Goal: Task Accomplishment & Management: Complete application form

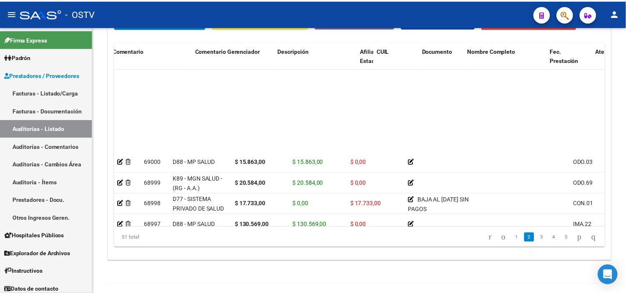
scroll to position [93, 298]
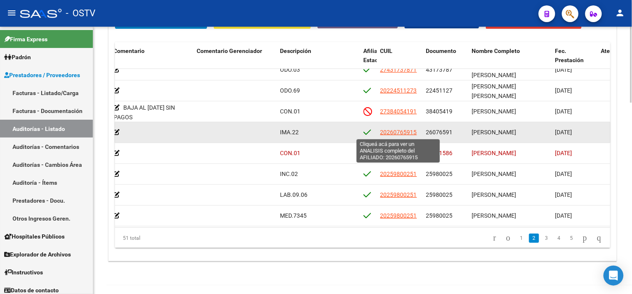
click at [399, 132] on span "20260765915" at bounding box center [399, 132] width 37 height 7
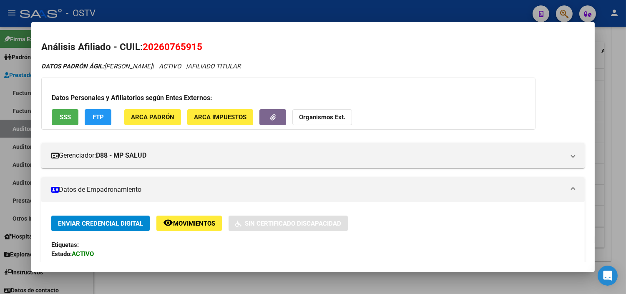
click at [67, 115] on span "SSS" at bounding box center [65, 118] width 11 height 8
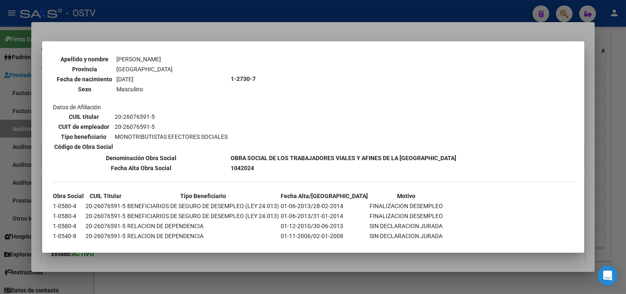
scroll to position [93, 0]
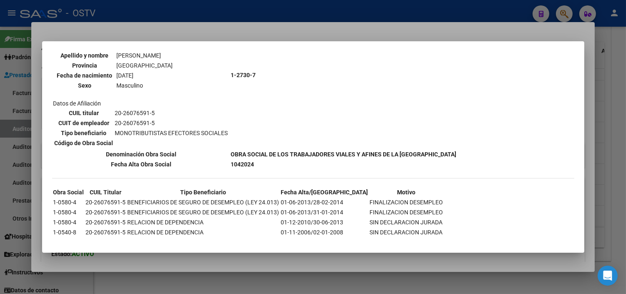
click at [188, 252] on mat-dialog-container "--ACTIVO en Obra Social según consulta SSS-- DATOS DE AFILIACION VIGENTE Datos …" at bounding box center [313, 146] width 542 height 211
click at [133, 257] on div at bounding box center [313, 147] width 626 height 294
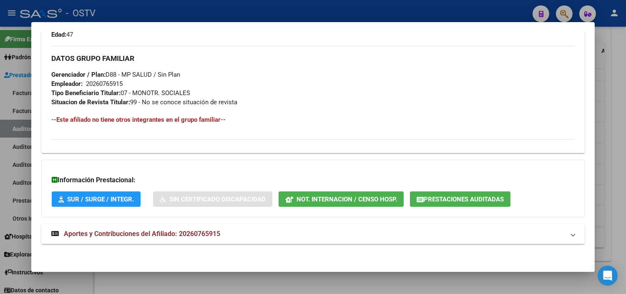
scroll to position [377, 0]
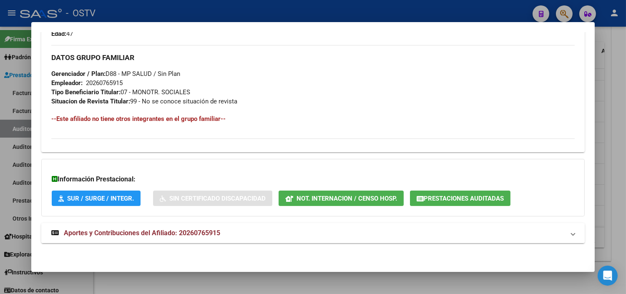
click at [111, 234] on span "Aportes y Contribuciones del Afiliado: 20260765915" at bounding box center [142, 233] width 156 height 8
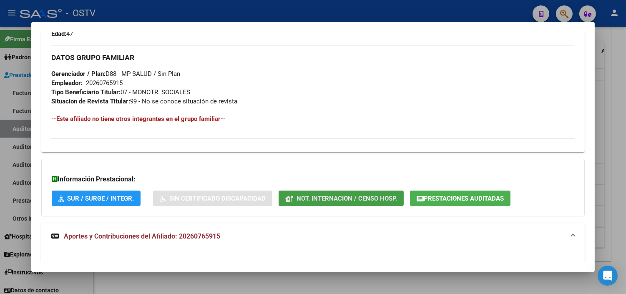
click at [351, 201] on span "Not. Internacion / Censo Hosp." at bounding box center [346, 199] width 100 height 8
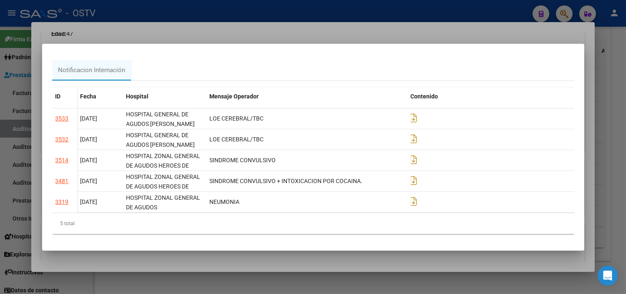
click at [241, 261] on div at bounding box center [313, 147] width 626 height 294
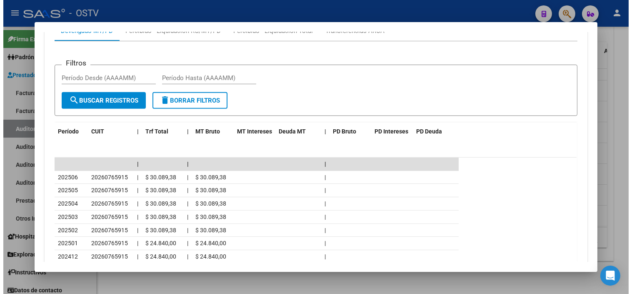
scroll to position [747, 0]
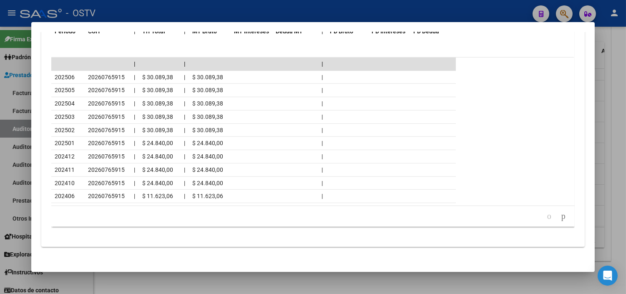
click at [253, 286] on div at bounding box center [313, 147] width 626 height 294
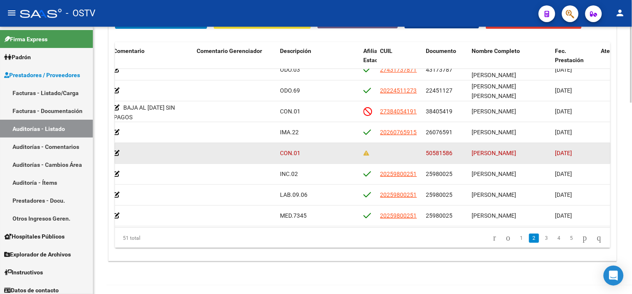
click at [441, 152] on span "50581586" at bounding box center [439, 153] width 27 height 7
copy span "50581586"
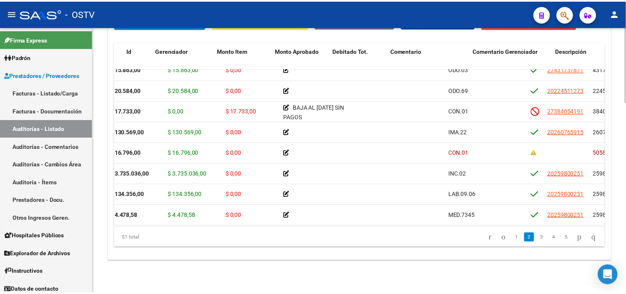
scroll to position [93, 0]
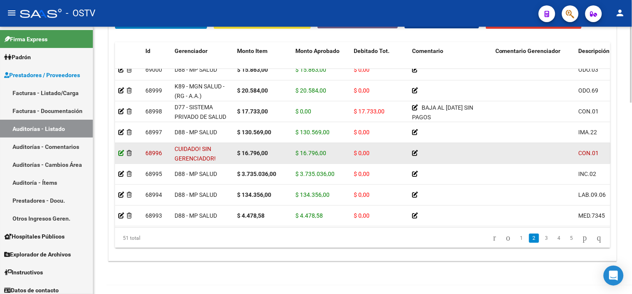
click at [120, 152] on icon at bounding box center [121, 153] width 6 height 6
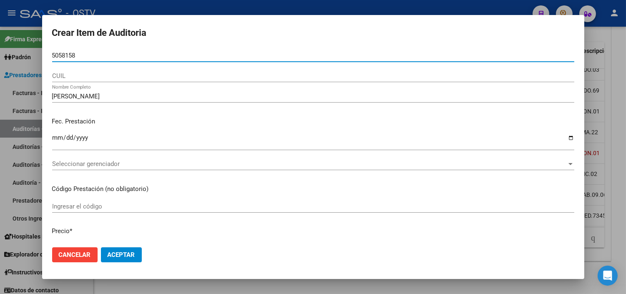
type input "50581586"
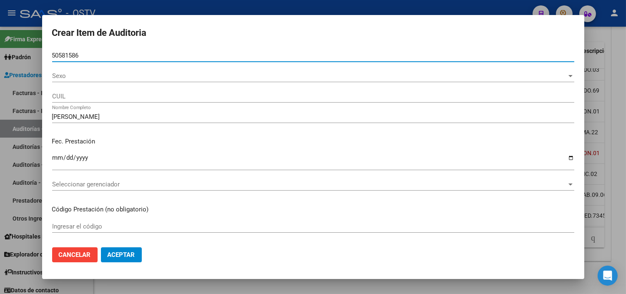
click at [67, 76] on span "Sexo" at bounding box center [309, 76] width 514 height 8
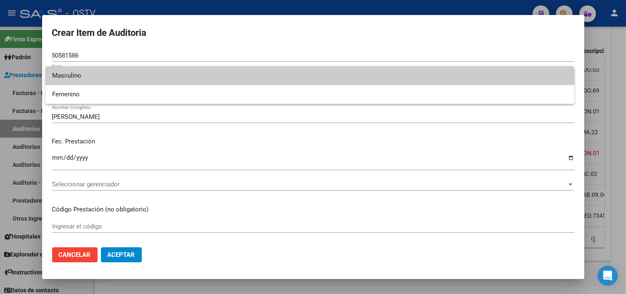
click at [71, 77] on span "Masculino" at bounding box center [309, 75] width 515 height 19
type input "20505815867"
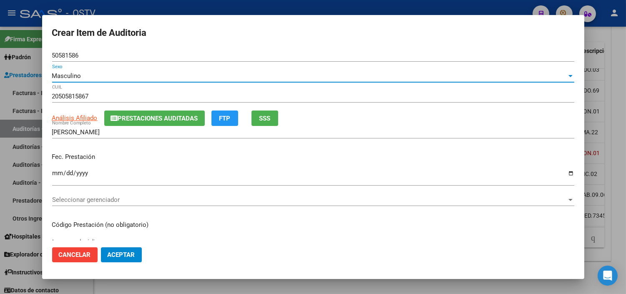
click at [175, 118] on span "Prestaciones Auditadas" at bounding box center [158, 119] width 80 height 8
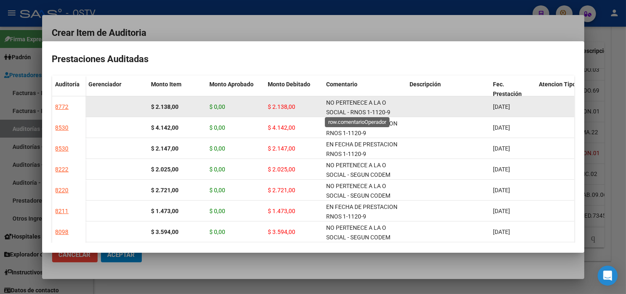
scroll to position [0, 0]
drag, startPoint x: 328, startPoint y: 101, endPoint x: 389, endPoint y: 110, distance: 61.9
click at [389, 110] on span "NO PERTENECE A LA O SOCIAL - RNOS 1-1120-9" at bounding box center [358, 106] width 64 height 16
copy span "NO PERTENECE A LA O SOCIAL - RNOS 1-1120-9"
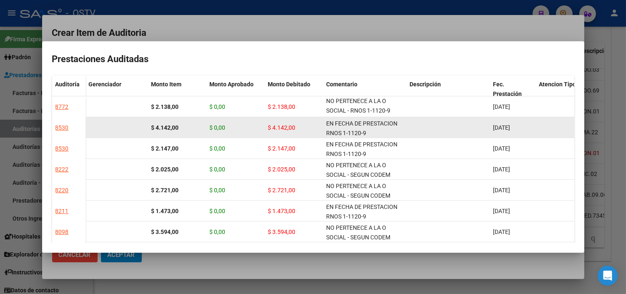
scroll to position [1, 0]
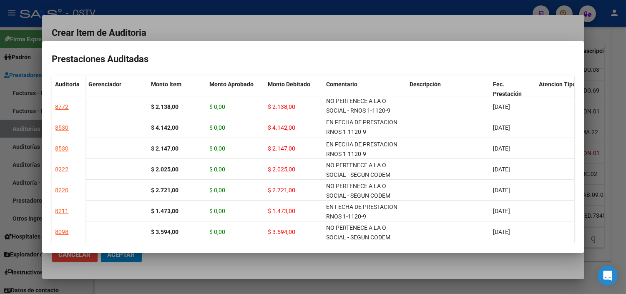
click at [324, 264] on div at bounding box center [313, 147] width 626 height 294
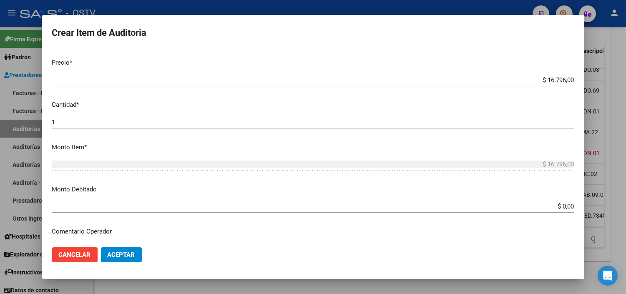
scroll to position [231, 0]
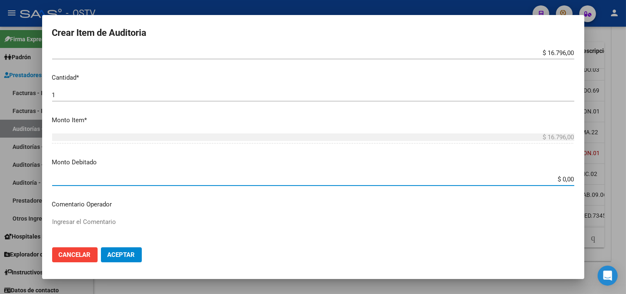
click at [561, 178] on input "$ 0,00" at bounding box center [313, 179] width 522 height 8
type input "$ 16.796,00"
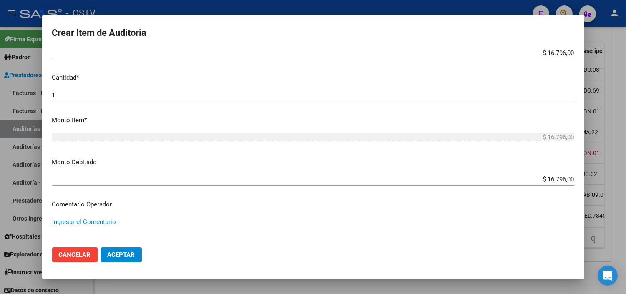
paste textarea "NO PERTENECE A LA O SOCIAL - RNOS 1-1120-9"
type textarea "NO PERTENECE A LA O SOCIAL - RNOS 1-1120-9"
click at [128, 257] on span "Aceptar" at bounding box center [122, 255] width 28 height 8
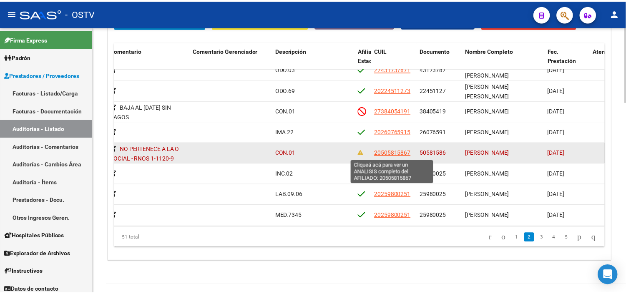
scroll to position [139, 301]
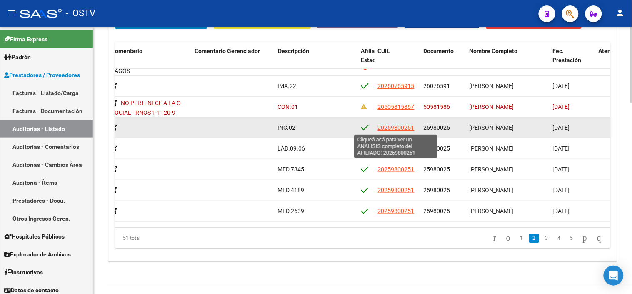
click at [395, 130] on span "20259800251" at bounding box center [396, 127] width 37 height 7
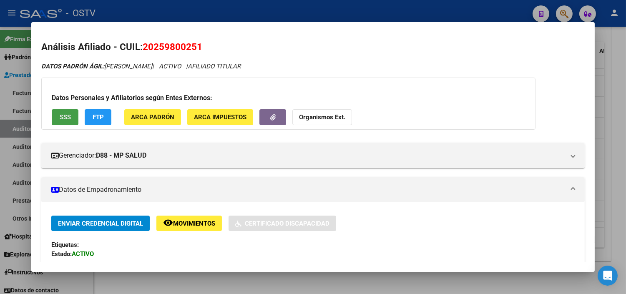
click at [60, 117] on span "SSS" at bounding box center [65, 118] width 11 height 8
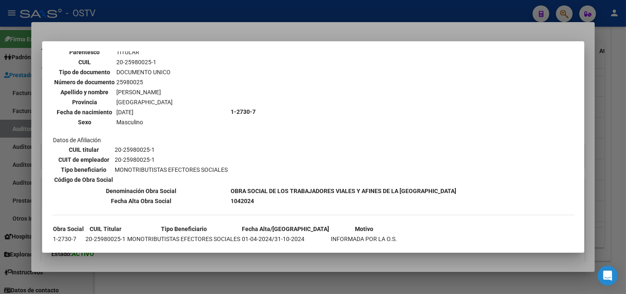
scroll to position [76, 0]
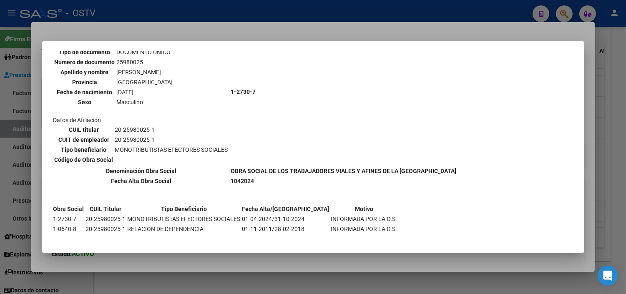
click at [183, 263] on div at bounding box center [313, 147] width 626 height 294
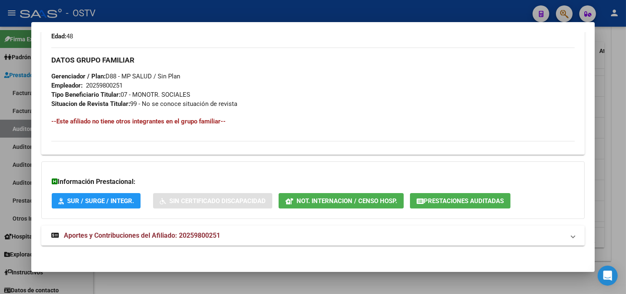
scroll to position [395, 0]
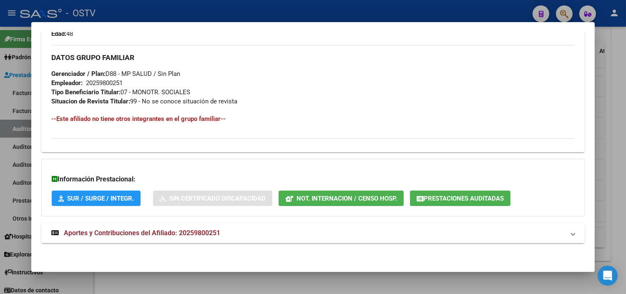
click at [161, 232] on span "Aportes y Contribuciones del Afiliado: 20259800251" at bounding box center [142, 233] width 156 height 8
click at [429, 197] on span "Prestaciones Auditadas" at bounding box center [464, 199] width 80 height 8
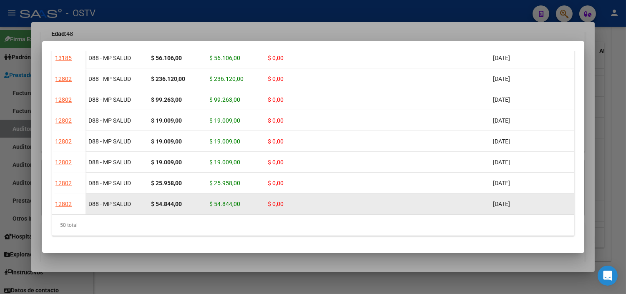
scroll to position [931, 0]
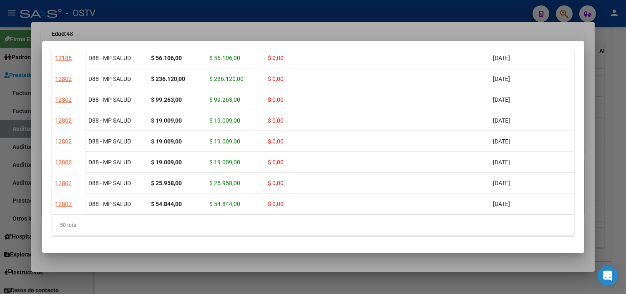
click at [343, 263] on div at bounding box center [313, 147] width 626 height 294
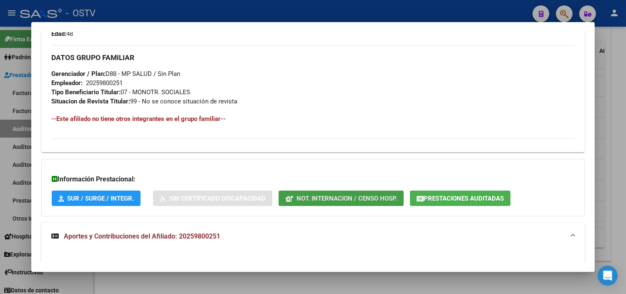
click at [305, 199] on span "Not. Internacion / Censo Hosp." at bounding box center [346, 199] width 100 height 8
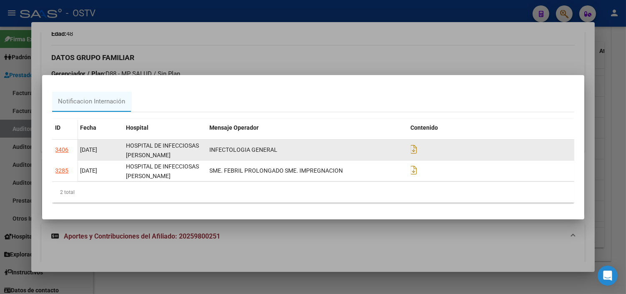
click at [65, 149] on div "3406" at bounding box center [61, 150] width 13 height 10
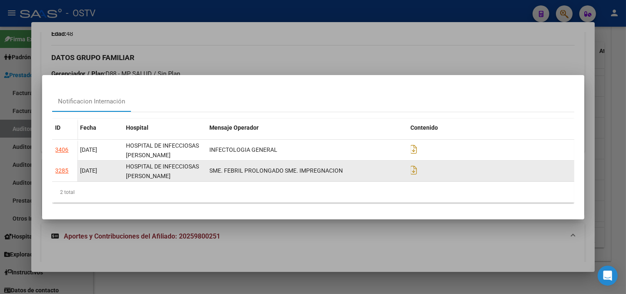
click at [62, 171] on div "3285" at bounding box center [61, 171] width 13 height 10
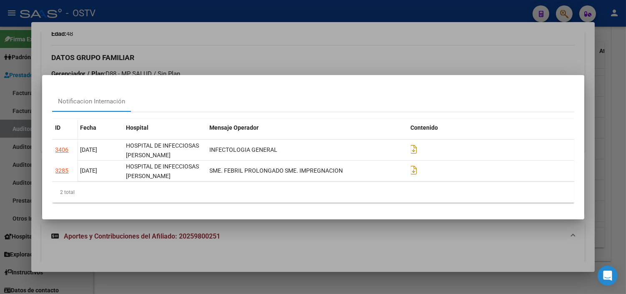
click at [211, 232] on div at bounding box center [313, 147] width 626 height 294
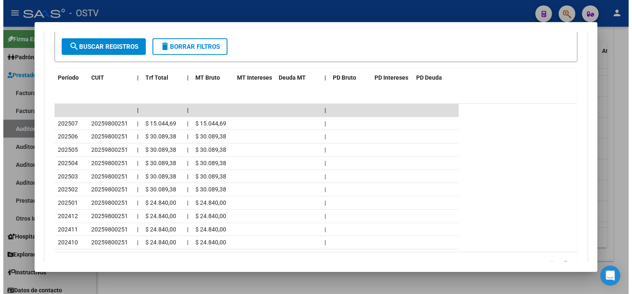
scroll to position [770, 0]
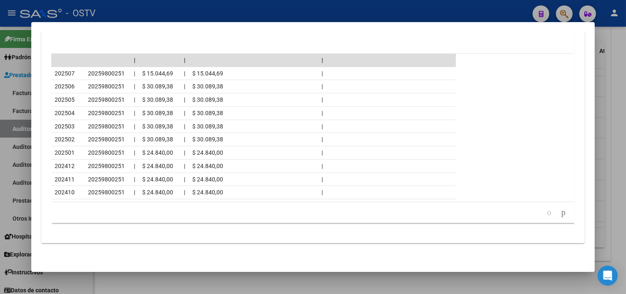
click at [213, 285] on div at bounding box center [313, 147] width 626 height 294
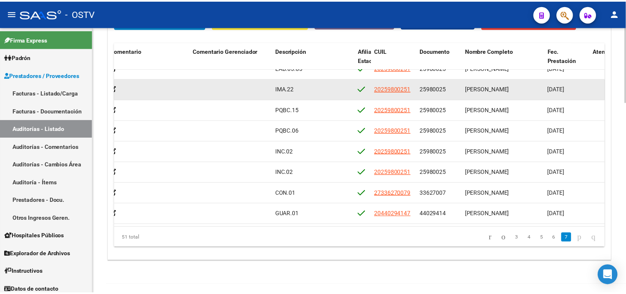
scroll to position [676, 0]
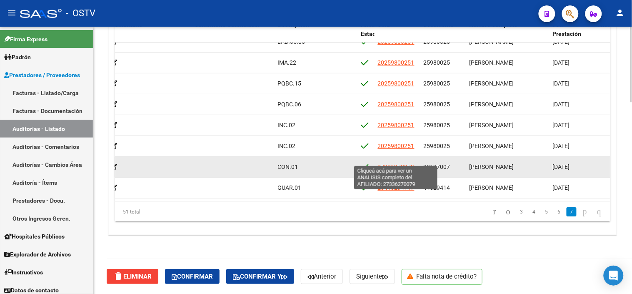
click at [393, 163] on span "27336270079" at bounding box center [396, 166] width 37 height 7
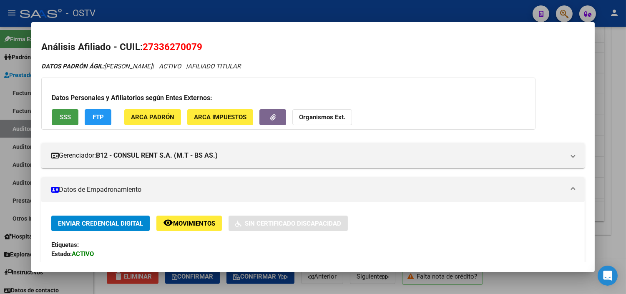
click at [64, 121] on button "SSS" at bounding box center [65, 116] width 27 height 15
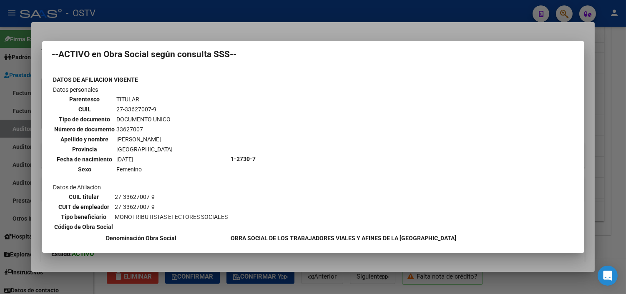
scroll to position [0, 0]
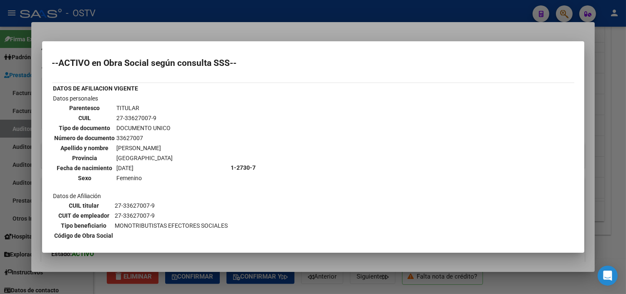
click at [214, 259] on div at bounding box center [313, 147] width 626 height 294
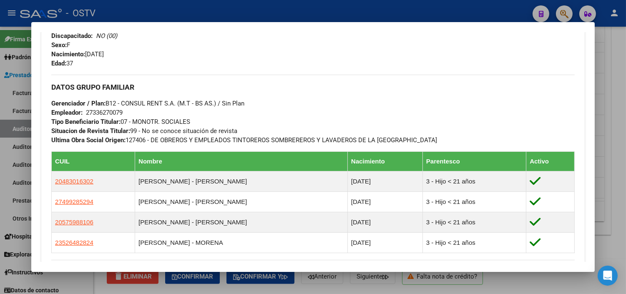
scroll to position [478, 0]
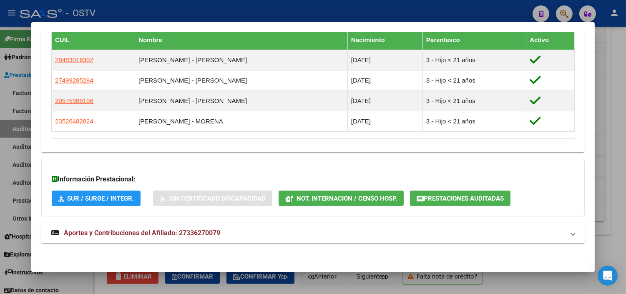
click at [194, 233] on span "Aportes y Contribuciones del Afiliado: 27336270079" at bounding box center [142, 233] width 156 height 8
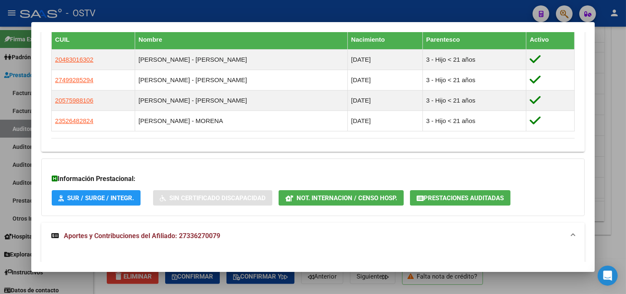
click at [435, 202] on span "Prestaciones Auditadas" at bounding box center [464, 198] width 80 height 8
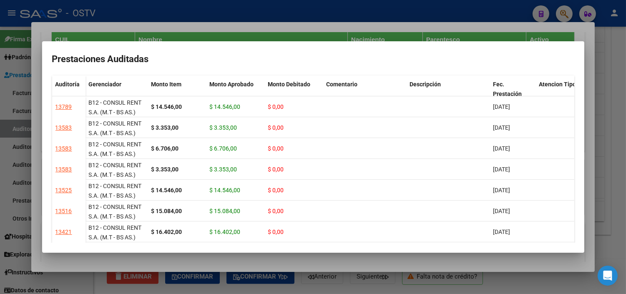
click at [278, 261] on div at bounding box center [313, 147] width 626 height 294
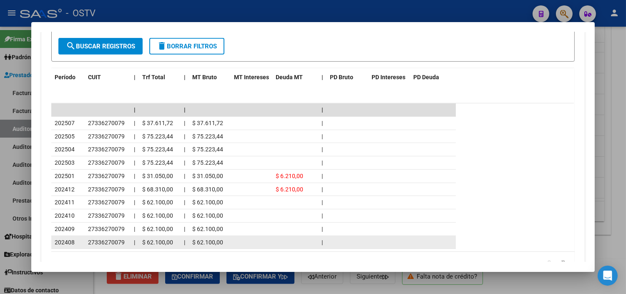
scroll to position [849, 0]
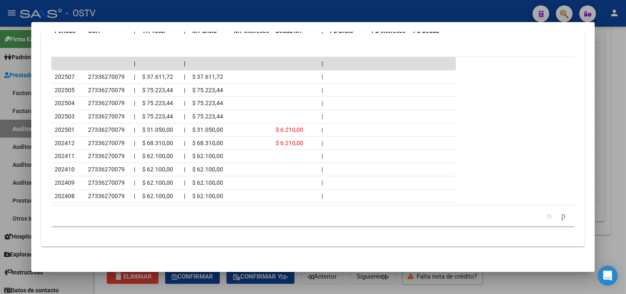
click at [228, 285] on div at bounding box center [313, 147] width 626 height 294
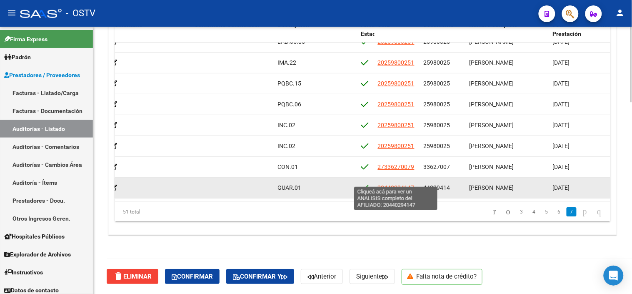
click at [399, 184] on span "20440294147" at bounding box center [396, 187] width 37 height 7
type textarea "20440294147"
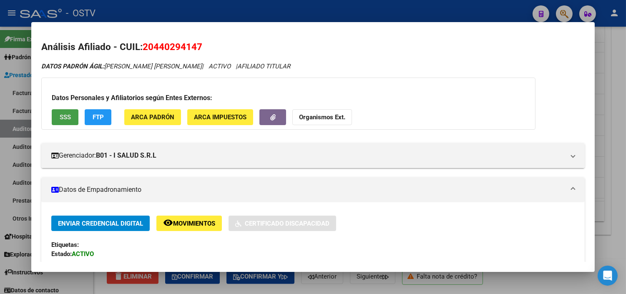
click at [60, 118] on span "SSS" at bounding box center [65, 118] width 11 height 8
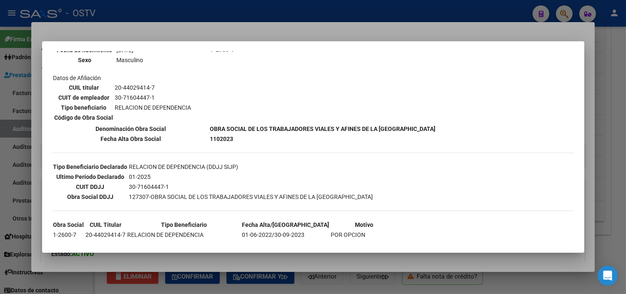
scroll to position [142, 0]
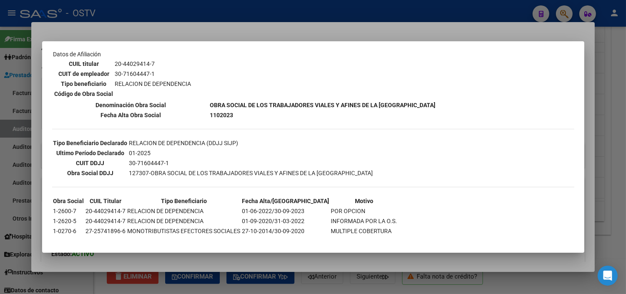
click at [217, 259] on div at bounding box center [313, 147] width 626 height 294
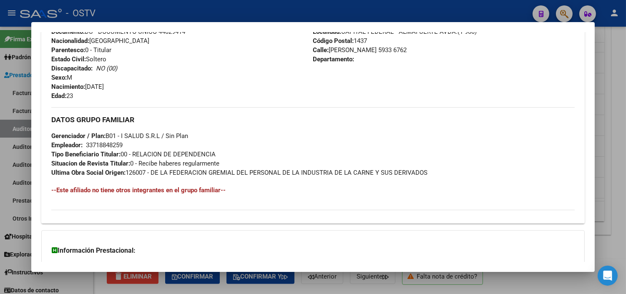
scroll to position [395, 0]
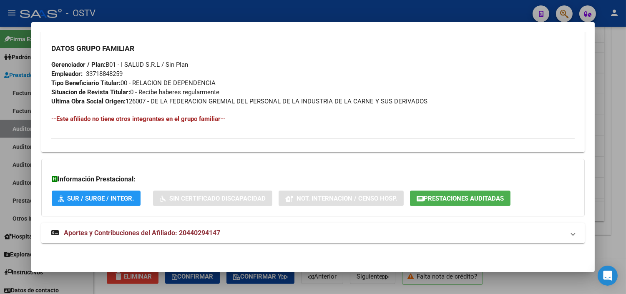
click at [156, 236] on span "Aportes y Contribuciones del Afiliado: 20440294147" at bounding box center [142, 233] width 156 height 8
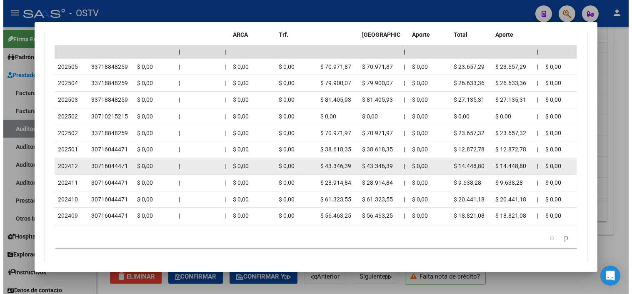
scroll to position [807, 0]
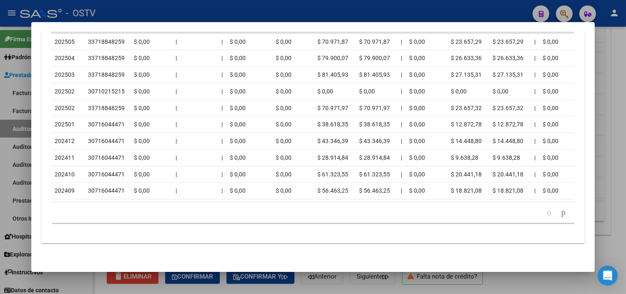
click at [159, 289] on div at bounding box center [313, 147] width 626 height 294
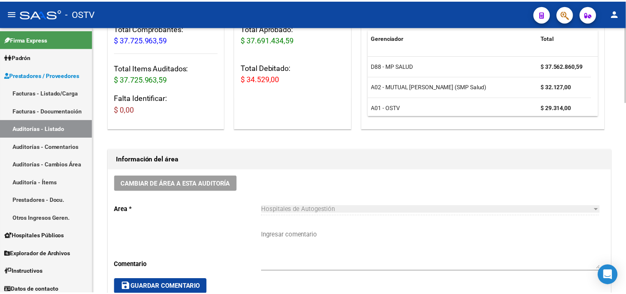
scroll to position [0, 0]
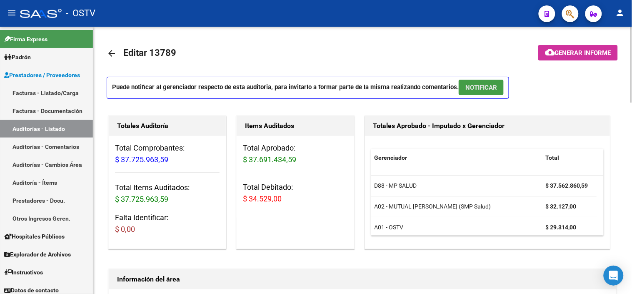
click at [486, 93] on button "NOTIFICAR" at bounding box center [481, 87] width 45 height 15
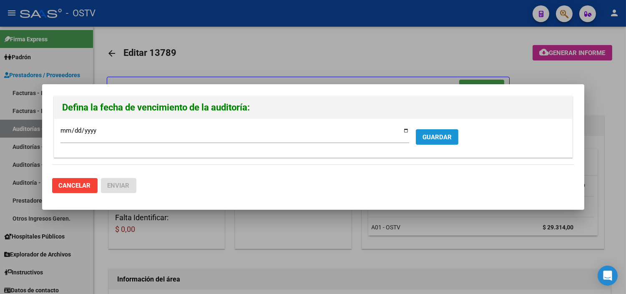
click at [423, 135] on span "GUARDAR" at bounding box center [436, 137] width 29 height 8
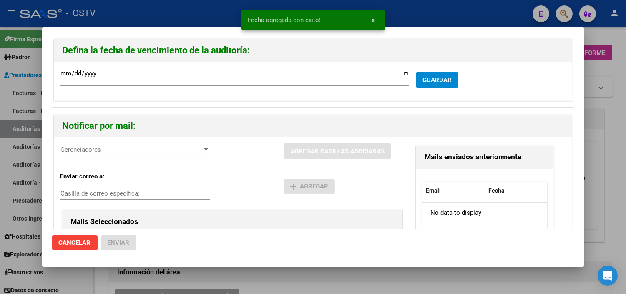
click at [156, 150] on span "Gerenciadores" at bounding box center [131, 150] width 142 height 8
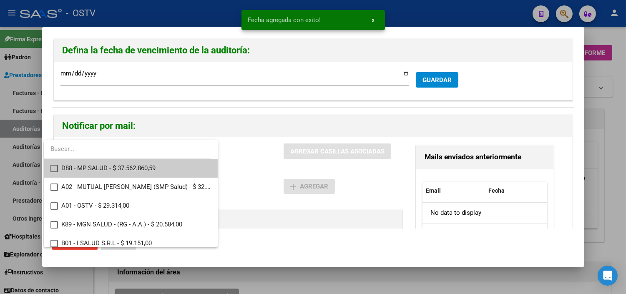
click at [126, 167] on span "D88 - MP SALUD - $ 37.562.860,59" at bounding box center [136, 168] width 150 height 19
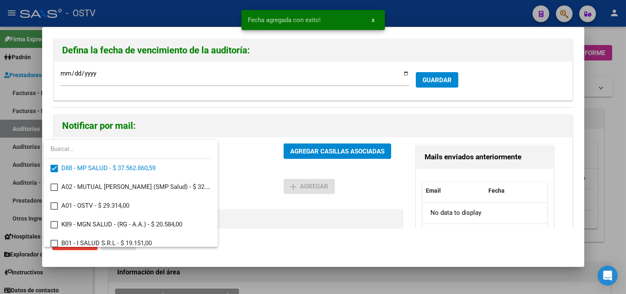
click at [344, 146] on div at bounding box center [313, 147] width 626 height 294
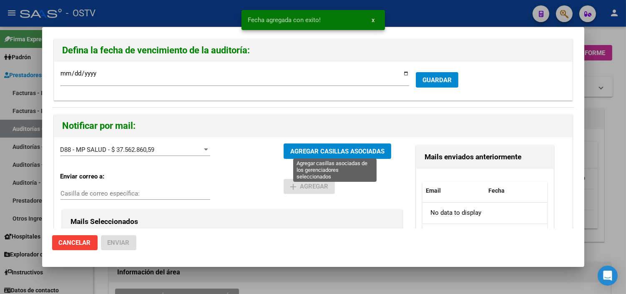
click at [344, 152] on span "AGREGAR CASILLAS ASOCIADAS" at bounding box center [337, 152] width 94 height 8
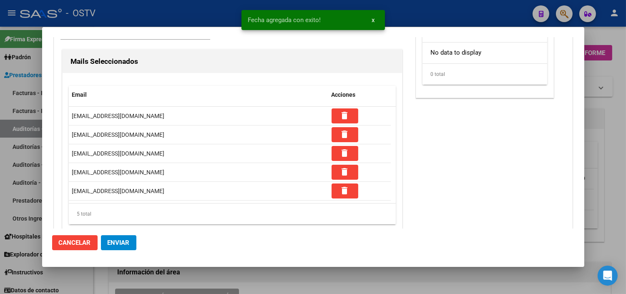
scroll to position [180, 0]
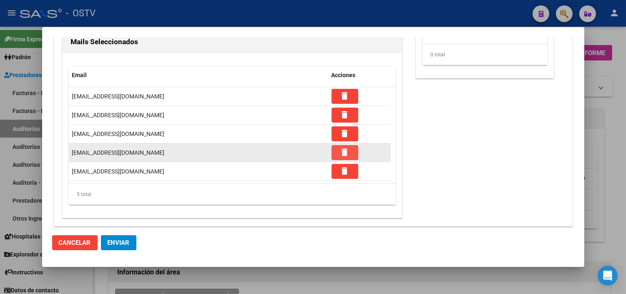
click at [344, 150] on mat-icon "delete" at bounding box center [345, 152] width 10 height 10
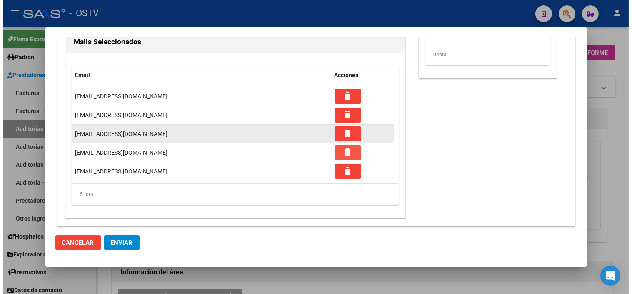
scroll to position [160, 0]
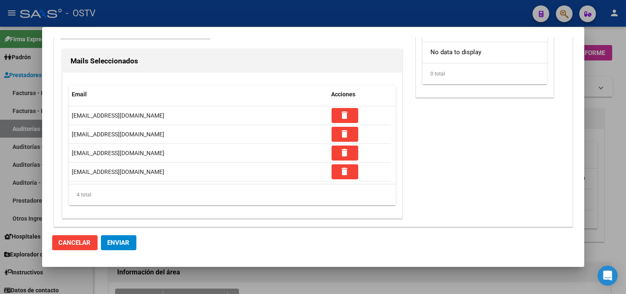
click at [113, 240] on span "Enviar" at bounding box center [119, 243] width 22 height 8
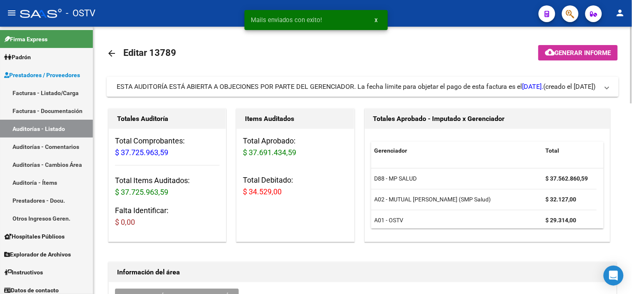
click at [551, 52] on mat-icon "cloud_download" at bounding box center [550, 52] width 10 height 10
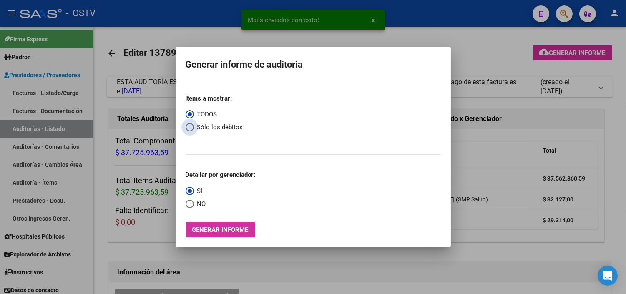
click at [189, 130] on span "Select an option" at bounding box center [190, 127] width 8 height 8
click at [189, 130] on input "Sólo los débitos" at bounding box center [190, 127] width 8 height 8
radio input "true"
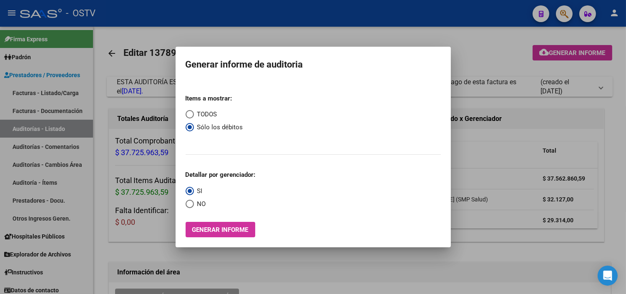
click at [186, 206] on span "Select an option" at bounding box center [190, 204] width 8 height 8
click at [186, 206] on input "NO" at bounding box center [190, 204] width 8 height 8
radio input "true"
click at [206, 231] on span "Generar informe" at bounding box center [220, 230] width 56 height 8
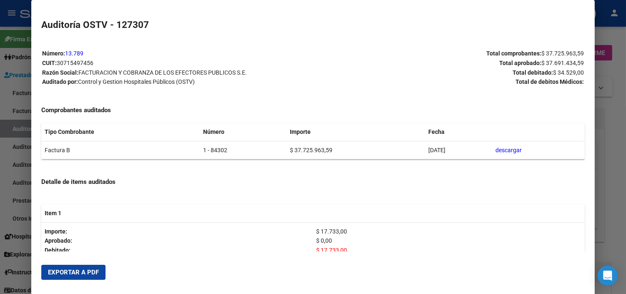
click at [73, 267] on button "Exportar a PDF" at bounding box center [73, 272] width 64 height 15
click at [612, 202] on div at bounding box center [313, 147] width 626 height 294
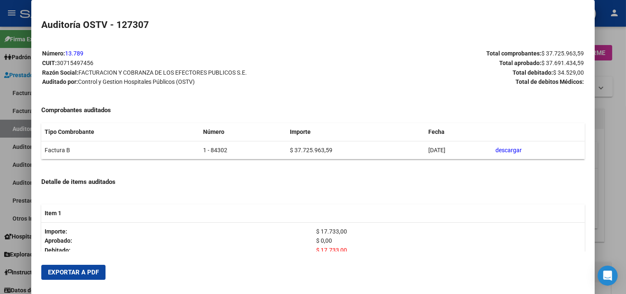
click at [612, 202] on div at bounding box center [313, 147] width 626 height 294
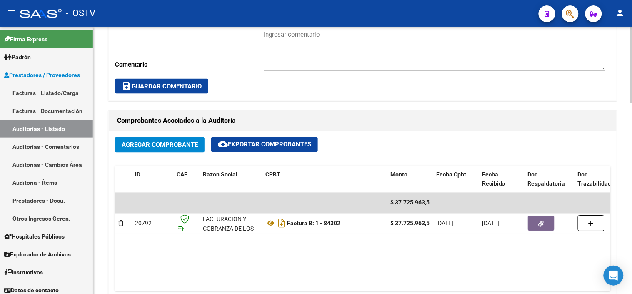
scroll to position [370, 0]
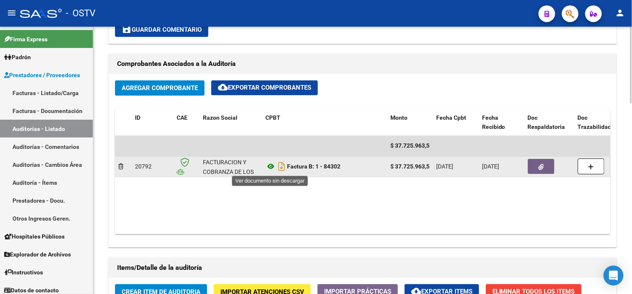
click at [271, 166] on icon at bounding box center [271, 167] width 11 height 10
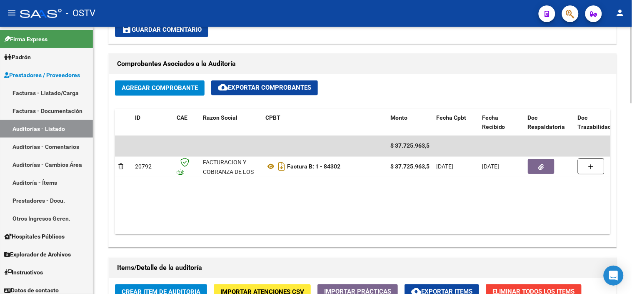
scroll to position [417, 0]
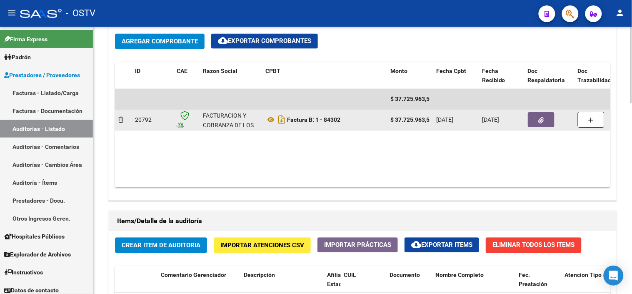
click at [547, 119] on button "button" at bounding box center [541, 120] width 27 height 15
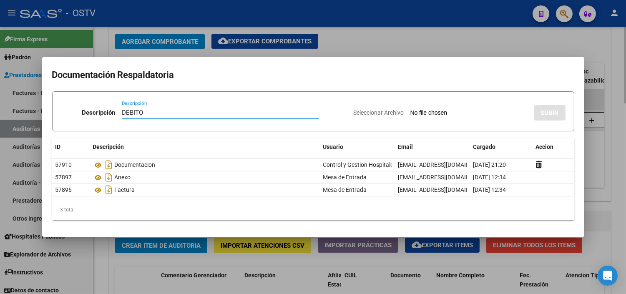
type input "DEBITO"
click at [410, 109] on input "Seleccionar Archivo" at bounding box center [465, 113] width 110 height 8
type input "C:\fakepath\DEBITO FC 1-84302.pdf"
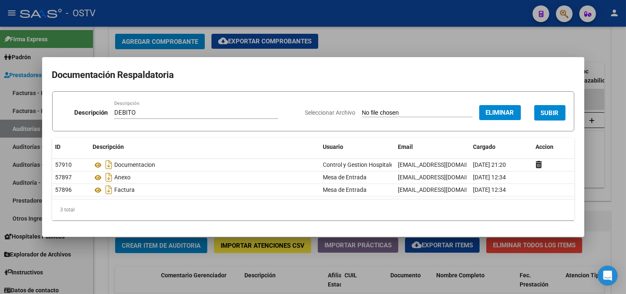
click at [554, 114] on span "SUBIR" at bounding box center [550, 113] width 18 height 8
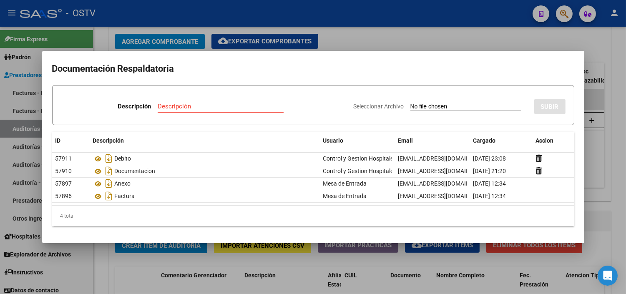
click at [281, 271] on div at bounding box center [313, 147] width 626 height 294
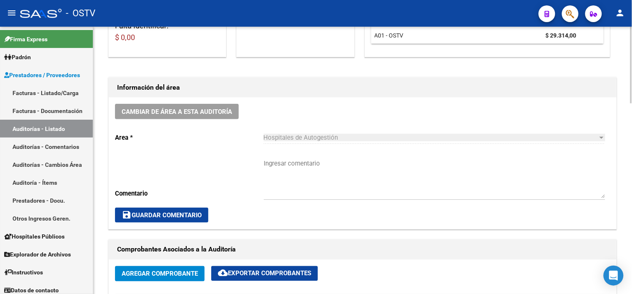
scroll to position [185, 0]
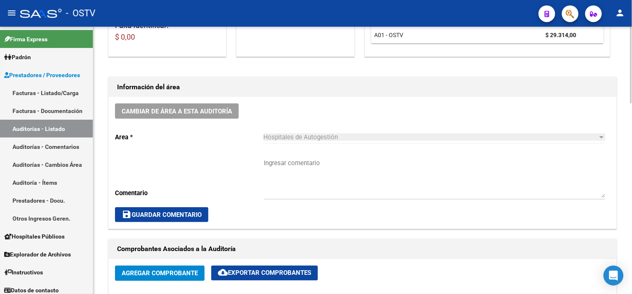
click at [317, 166] on textarea "Ingresar comentario" at bounding box center [435, 177] width 342 height 39
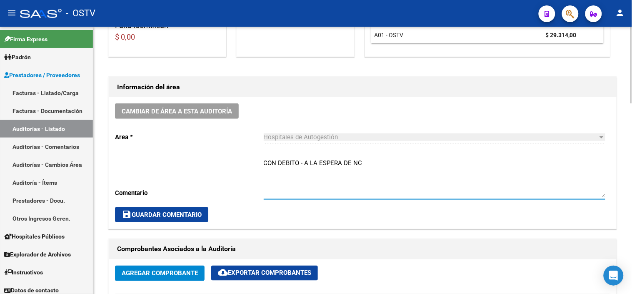
type textarea "CON DEBITO - A LA ESPERA DE NC"
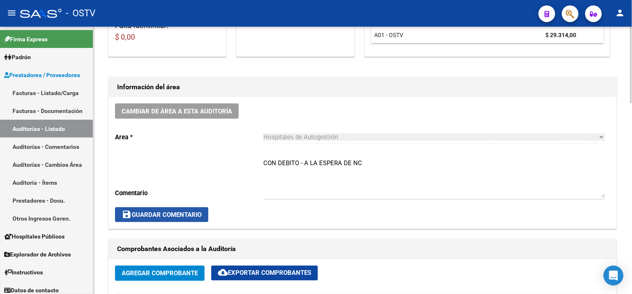
click at [181, 213] on span "save Guardar Comentario" at bounding box center [162, 215] width 80 height 8
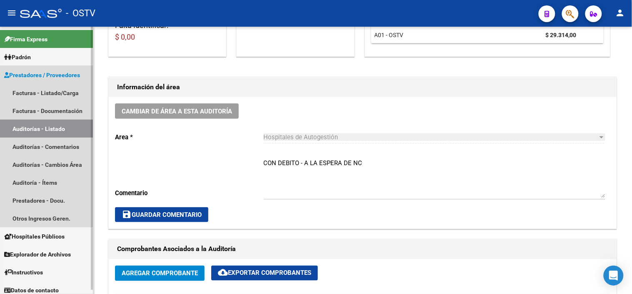
click at [60, 128] on link "Auditorías - Listado" at bounding box center [46, 129] width 93 height 18
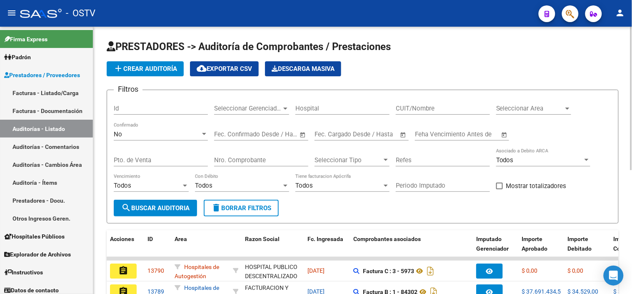
click at [165, 66] on span "add Crear Auditoría" at bounding box center [145, 69] width 64 height 8
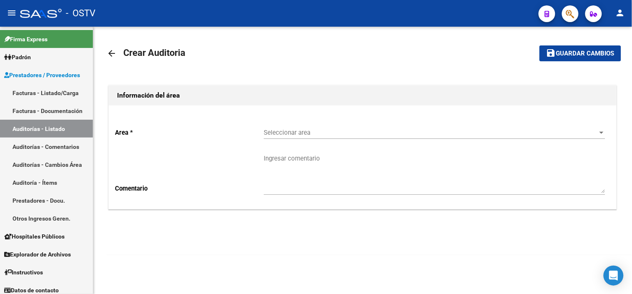
click at [285, 134] on span "Seleccionar area" at bounding box center [431, 133] width 334 height 8
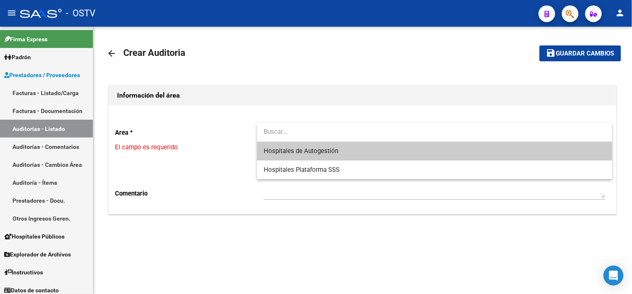
click at [280, 147] on span "Hospitales de Autogestión" at bounding box center [301, 151] width 75 height 8
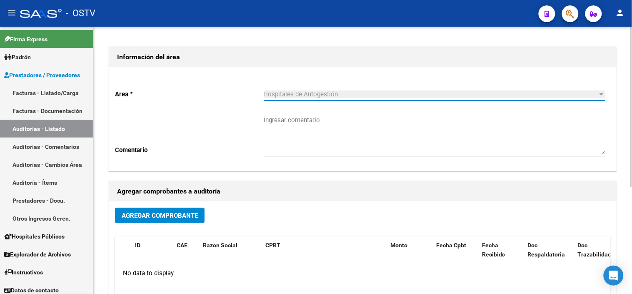
scroll to position [139, 0]
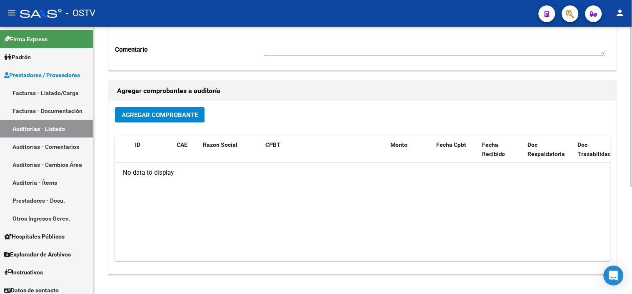
click at [183, 114] on span "Agregar Comprobante" at bounding box center [160, 115] width 76 height 8
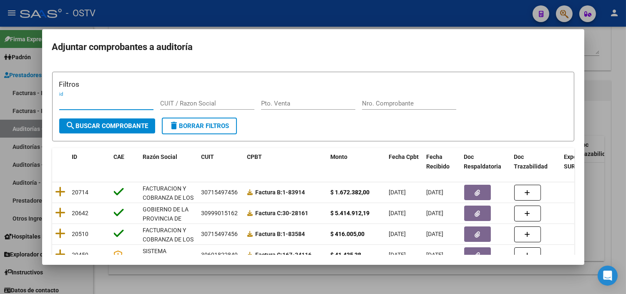
click at [381, 105] on input "Nro. Comprobante" at bounding box center [409, 104] width 94 height 8
paste input "6192"
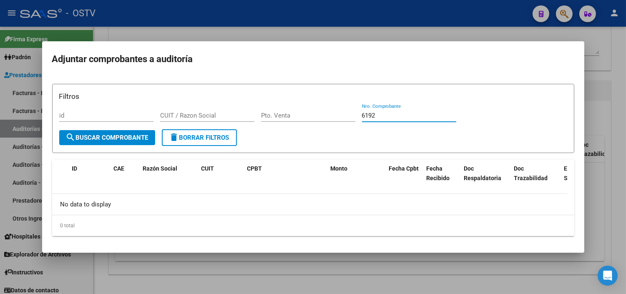
type input "6192"
click at [118, 138] on span "search Buscar Comprobante" at bounding box center [107, 138] width 83 height 8
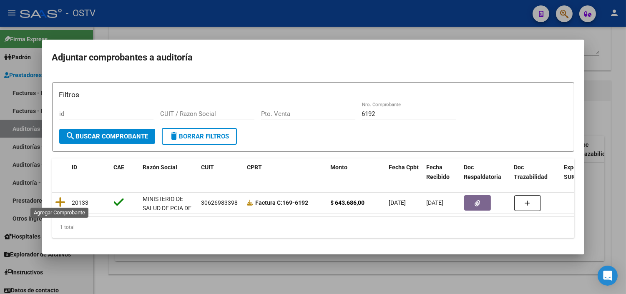
drag, startPoint x: 60, startPoint y: 198, endPoint x: 81, endPoint y: 193, distance: 21.5
click at [60, 198] on icon at bounding box center [60, 202] width 10 height 12
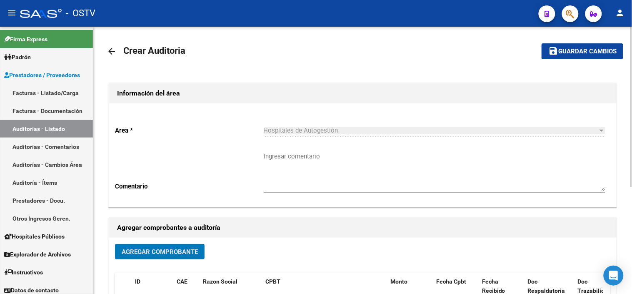
scroll to position [0, 0]
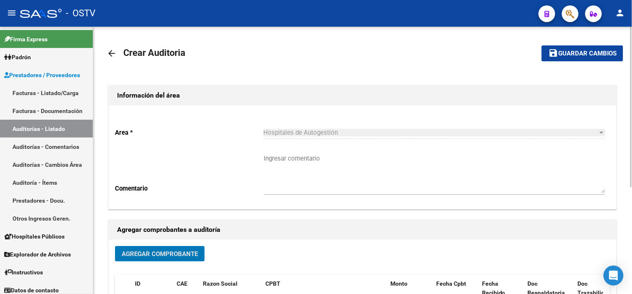
click at [567, 56] on span "Guardar cambios" at bounding box center [588, 54] width 58 height 8
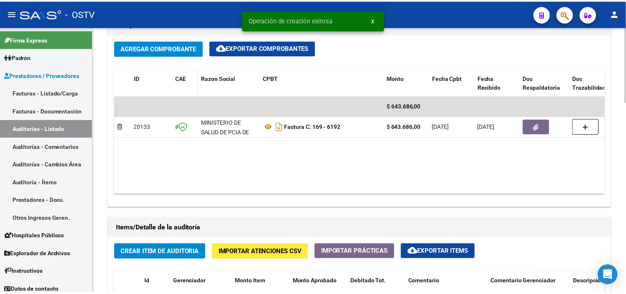
scroll to position [463, 0]
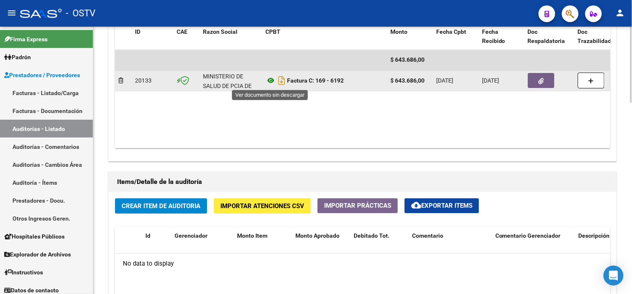
click at [273, 81] on icon at bounding box center [271, 80] width 11 height 10
click at [547, 81] on button "button" at bounding box center [541, 80] width 27 height 15
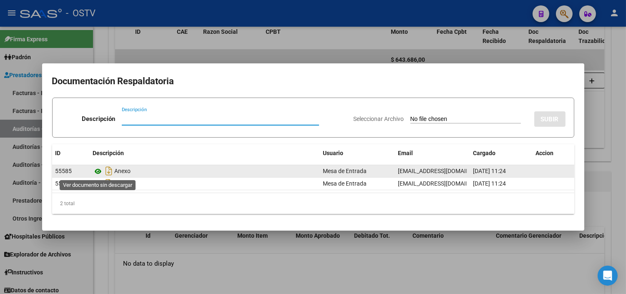
click at [97, 173] on icon at bounding box center [98, 171] width 11 height 10
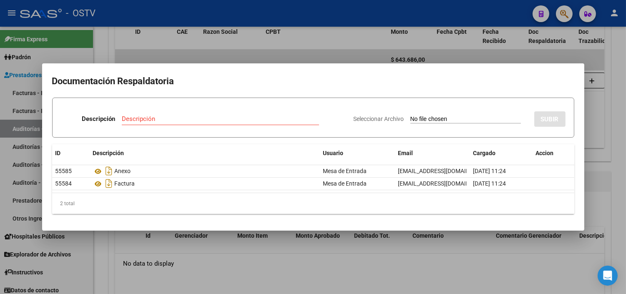
click at [152, 242] on div at bounding box center [313, 147] width 626 height 294
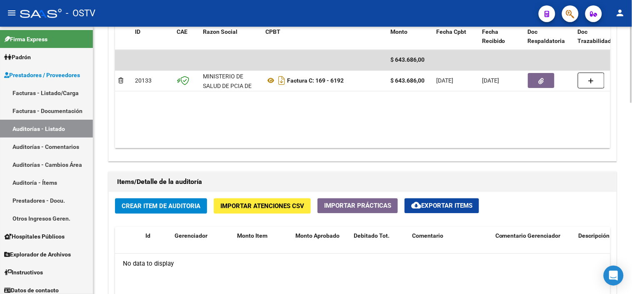
click at [153, 213] on button "Crear Item de Auditoria" at bounding box center [161, 205] width 92 height 15
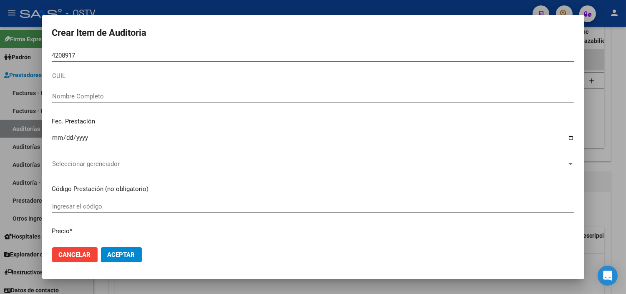
type input "42089173"
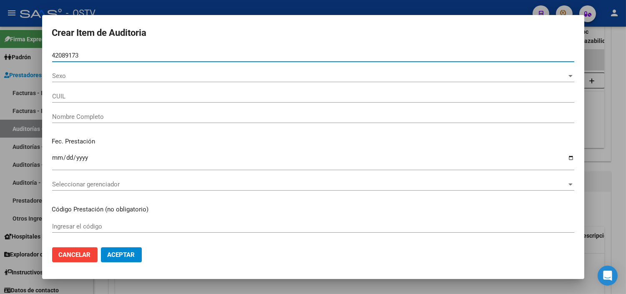
type input "27420891739"
type input "ARRAS JIMENA BELEN"
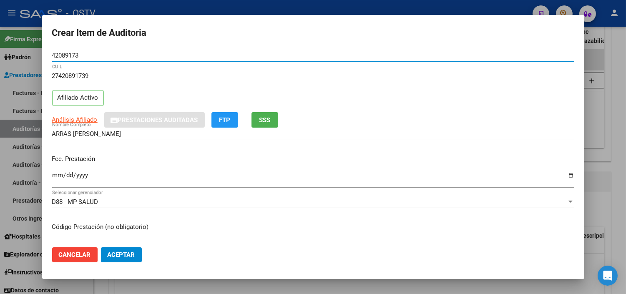
type input "42089173"
click at [73, 119] on span "Análisis Afiliado" at bounding box center [74, 120] width 45 height 8
type textarea "27420891739"
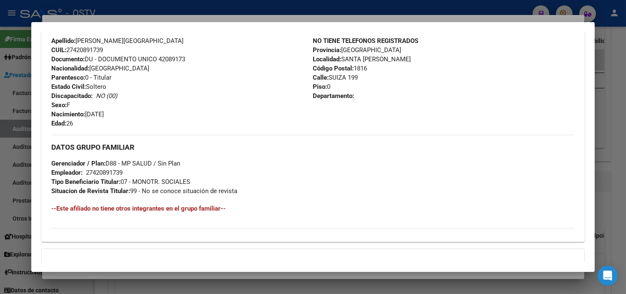
scroll to position [395, 0]
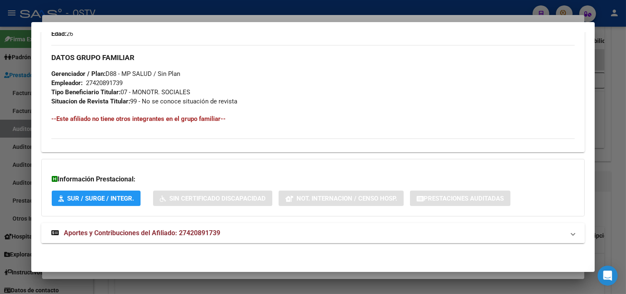
click at [148, 234] on span "Aportes y Contribuciones del Afiliado: 27420891739" at bounding box center [142, 233] width 156 height 8
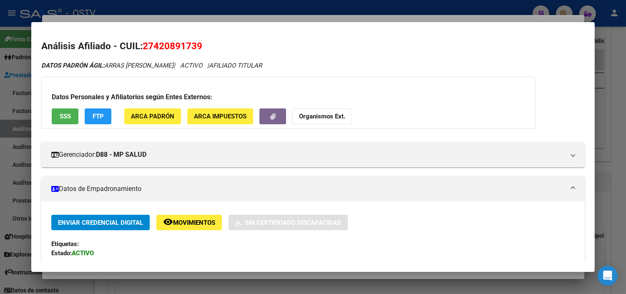
scroll to position [0, 0]
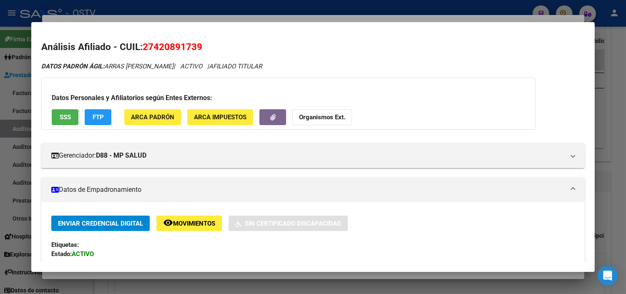
click at [67, 118] on span "SSS" at bounding box center [65, 118] width 11 height 8
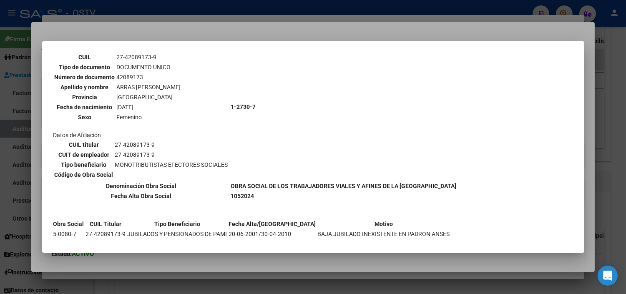
scroll to position [66, 0]
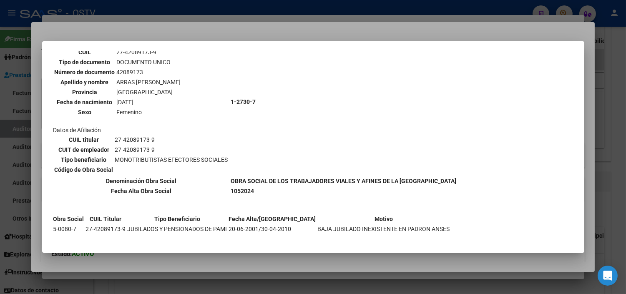
click at [193, 257] on div at bounding box center [313, 147] width 626 height 294
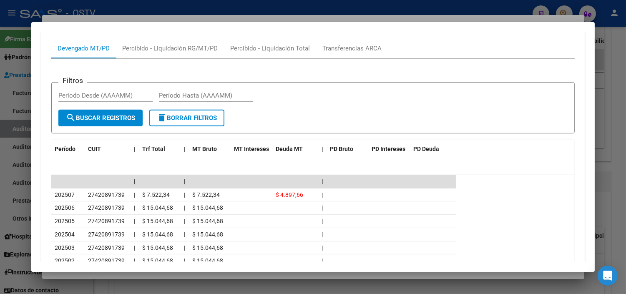
scroll to position [770, 0]
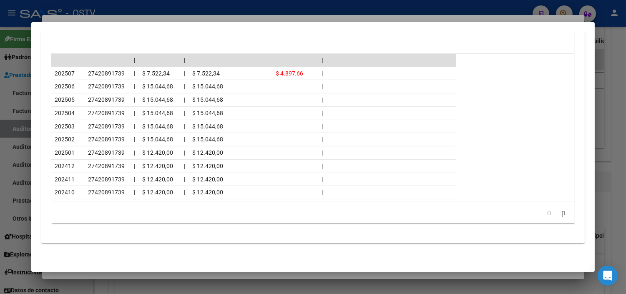
click at [190, 276] on div at bounding box center [313, 147] width 626 height 294
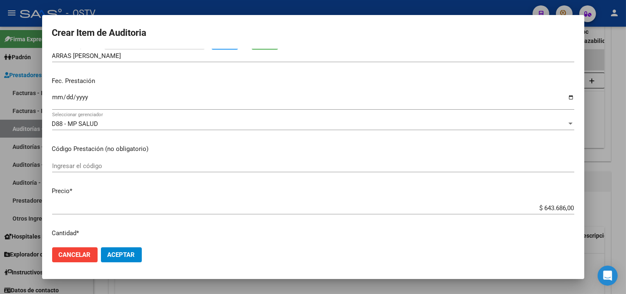
scroll to position [0, 0]
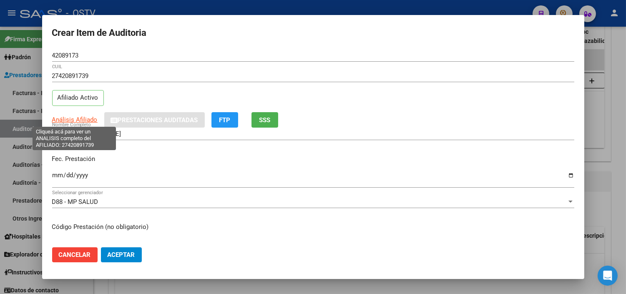
click at [73, 119] on span "Análisis Afiliado" at bounding box center [74, 120] width 45 height 8
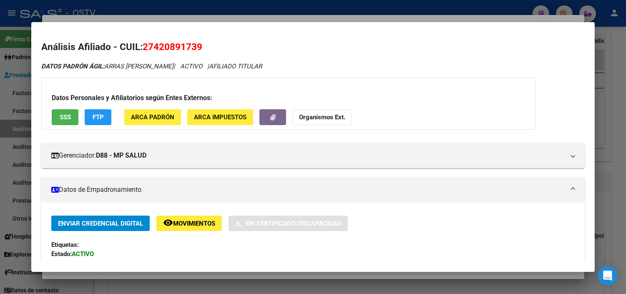
click at [176, 274] on div at bounding box center [313, 147] width 626 height 294
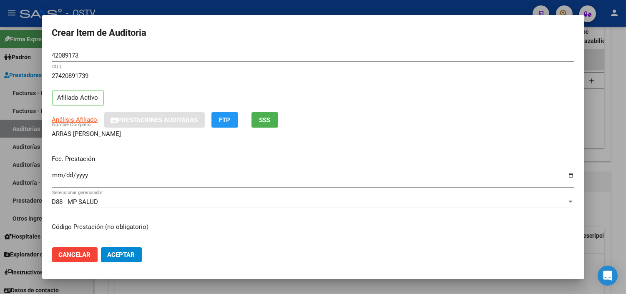
click at [55, 174] on input "Ingresar la fecha" at bounding box center [313, 178] width 522 height 13
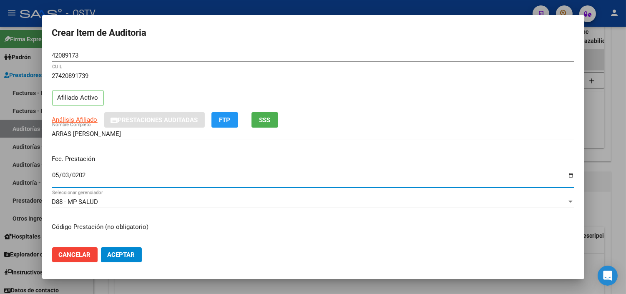
type input "2025-05-03"
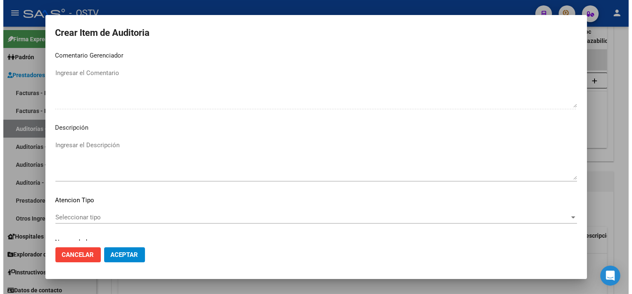
scroll to position [487, 0]
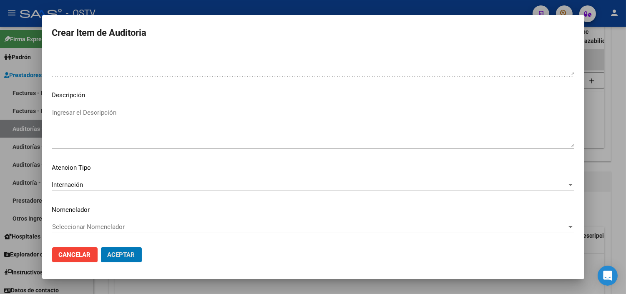
click at [101, 247] on button "Aceptar" at bounding box center [121, 254] width 41 height 15
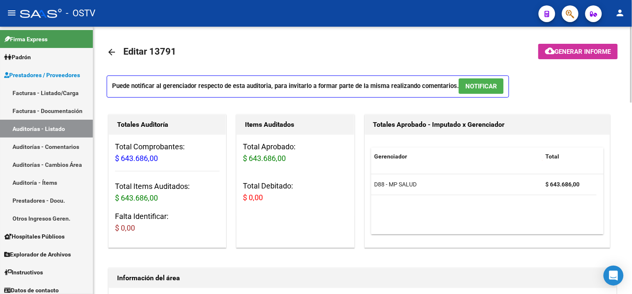
scroll to position [0, 0]
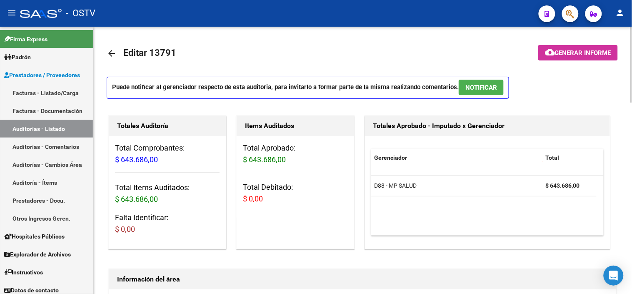
click at [492, 84] on span "NOTIFICAR" at bounding box center [482, 88] width 32 height 8
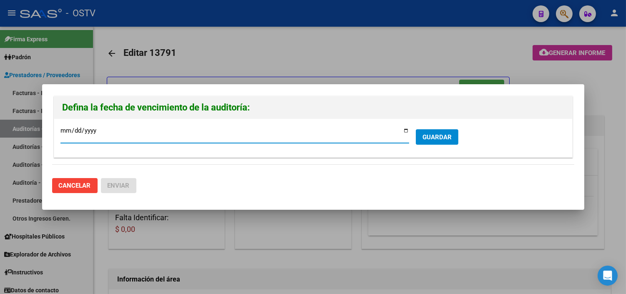
click at [427, 138] on span "GUARDAR" at bounding box center [436, 137] width 29 height 8
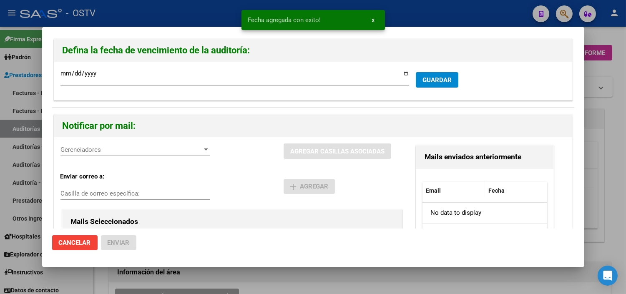
click at [90, 147] on span "Gerenciadores" at bounding box center [131, 150] width 142 height 8
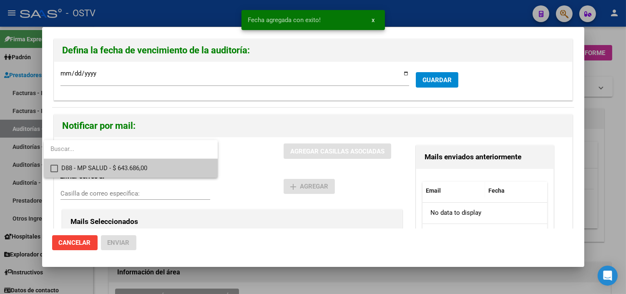
click at [90, 163] on span "D88 - MP SALUD - $ 643.686,00" at bounding box center [136, 168] width 150 height 19
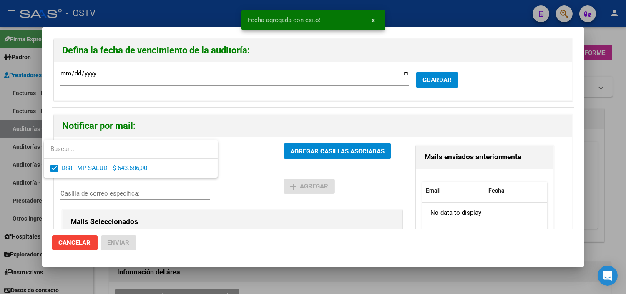
click at [321, 154] on div at bounding box center [313, 147] width 626 height 294
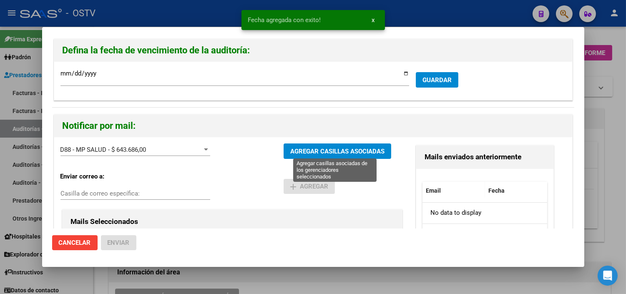
click at [333, 153] on span "AGREGAR CASILLAS ASOCIADAS" at bounding box center [337, 152] width 94 height 8
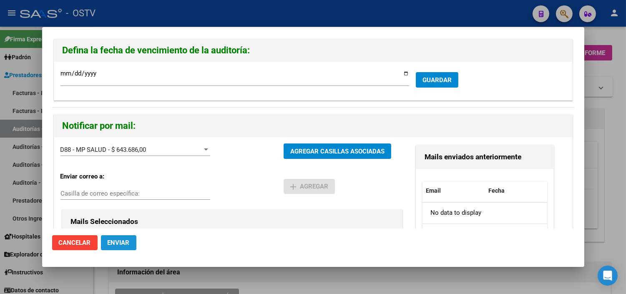
click at [120, 245] on span "Enviar" at bounding box center [119, 243] width 22 height 8
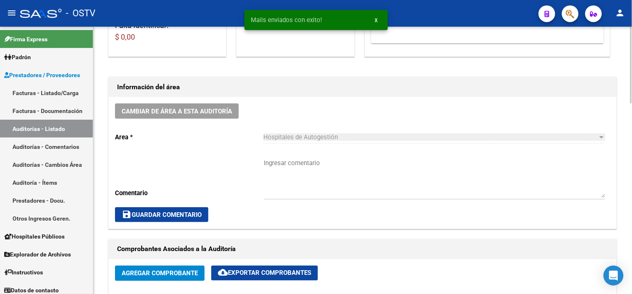
scroll to position [231, 0]
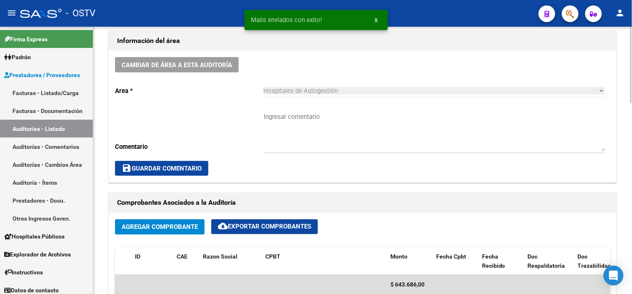
click at [286, 118] on textarea "Ingresar comentario" at bounding box center [435, 131] width 342 height 39
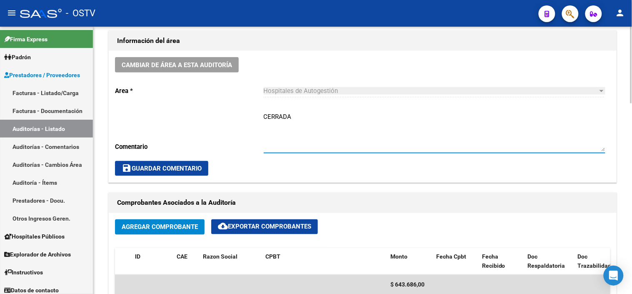
type textarea "CERRADA"
click at [192, 171] on span "save Guardar Comentario" at bounding box center [162, 169] width 80 height 8
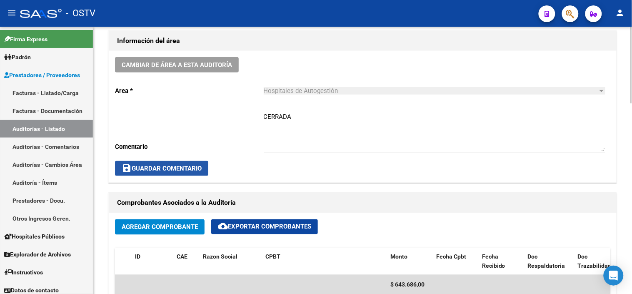
click at [192, 171] on span "save Guardar Comentario" at bounding box center [162, 169] width 80 height 8
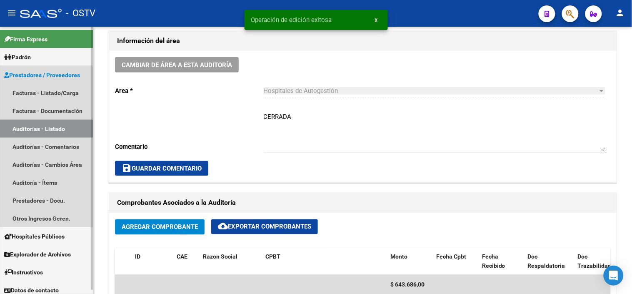
click at [60, 128] on link "Auditorías - Listado" at bounding box center [46, 129] width 93 height 18
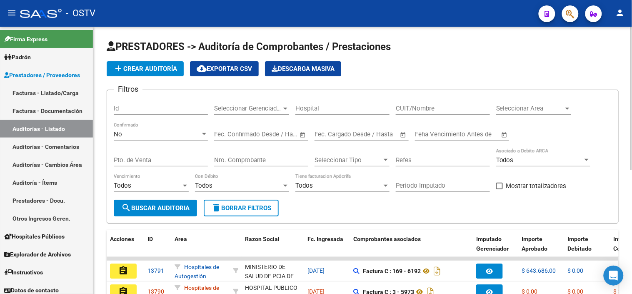
click at [165, 66] on span "add Crear Auditoría" at bounding box center [145, 69] width 64 height 8
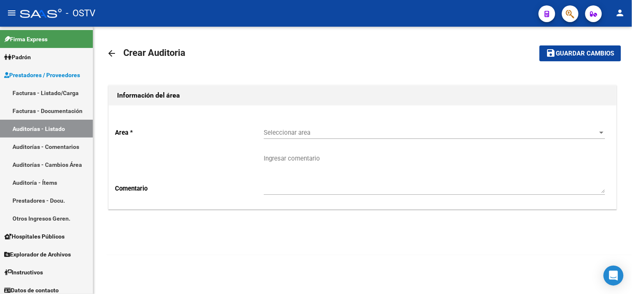
click at [286, 133] on span "Seleccionar area" at bounding box center [431, 133] width 334 height 8
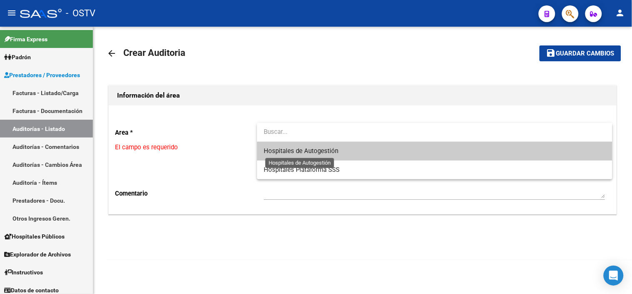
click at [293, 148] on span "Hospitales de Autogestión" at bounding box center [301, 151] width 75 height 8
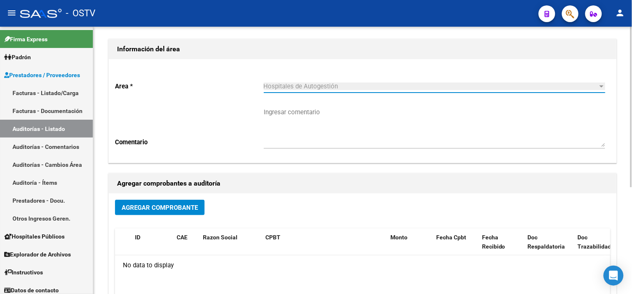
scroll to position [93, 0]
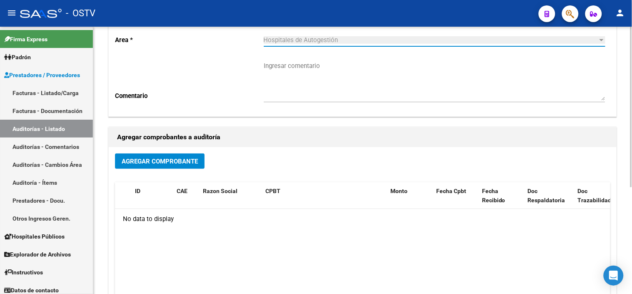
click at [170, 158] on span "Agregar Comprobante" at bounding box center [160, 162] width 76 height 8
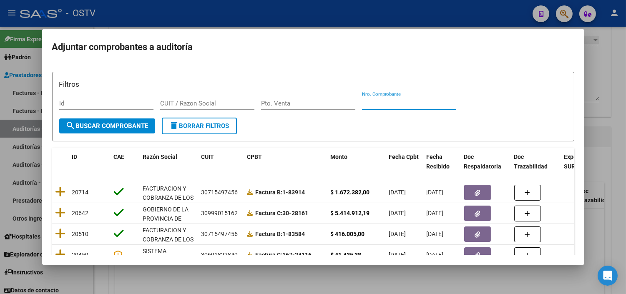
click at [381, 105] on input "Nro. Comprobante" at bounding box center [409, 104] width 94 height 8
paste input "4358"
type input "4358"
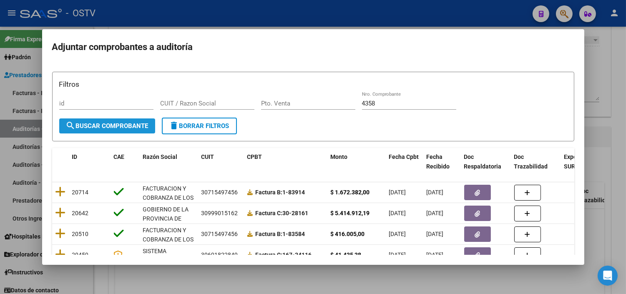
click at [132, 126] on span "search Buscar Comprobante" at bounding box center [107, 126] width 83 height 8
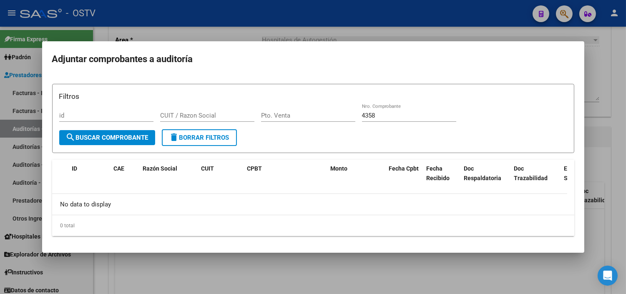
click at [209, 283] on div at bounding box center [313, 147] width 626 height 294
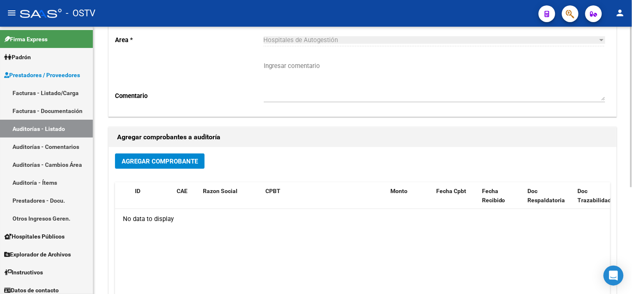
click at [176, 168] on button "Agregar Comprobante" at bounding box center [160, 160] width 90 height 15
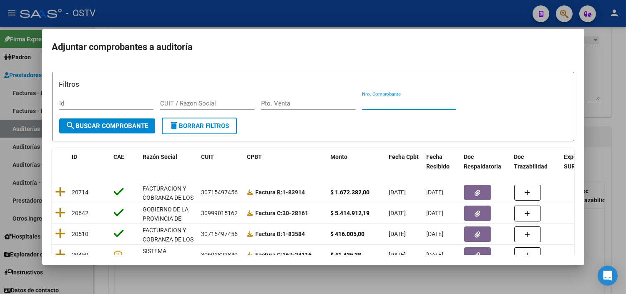
click at [385, 105] on input "Nro. Comprobante" at bounding box center [409, 104] width 94 height 8
paste input "4358"
type input "4358"
click at [136, 124] on span "search Buscar Comprobante" at bounding box center [107, 126] width 83 height 8
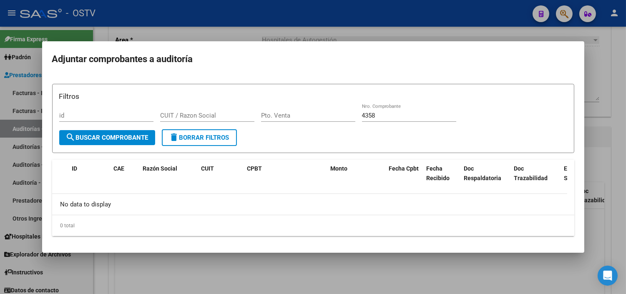
click at [133, 143] on button "search Buscar Comprobante" at bounding box center [107, 137] width 96 height 15
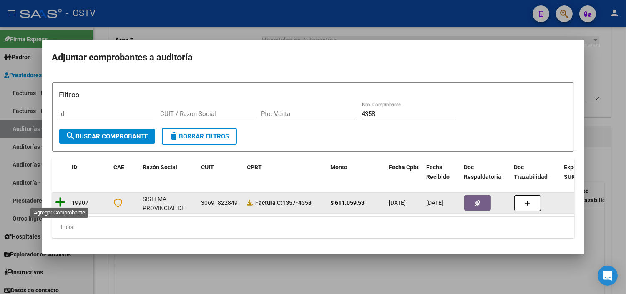
click at [62, 198] on icon at bounding box center [60, 202] width 10 height 12
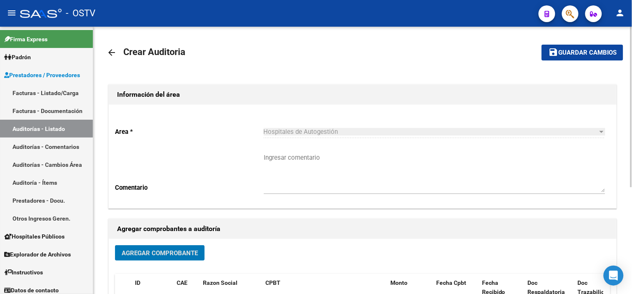
scroll to position [0, 0]
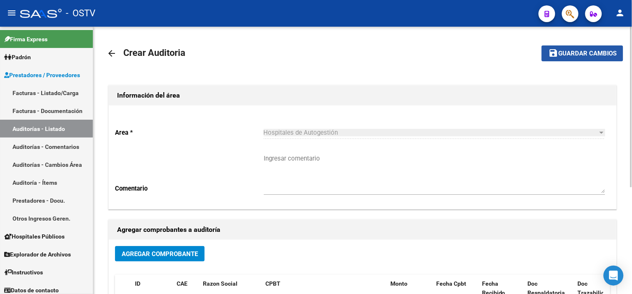
click at [572, 47] on button "save Guardar cambios" at bounding box center [583, 52] width 82 height 15
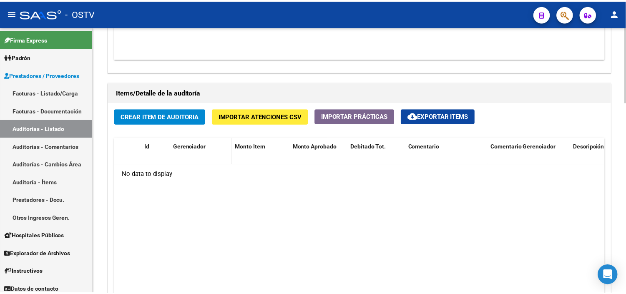
scroll to position [556, 0]
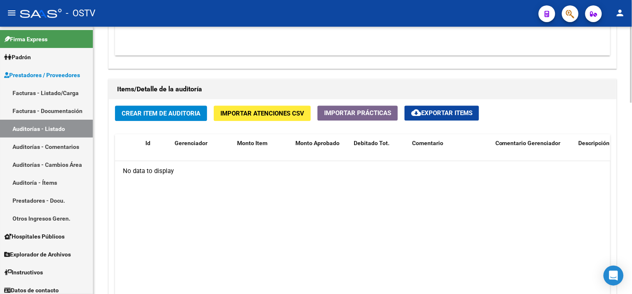
click at [188, 118] on button "Crear Item de Auditoria" at bounding box center [161, 112] width 92 height 15
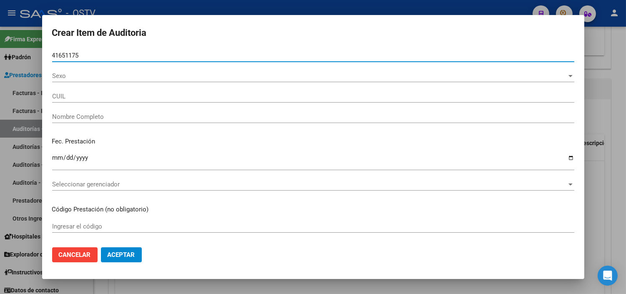
type input "41651175"
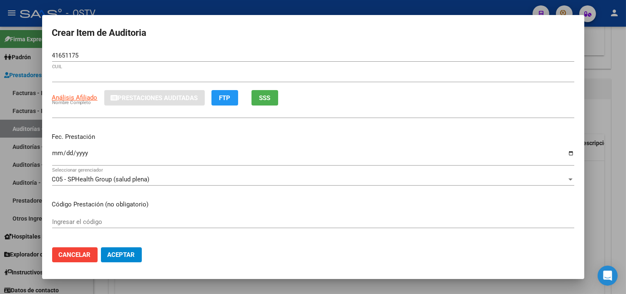
type input "27416511751"
type input "[PERSON_NAME] [PERSON_NAME]"
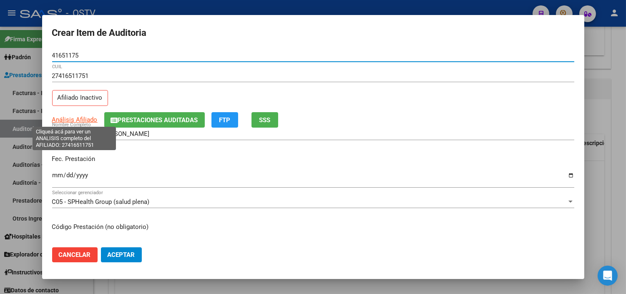
click at [74, 119] on span "Análisis Afiliado" at bounding box center [74, 120] width 45 height 8
type textarea "27416511751"
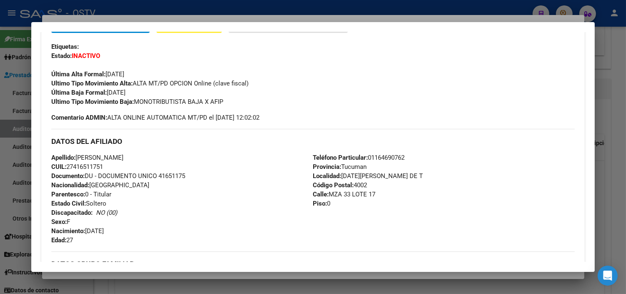
scroll to position [431, 0]
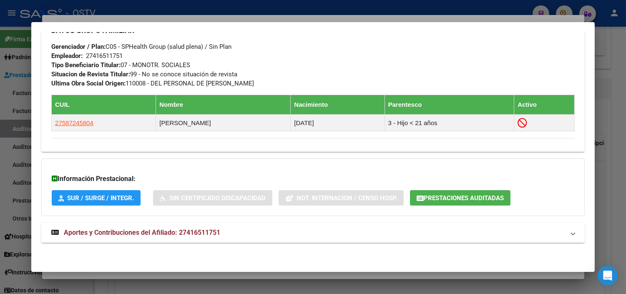
click at [161, 231] on span "Aportes y Contribuciones del Afiliado: 27416511751" at bounding box center [142, 232] width 156 height 8
click at [454, 198] on span "Prestaciones Auditadas" at bounding box center [464, 198] width 80 height 8
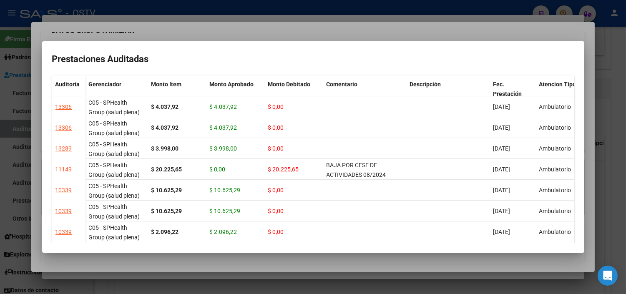
click at [244, 265] on div at bounding box center [313, 147] width 626 height 294
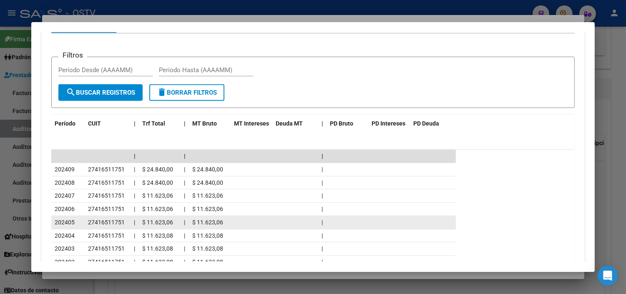
scroll to position [756, 0]
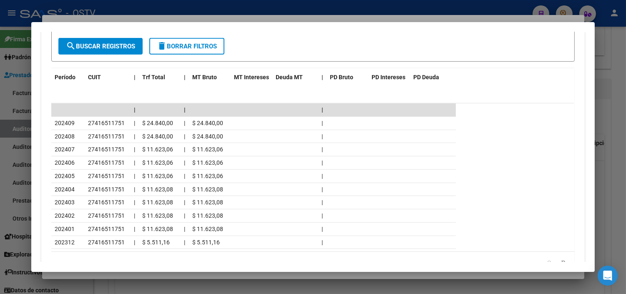
click at [136, 274] on div at bounding box center [313, 147] width 626 height 294
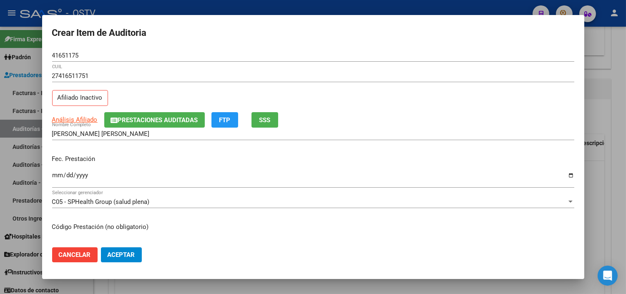
click at [57, 172] on div "Fec. Prestación Ingresar la fecha" at bounding box center [313, 172] width 522 height 48
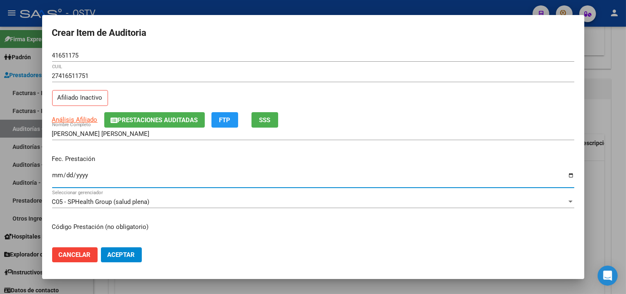
click at [55, 179] on input "Ingresar la fecha" at bounding box center [313, 178] width 522 height 13
type input "2024-08-02"
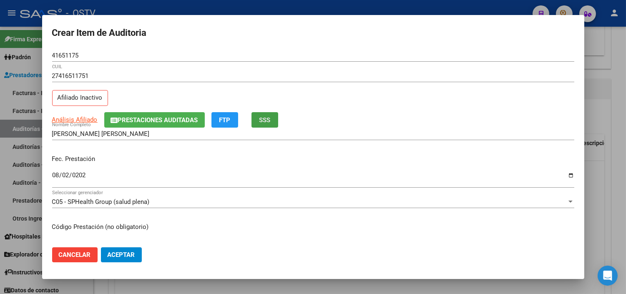
click at [273, 115] on button "SSS" at bounding box center [264, 119] width 27 height 15
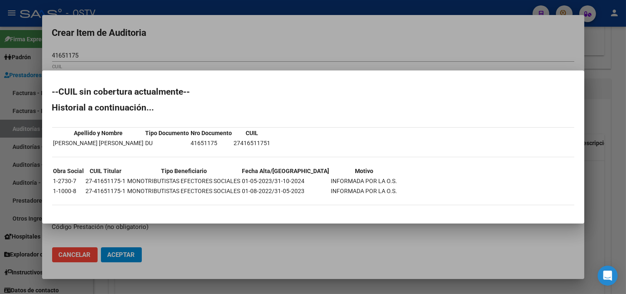
click at [247, 232] on div at bounding box center [313, 147] width 626 height 294
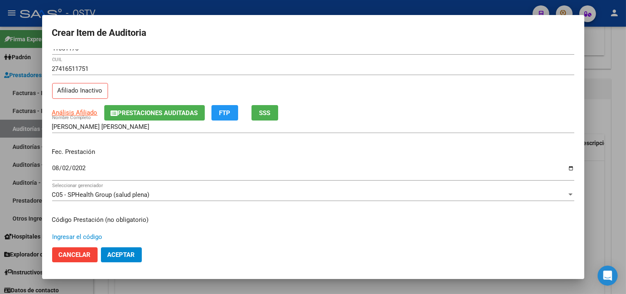
scroll to position [141, 0]
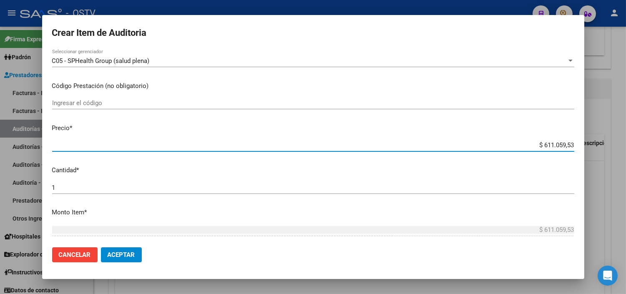
type input "$ 0,01"
type input "$ 0,10"
type input "$ 1,00"
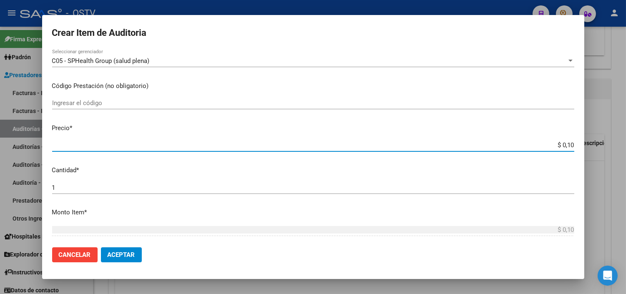
type input "$ 1,00"
type input "$ 10,00"
type input "$ 100,00"
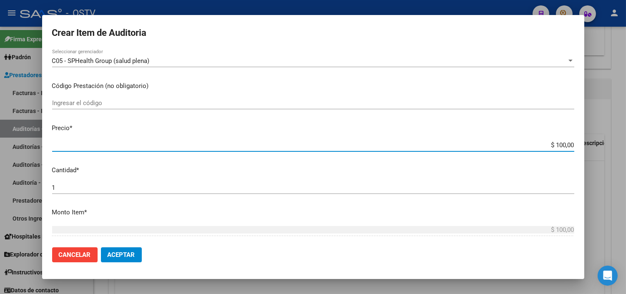
type input "$ 1.000,00"
type input "$ 10.000,00"
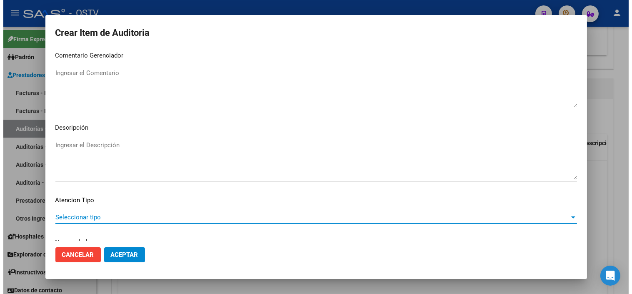
scroll to position [487, 0]
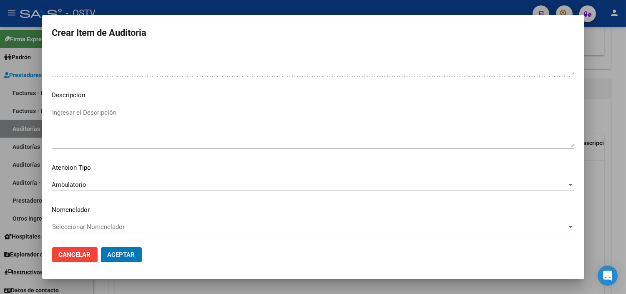
click at [101, 247] on button "Aceptar" at bounding box center [121, 254] width 41 height 15
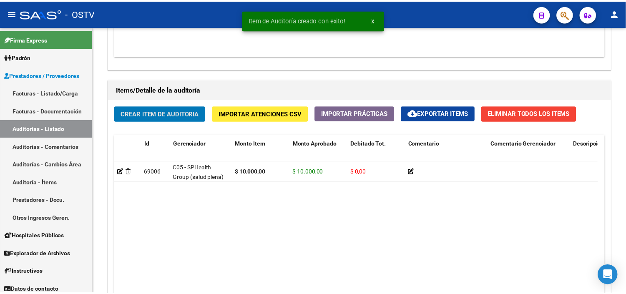
scroll to position [556, 0]
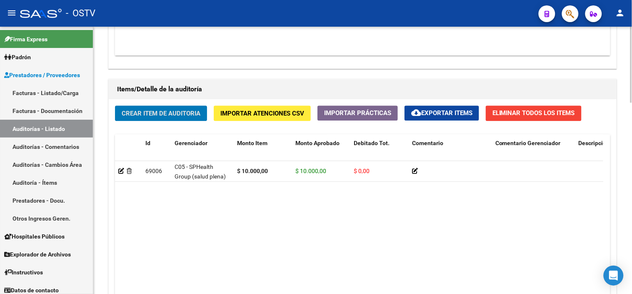
click at [181, 113] on span "Crear Item de Auditoria" at bounding box center [161, 114] width 79 height 8
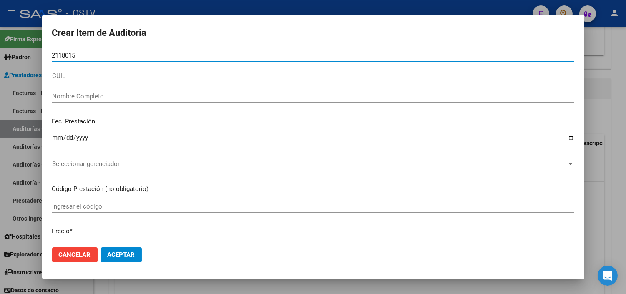
type input "21180158"
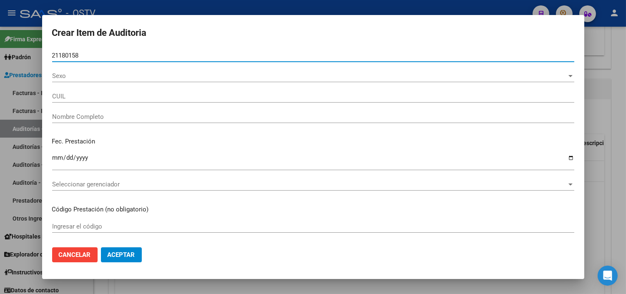
type input "27211801587"
type input "[PERSON_NAME] [PERSON_NAME]"
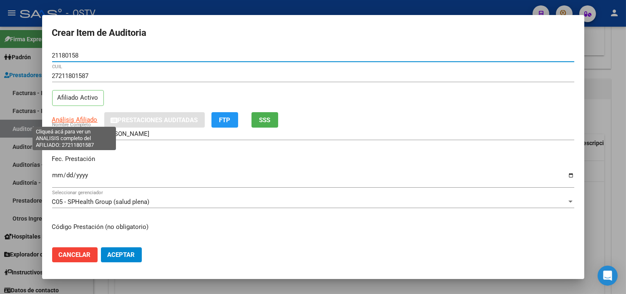
type input "21180158"
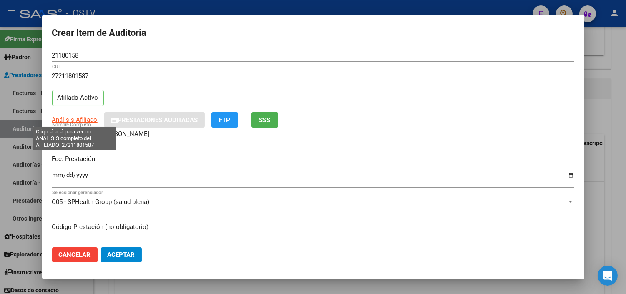
click at [58, 118] on span "Análisis Afiliado" at bounding box center [74, 120] width 45 height 8
type textarea "27211801587"
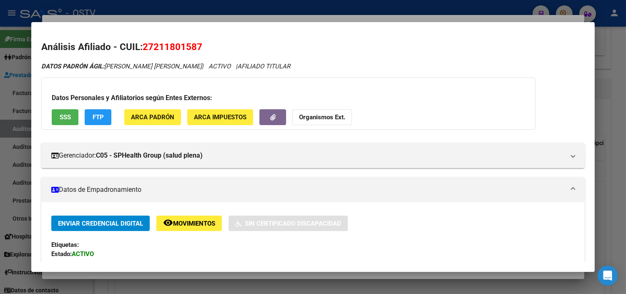
click at [60, 117] on span "SSS" at bounding box center [65, 118] width 11 height 8
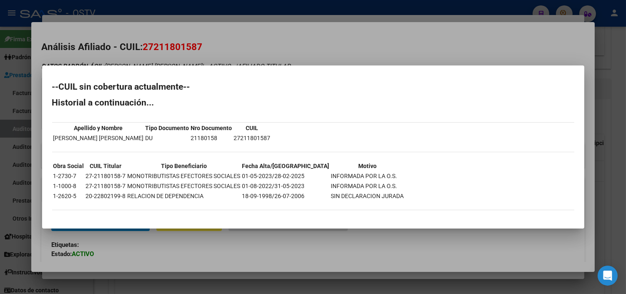
click at [116, 258] on div at bounding box center [313, 147] width 626 height 294
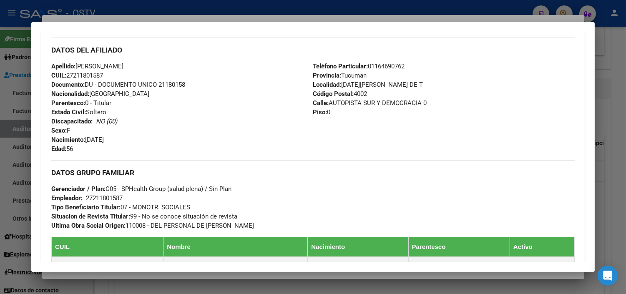
scroll to position [426, 0]
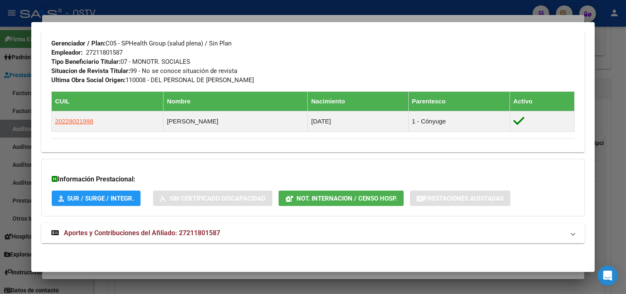
click at [106, 228] on strong "Aportes y Contribuciones del Afiliado: 27211801587" at bounding box center [135, 233] width 169 height 10
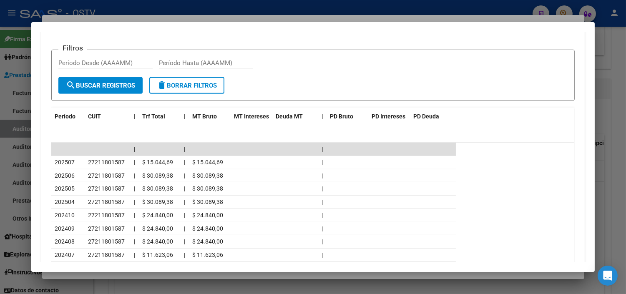
scroll to position [733, 0]
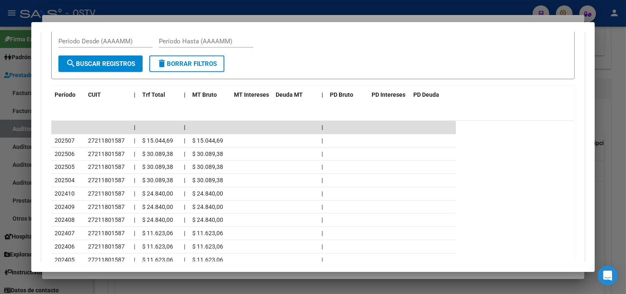
click at [85, 276] on div at bounding box center [313, 147] width 626 height 294
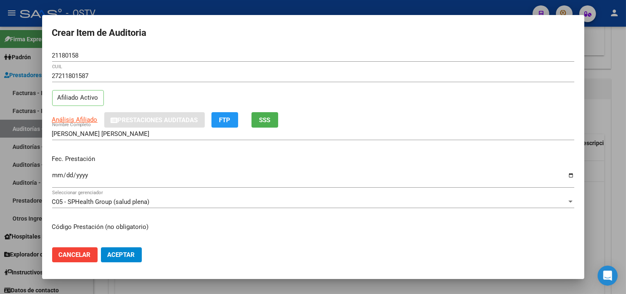
click at [54, 175] on input "Ingresar la fecha" at bounding box center [313, 178] width 522 height 13
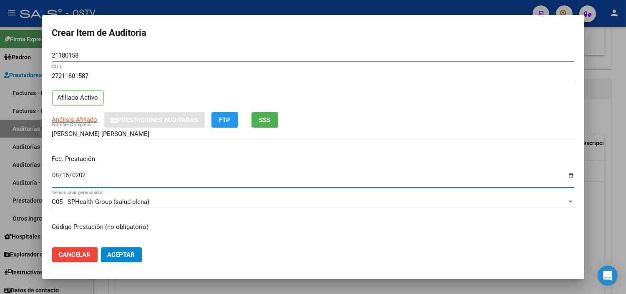
type input "2024-08-16"
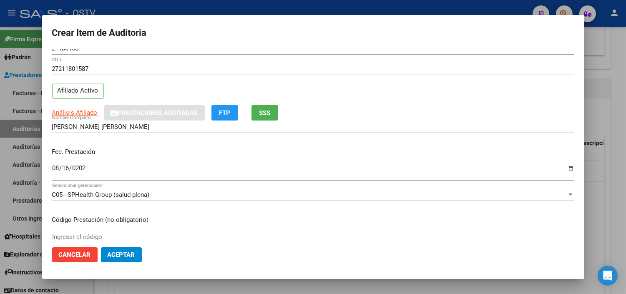
scroll to position [141, 0]
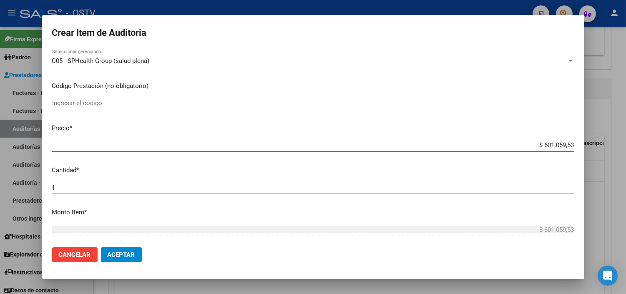
type input "$ 0,01"
type input "$ 0,10"
type input "$ 1,00"
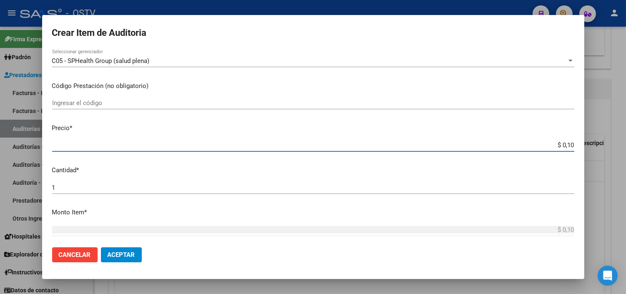
type input "$ 1,00"
type input "$ 10,00"
type input "$ 100,00"
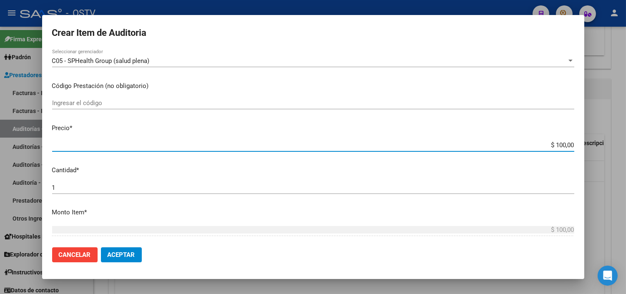
type input "$ 1.000,00"
type input "$ 10.000,00"
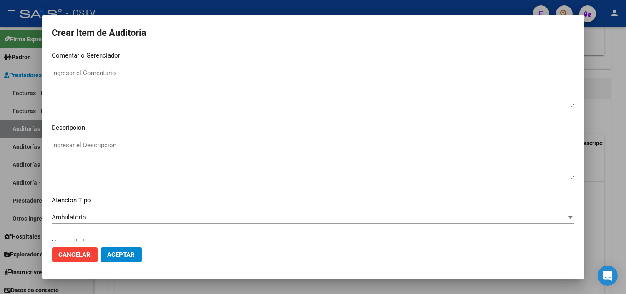
scroll to position [487, 0]
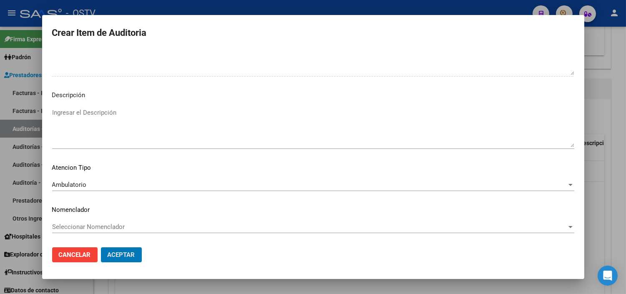
click at [101, 247] on button "Aceptar" at bounding box center [121, 254] width 41 height 15
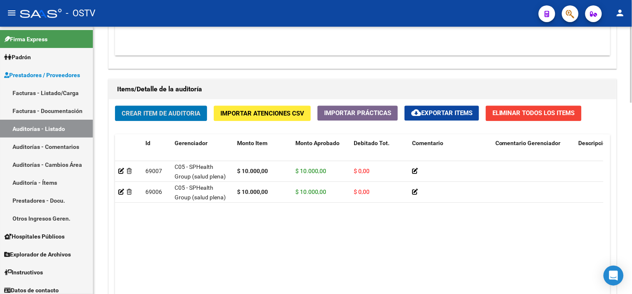
click at [147, 115] on span "Crear Item de Auditoria" at bounding box center [161, 114] width 79 height 8
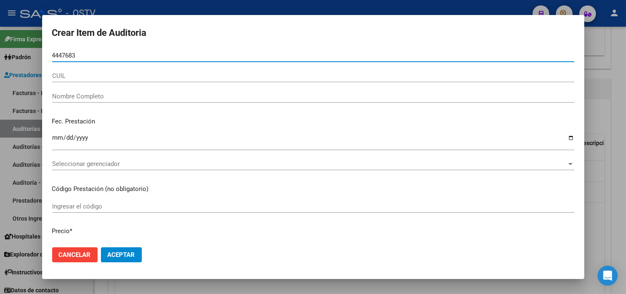
type input "44476830"
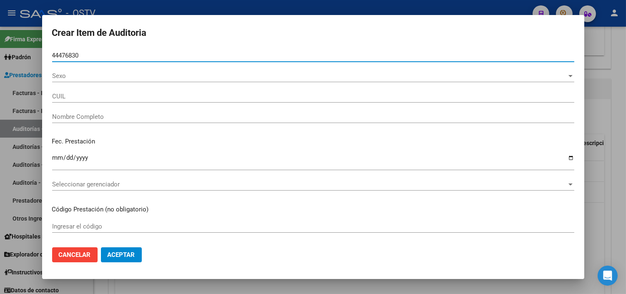
type input "23444768304"
type input "[PERSON_NAME] [PERSON_NAME]"
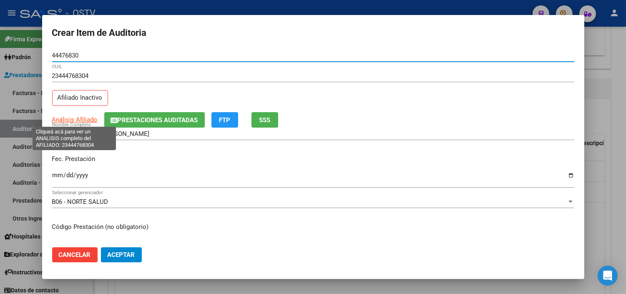
type input "44476830"
click at [65, 121] on span "Análisis Afiliado" at bounding box center [74, 120] width 45 height 8
type textarea "23444768304"
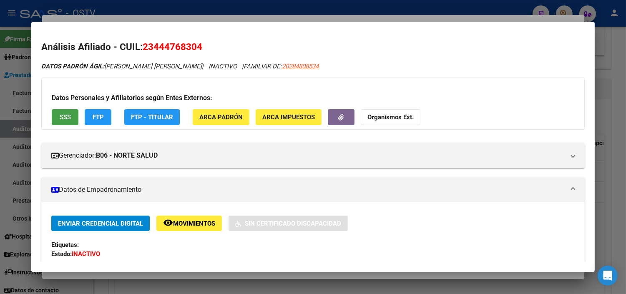
click at [54, 117] on button "SSS" at bounding box center [65, 116] width 27 height 15
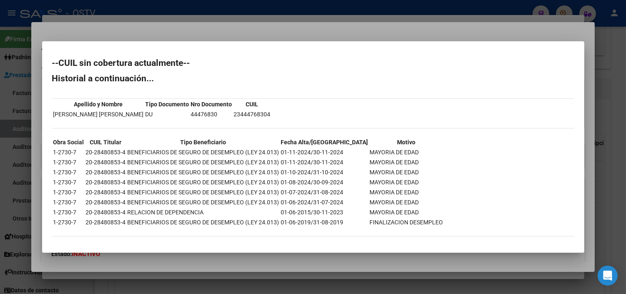
click at [175, 266] on div at bounding box center [313, 147] width 626 height 294
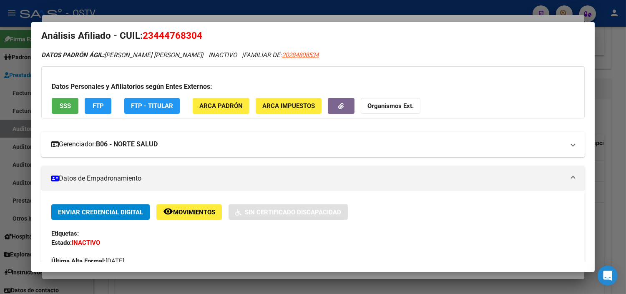
scroll to position [0, 0]
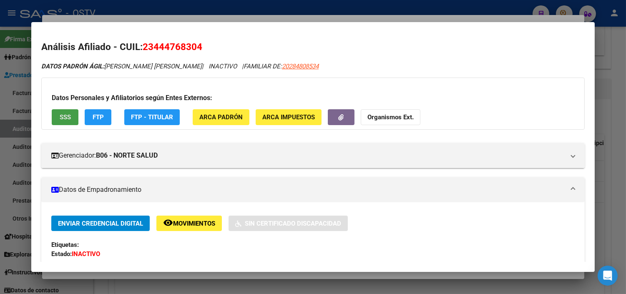
click at [70, 121] on button "SSS" at bounding box center [65, 116] width 27 height 15
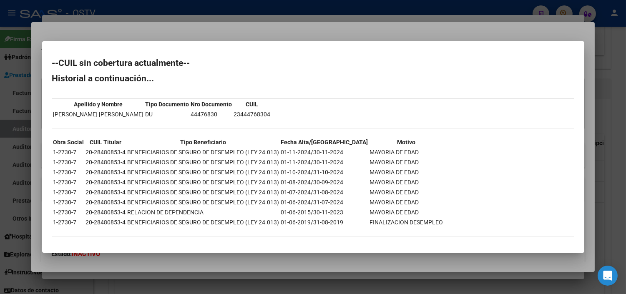
click at [226, 264] on div at bounding box center [313, 147] width 626 height 294
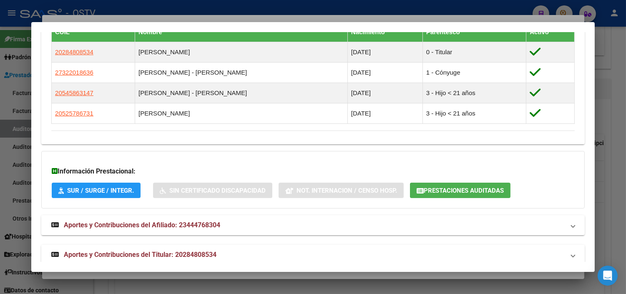
scroll to position [501, 0]
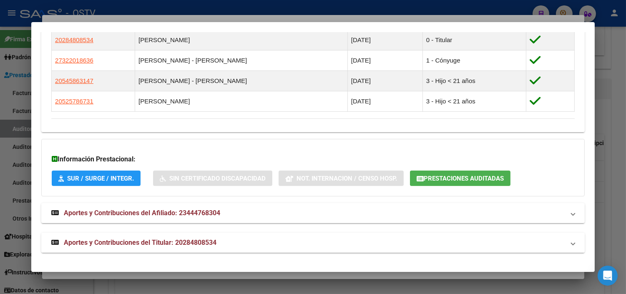
click at [198, 242] on span "Aportes y Contribuciones del Titular: 20284808534" at bounding box center [140, 242] width 153 height 8
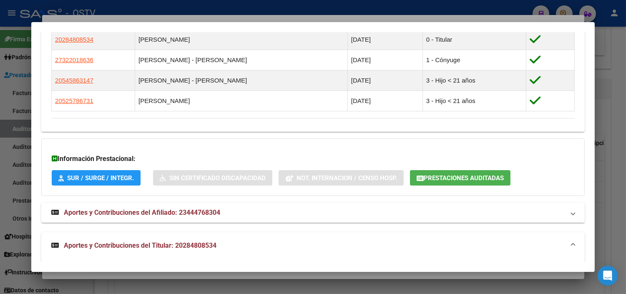
click at [424, 175] on span "Prestaciones Auditadas" at bounding box center [464, 178] width 80 height 8
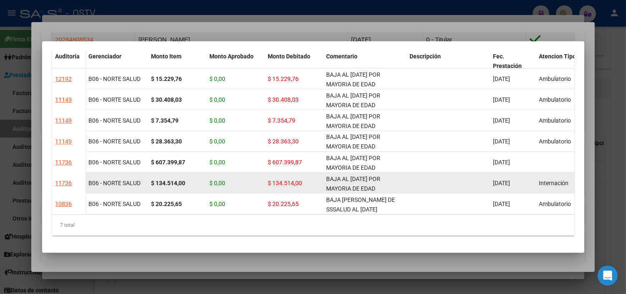
scroll to position [0, 0]
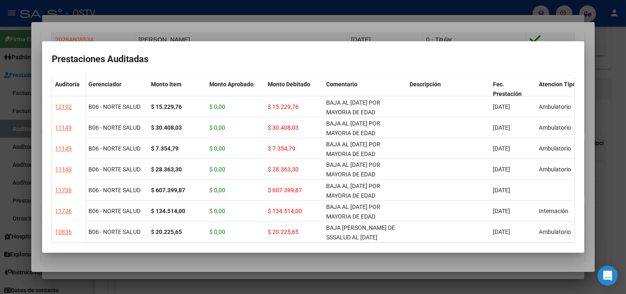
click at [280, 261] on div at bounding box center [313, 147] width 626 height 294
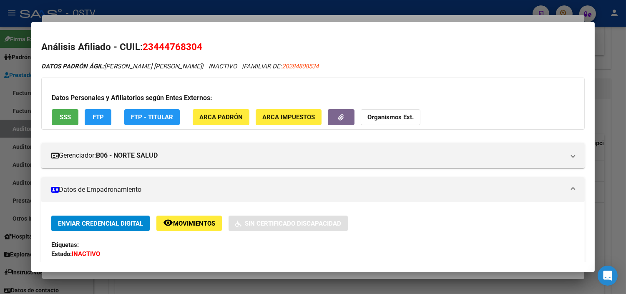
click at [65, 118] on span "SSS" at bounding box center [65, 118] width 11 height 8
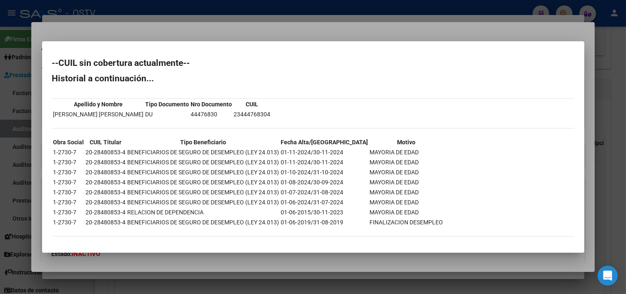
click at [292, 253] on div at bounding box center [313, 147] width 626 height 294
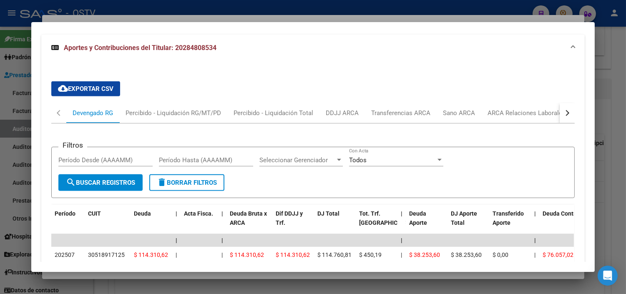
scroll to position [509, 0]
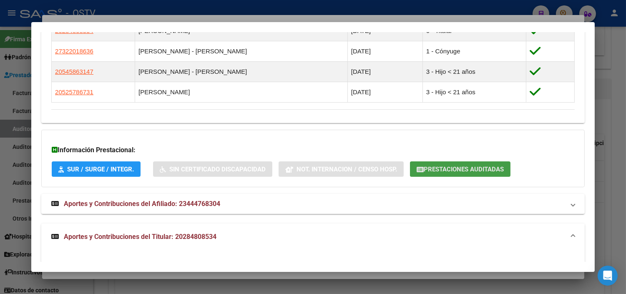
click at [447, 169] on span "Prestaciones Auditadas" at bounding box center [464, 169] width 80 height 8
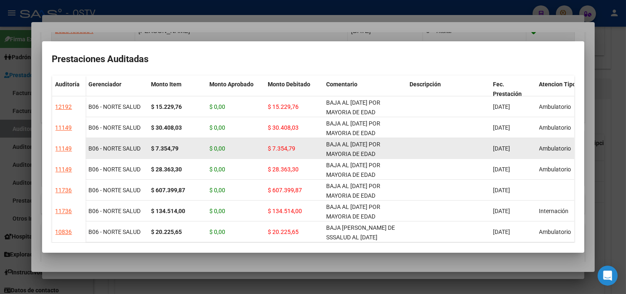
scroll to position [0, 0]
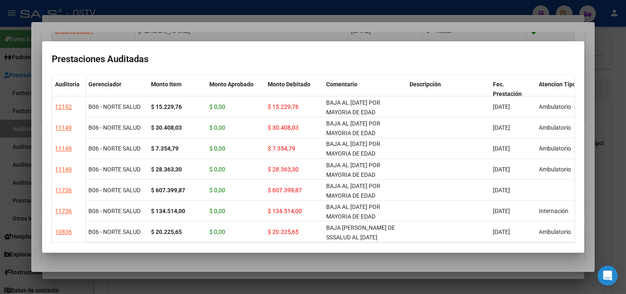
click at [233, 264] on div at bounding box center [313, 147] width 626 height 294
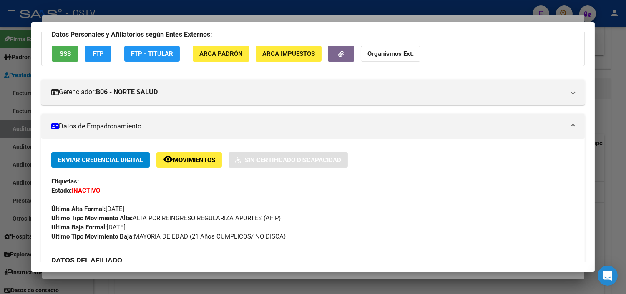
scroll to position [0, 0]
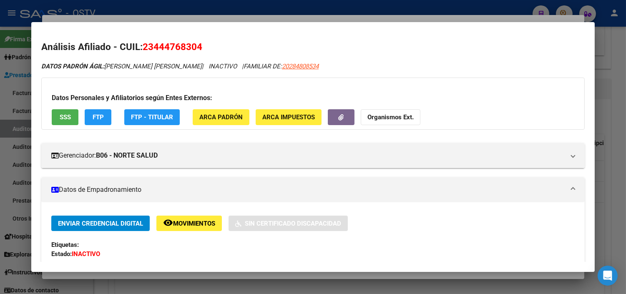
click at [70, 115] on button "SSS" at bounding box center [65, 116] width 27 height 15
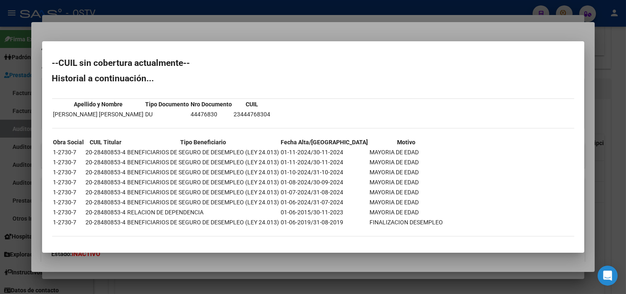
click at [281, 258] on div at bounding box center [313, 147] width 626 height 294
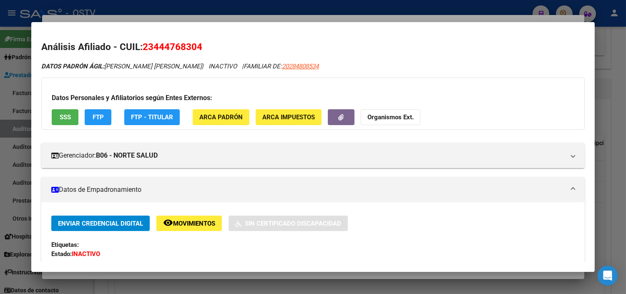
click at [93, 116] on span "FTP" at bounding box center [98, 118] width 11 height 8
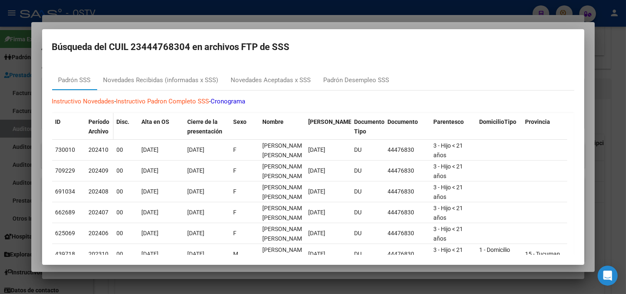
scroll to position [46, 0]
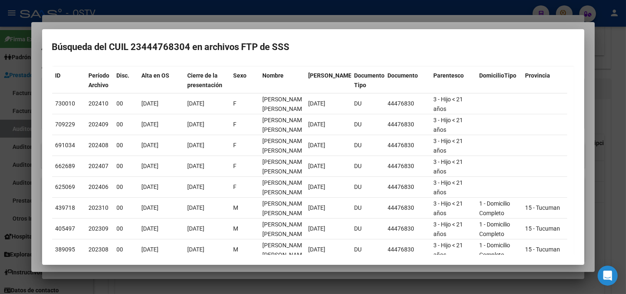
click at [153, 269] on div at bounding box center [313, 147] width 626 height 294
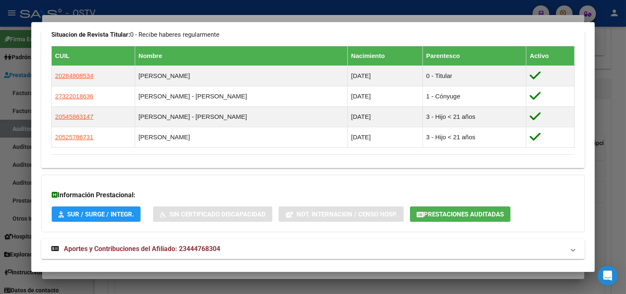
scroll to position [450, 0]
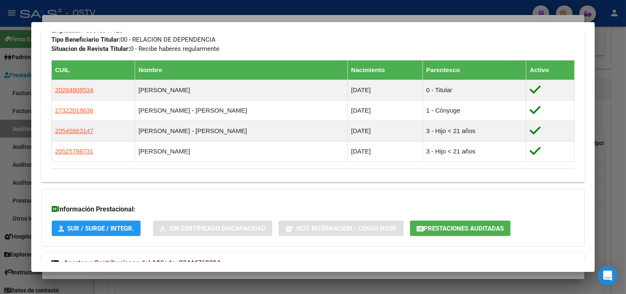
click at [424, 232] on span "Prestaciones Auditadas" at bounding box center [464, 229] width 80 height 8
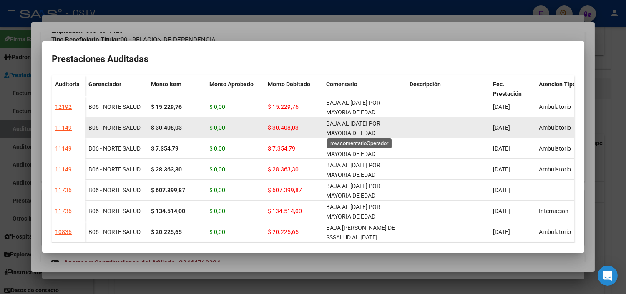
scroll to position [1, 0]
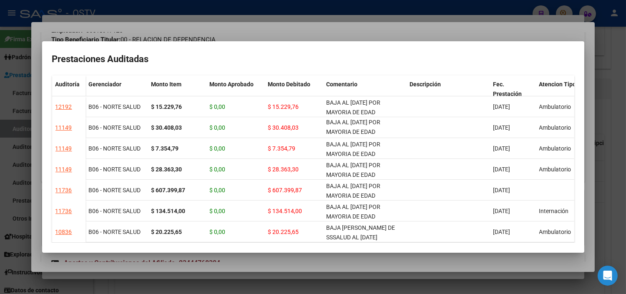
click at [265, 269] on div at bounding box center [313, 147] width 626 height 294
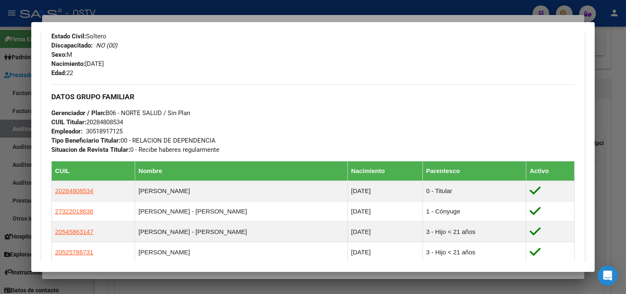
scroll to position [311, 0]
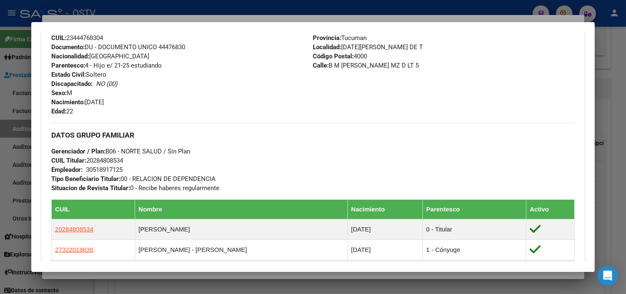
click at [152, 277] on div at bounding box center [313, 147] width 626 height 294
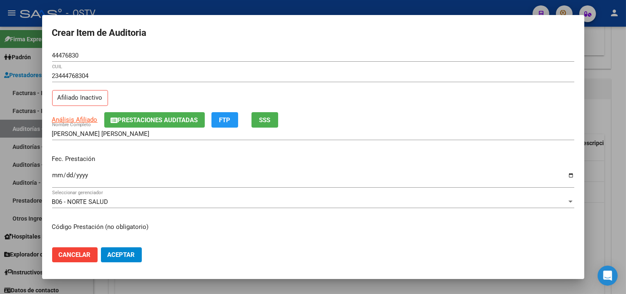
click at [55, 177] on input "Ingresar la fecha" at bounding box center [313, 178] width 522 height 13
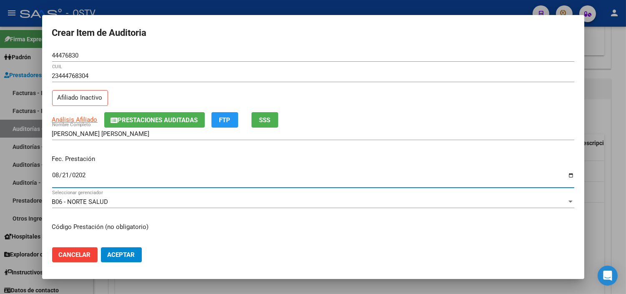
type input "2024-08-21"
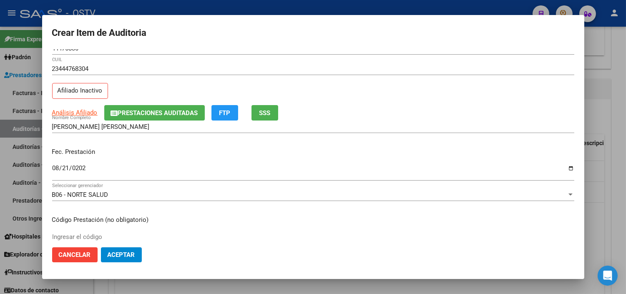
scroll to position [141, 0]
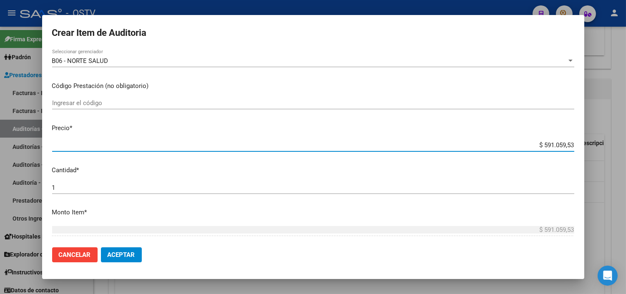
type input "$ 0,01"
type input "$ 0,10"
type input "$ 1,00"
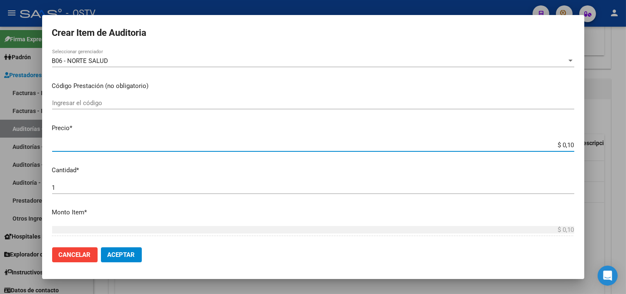
type input "$ 1,00"
type input "$ 10,00"
type input "$ 100,00"
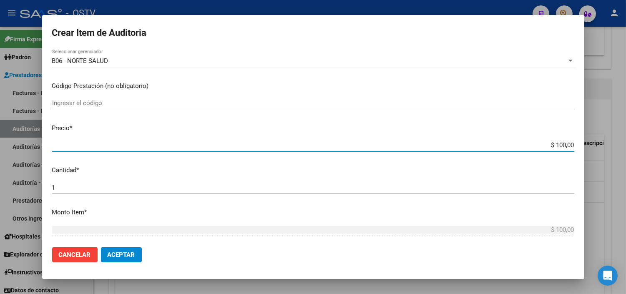
type input "$ 1.000,00"
type input "$ 10.000,00"
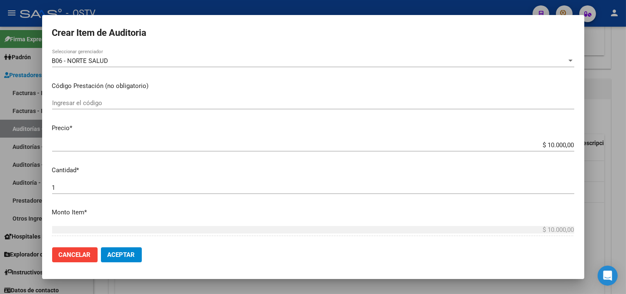
scroll to position [268, 0]
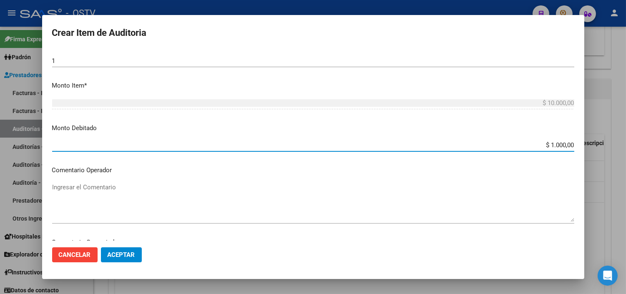
type input "$ 10.000,00"
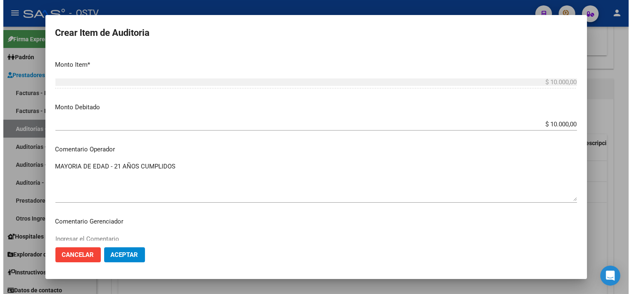
scroll to position [269, 0]
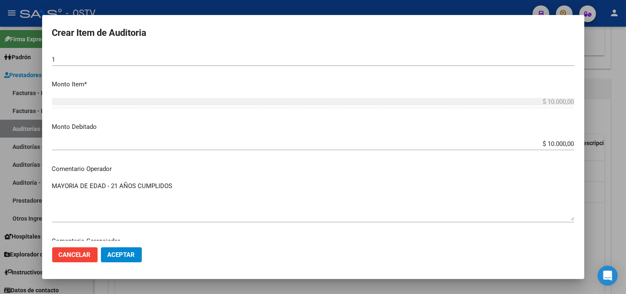
click at [54, 186] on textarea "MAYORIA DE EDAD - 21 AÑOS CUMPLIDOS" at bounding box center [313, 200] width 522 height 39
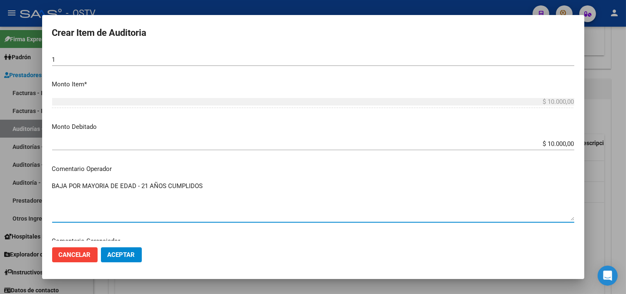
type textarea "BAJA POR MAYORIA DE EDAD - 21 AÑOS CUMPLIDOS"
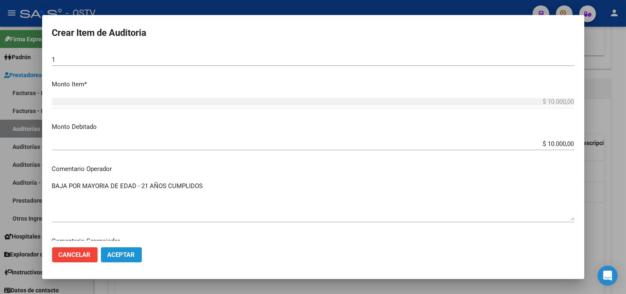
drag, startPoint x: 120, startPoint y: 255, endPoint x: 138, endPoint y: 235, distance: 26.6
click at [120, 255] on span "Aceptar" at bounding box center [122, 255] width 28 height 8
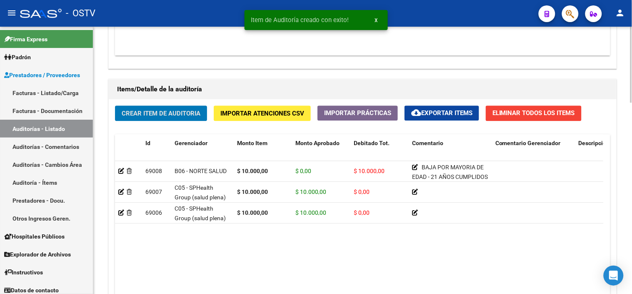
click at [150, 114] on span "Crear Item de Auditoria" at bounding box center [161, 114] width 79 height 8
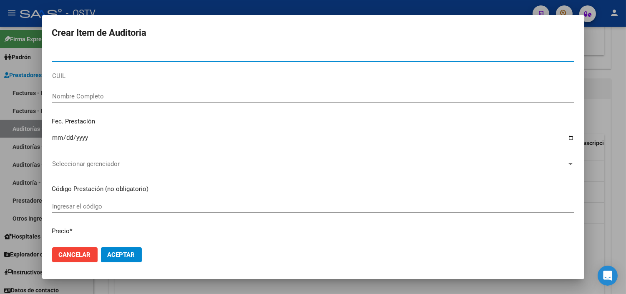
click at [85, 255] on span "Cancelar" at bounding box center [75, 255] width 32 height 8
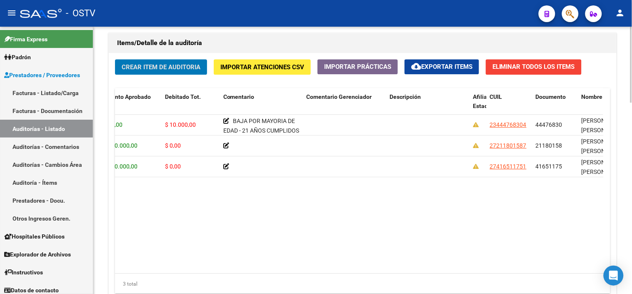
scroll to position [0, 299]
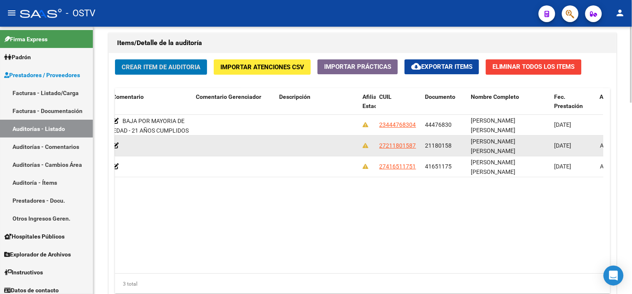
click at [440, 142] on div "21180158" at bounding box center [445, 146] width 39 height 10
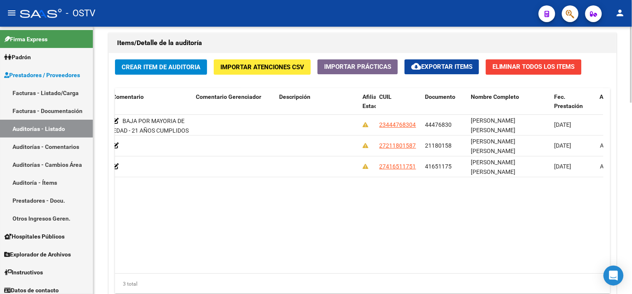
copy span "21180158"
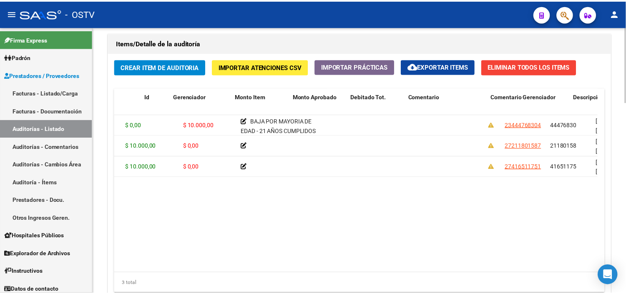
scroll to position [0, 0]
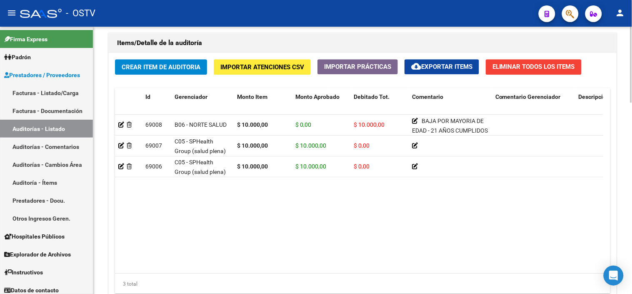
click at [150, 68] on span "Crear Item de Auditoria" at bounding box center [161, 67] width 79 height 8
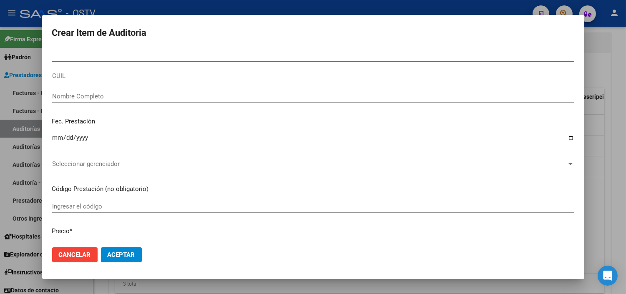
paste input "21180158"
type input "21180158"
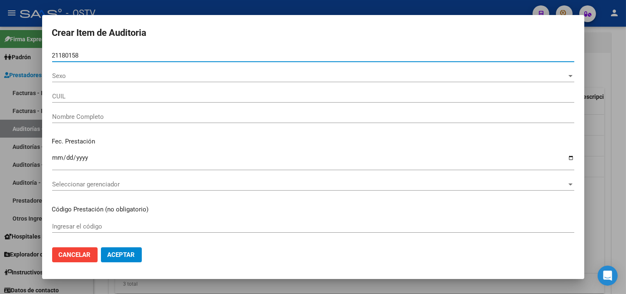
type input "27211801587"
type input "[PERSON_NAME] [PERSON_NAME]"
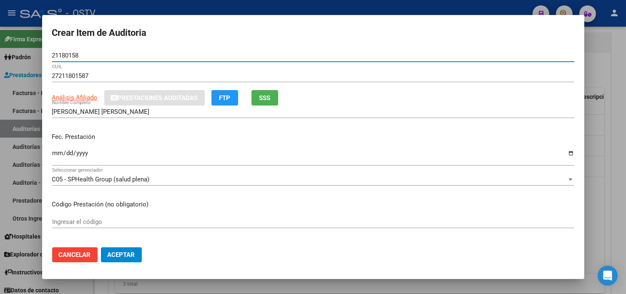
type input "21180158"
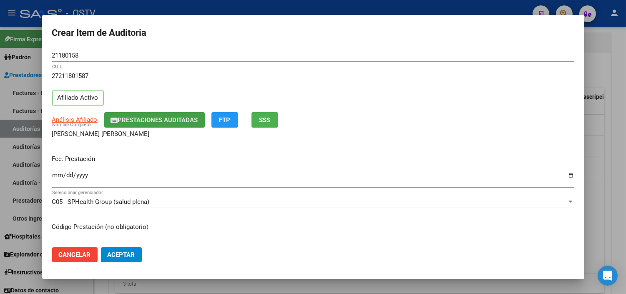
click at [182, 118] on span "Prestaciones Auditadas" at bounding box center [158, 120] width 80 height 8
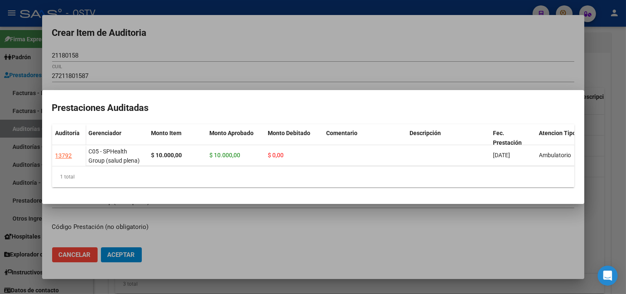
click at [159, 211] on div at bounding box center [313, 147] width 626 height 294
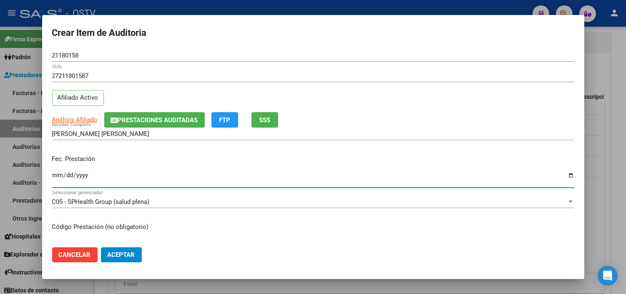
click at [58, 175] on input "Ingresar la fecha" at bounding box center [313, 178] width 522 height 13
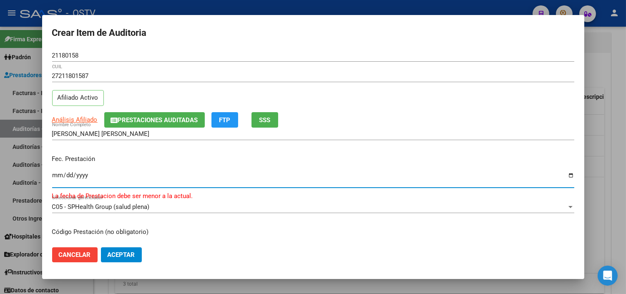
type input "2024-08-23"
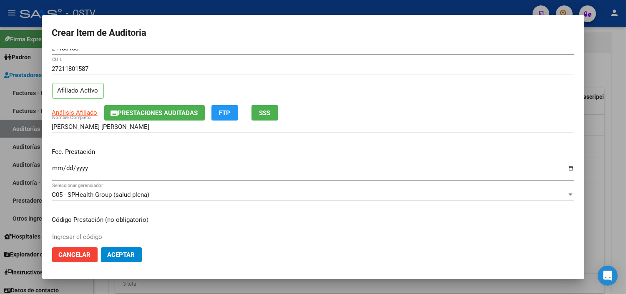
scroll to position [141, 0]
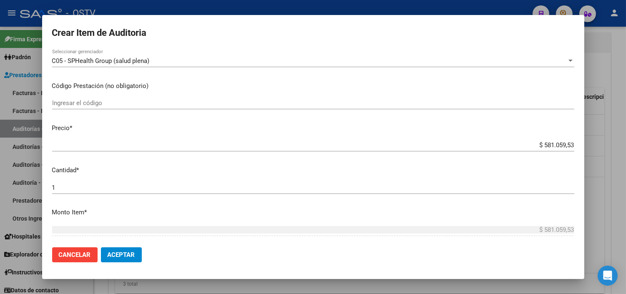
type input "$ 0,01"
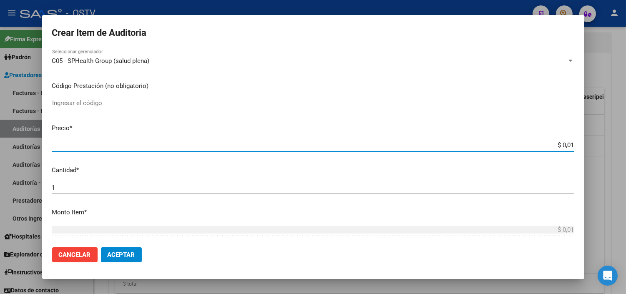
type input "$ 0,10"
type input "$ 1,00"
type input "$ 10,00"
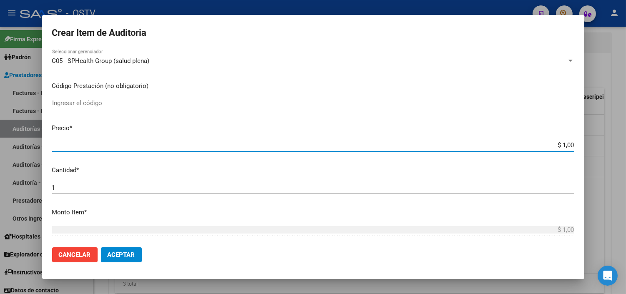
type input "$ 10,00"
type input "$ 100,00"
type input "$ 1.000,00"
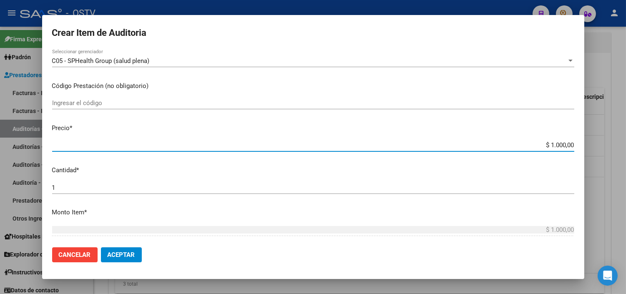
type input "$ 10.000,00"
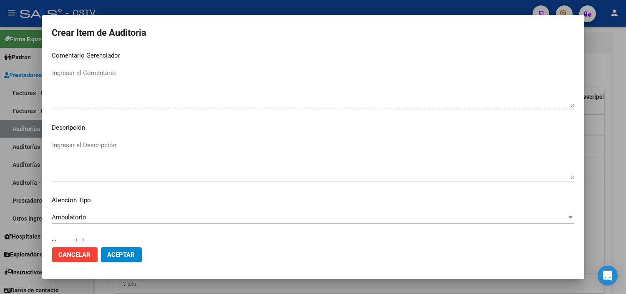
scroll to position [487, 0]
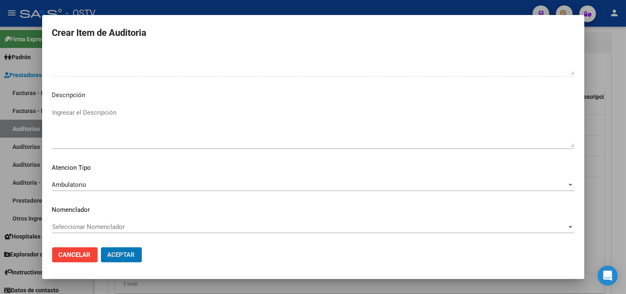
click at [101, 247] on button "Aceptar" at bounding box center [121, 254] width 41 height 15
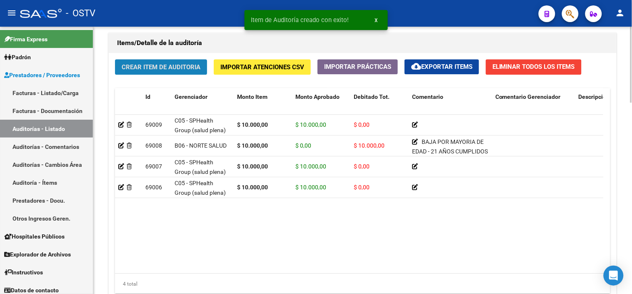
click at [154, 69] on span "Crear Item de Auditoria" at bounding box center [161, 67] width 79 height 8
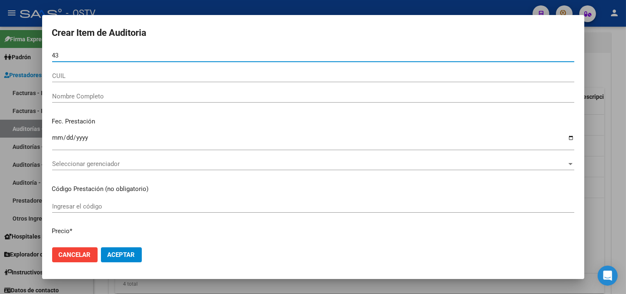
type input "4"
type input "70043015"
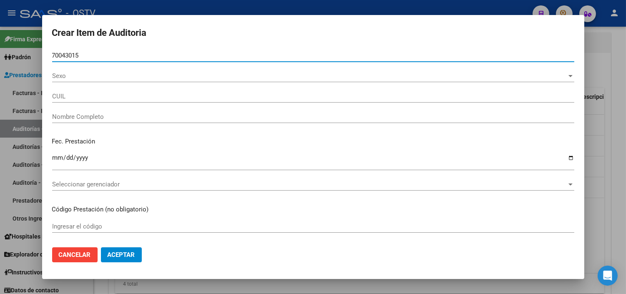
type input "20700430155"
type input "VARELA MATEO VALENTIN"
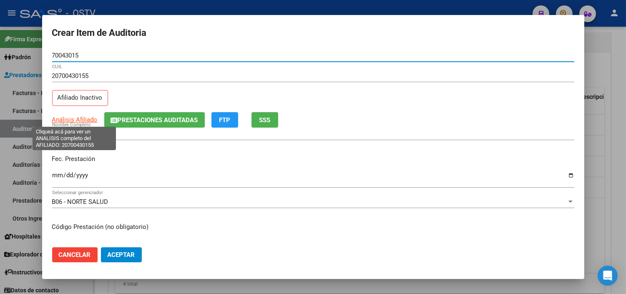
type input "70043015"
click at [86, 118] on span "Análisis Afiliado" at bounding box center [74, 120] width 45 height 8
type textarea "20700430155"
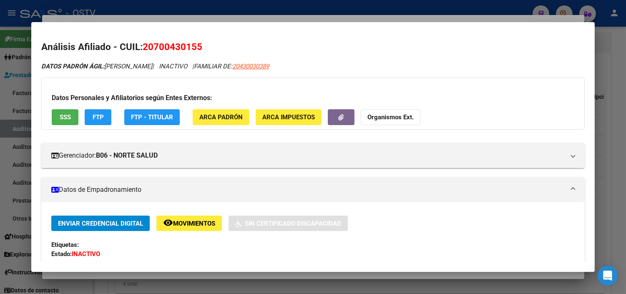
click at [60, 114] on span "SSS" at bounding box center [65, 118] width 11 height 8
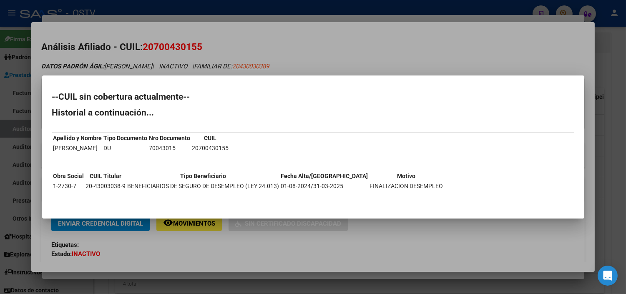
click at [135, 261] on div at bounding box center [313, 147] width 626 height 294
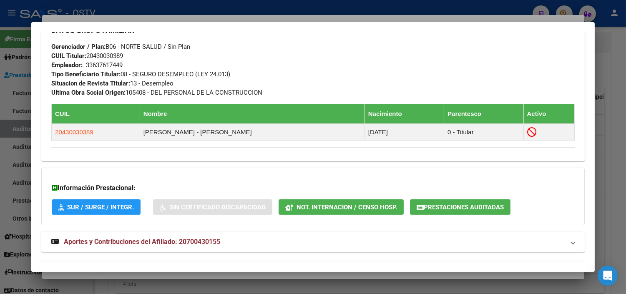
scroll to position [451, 0]
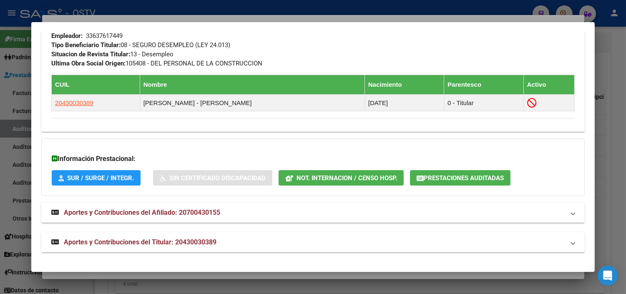
drag, startPoint x: 139, startPoint y: 244, endPoint x: 142, endPoint y: 238, distance: 6.5
click at [139, 244] on span "Aportes y Contribuciones del Titular: 20430030389" at bounding box center [140, 242] width 153 height 8
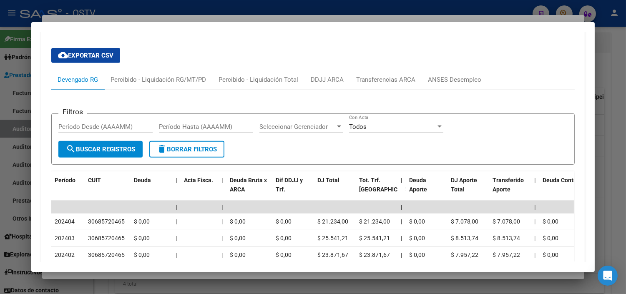
scroll to position [674, 0]
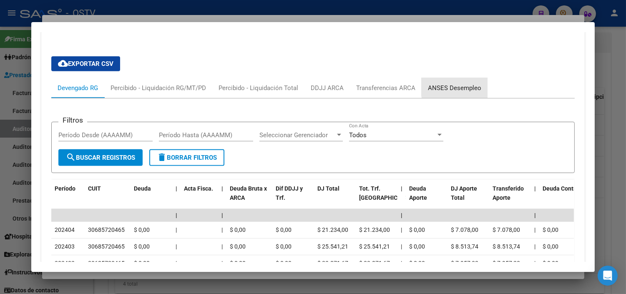
drag, startPoint x: 466, startPoint y: 85, endPoint x: 405, endPoint y: 94, distance: 61.1
click at [466, 85] on div "ANSES Desempleo" at bounding box center [454, 87] width 53 height 9
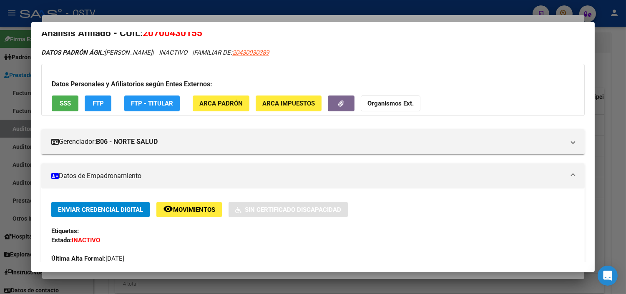
scroll to position [0, 0]
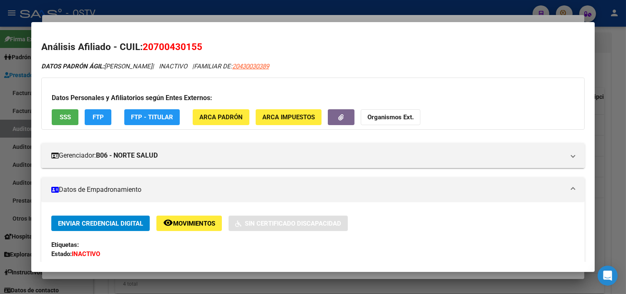
click at [61, 118] on span "SSS" at bounding box center [65, 118] width 11 height 8
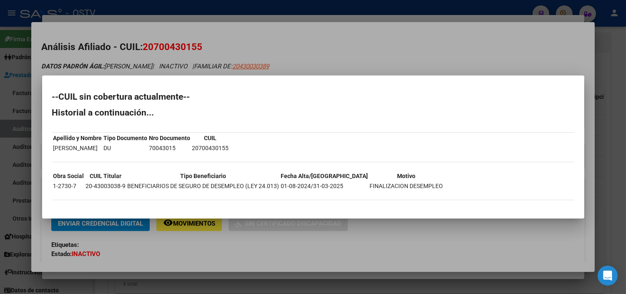
click at [234, 248] on div at bounding box center [313, 147] width 626 height 294
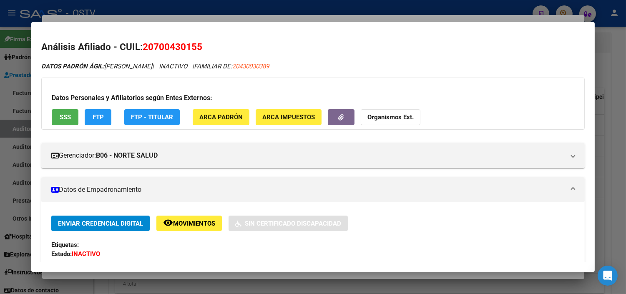
click at [219, 276] on div at bounding box center [313, 147] width 626 height 294
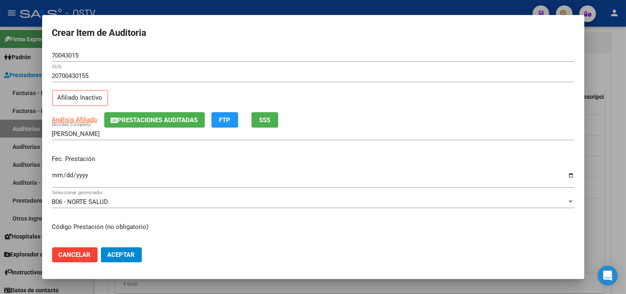
click at [53, 176] on input "Ingresar la fecha" at bounding box center [313, 178] width 522 height 13
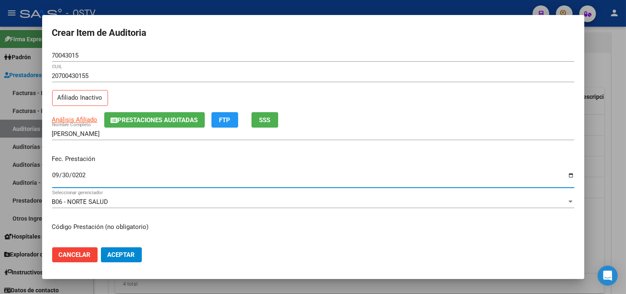
type input "2024-09-30"
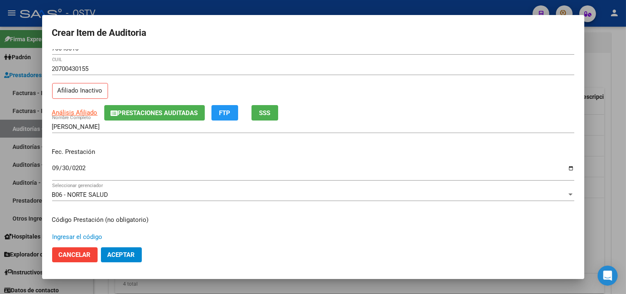
scroll to position [141, 0]
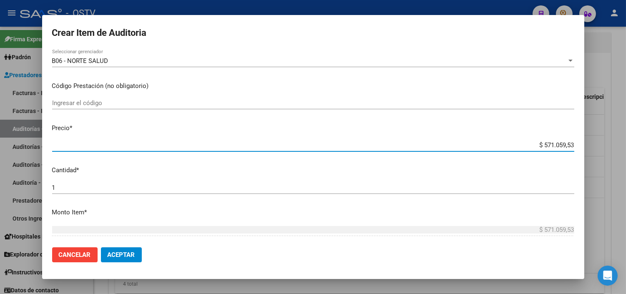
type input "$ 0,01"
type input "$ 0,10"
type input "$ 1,00"
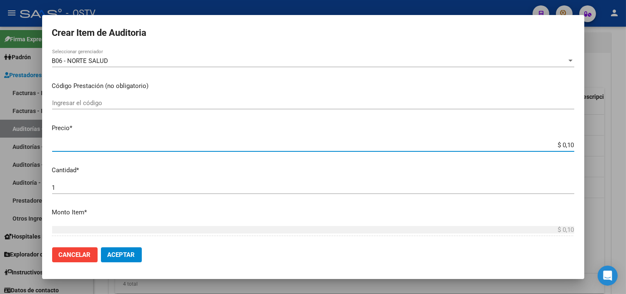
type input "$ 1,00"
type input "$ 10,00"
type input "$ 100,00"
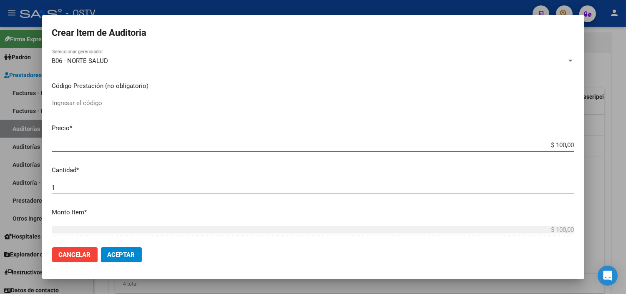
type input "$ 1.000,00"
type input "$ 10.000,00"
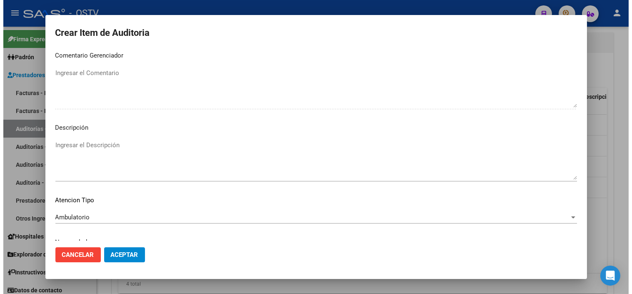
scroll to position [487, 0]
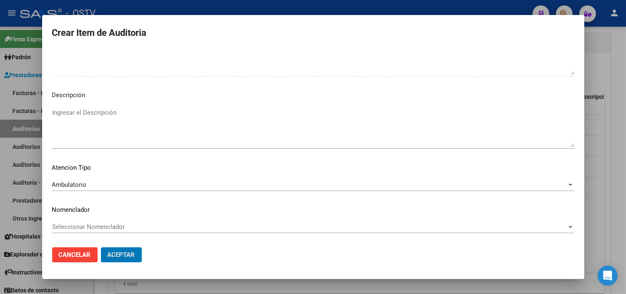
click at [101, 247] on button "Aceptar" at bounding box center [121, 254] width 41 height 15
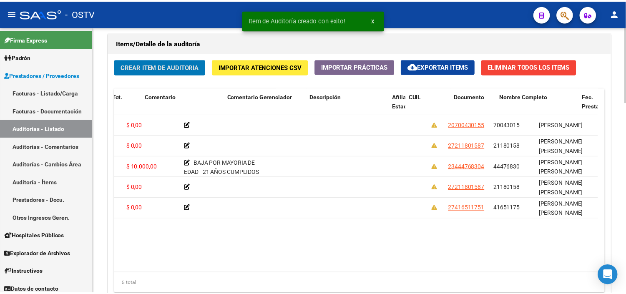
scroll to position [0, 303]
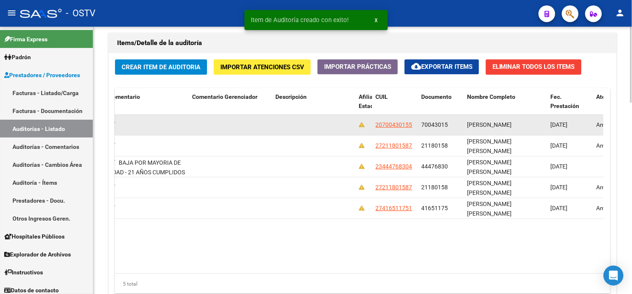
click at [430, 123] on span "70043015" at bounding box center [435, 124] width 27 height 7
copy span "70043015"
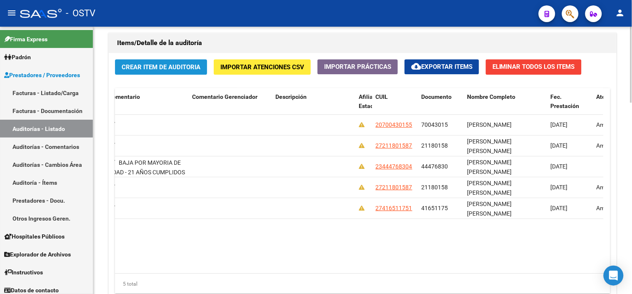
click at [142, 64] on span "Crear Item de Auditoria" at bounding box center [161, 67] width 79 height 8
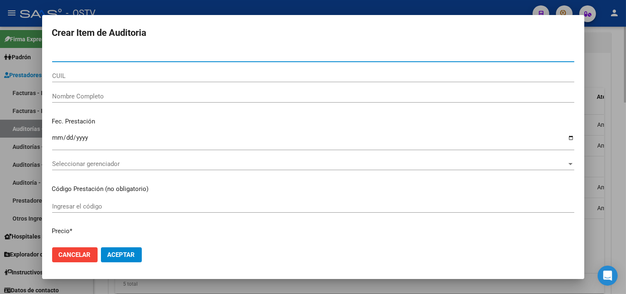
paste input "70043015"
type input "70043015"
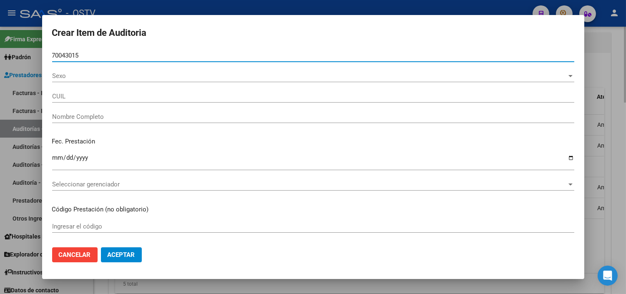
type input "20700430155"
type input "VARELA MATEO VALENTIN"
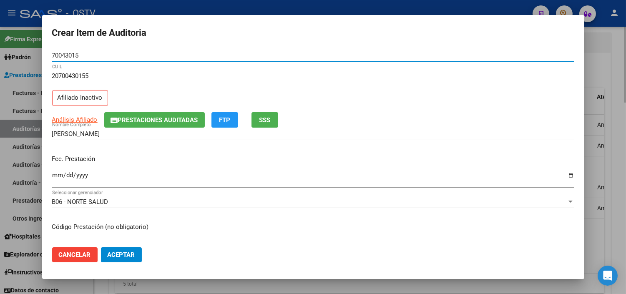
type input "70043015"
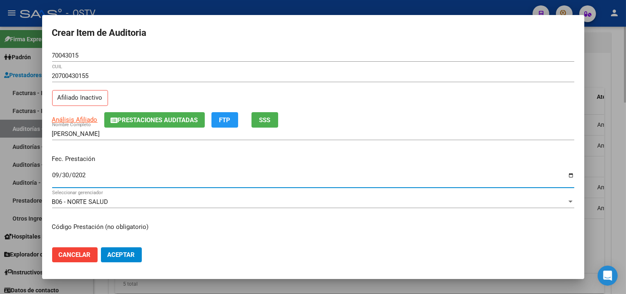
type input "2024-09-30"
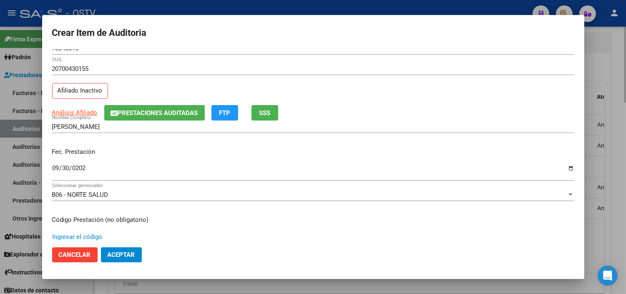
scroll to position [141, 0]
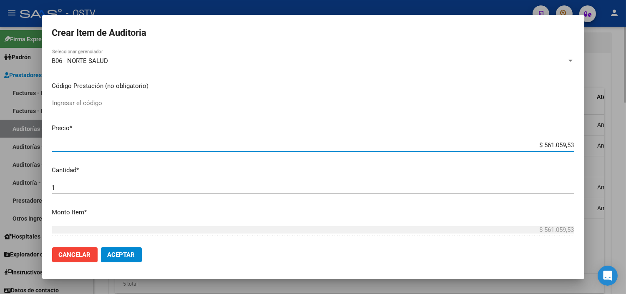
type input "$ 0,01"
type input "$ 0,10"
type input "$ 1,00"
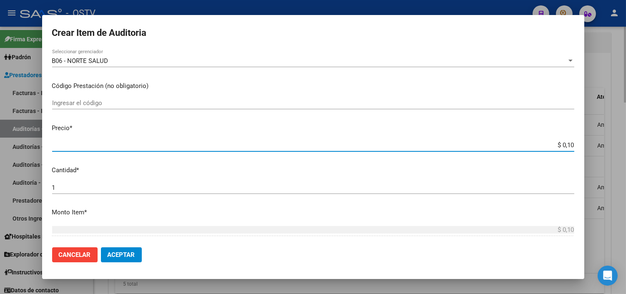
type input "$ 1,00"
type input "$ 10,00"
type input "$ 100,00"
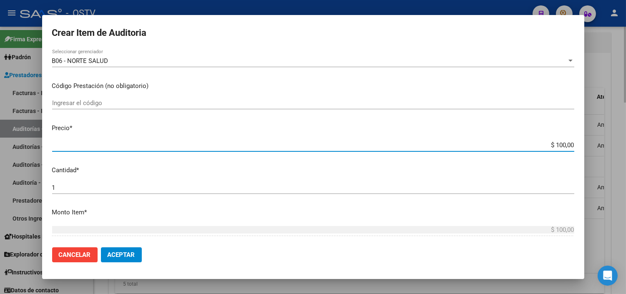
type input "$ 1.000,00"
type input "$ 10.000,00"
type input "$ 100.000,00"
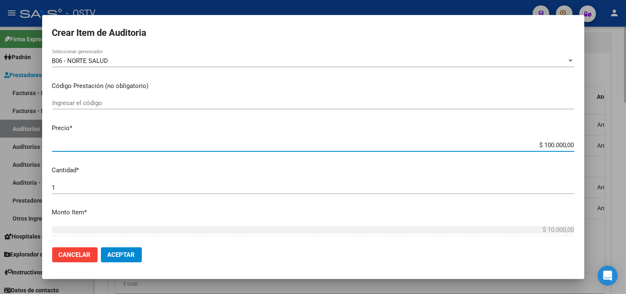
type input "$ 100.000,00"
type input "$ 10.000,00"
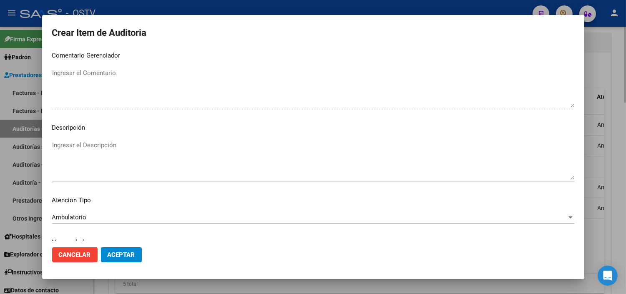
scroll to position [487, 0]
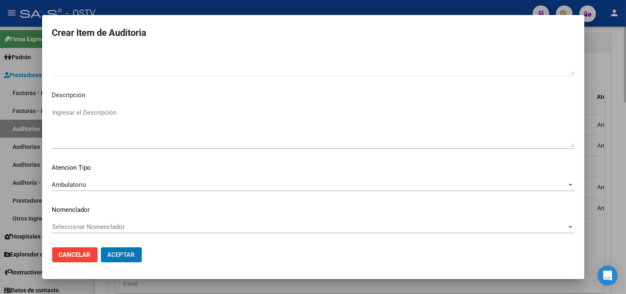
click at [101, 247] on button "Aceptar" at bounding box center [121, 254] width 41 height 15
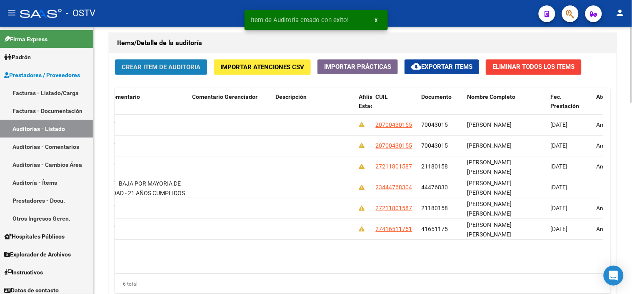
click at [144, 65] on span "Crear Item de Auditoria" at bounding box center [161, 67] width 79 height 8
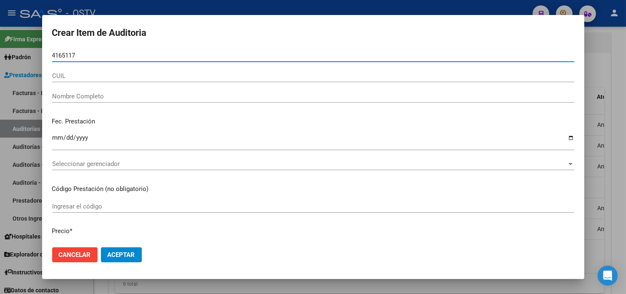
type input "41651175"
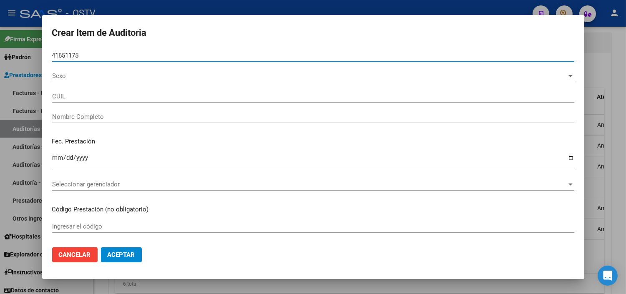
type input "27416511751"
type input "[PERSON_NAME] [PERSON_NAME]"
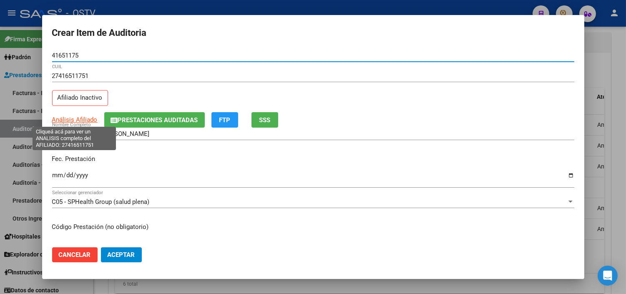
type input "41651175"
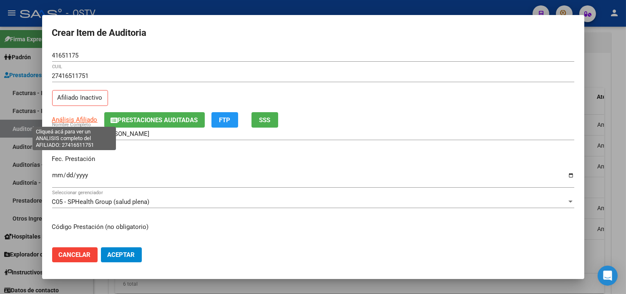
click at [71, 120] on span "Análisis Afiliado" at bounding box center [74, 120] width 45 height 8
type textarea "27416511751"
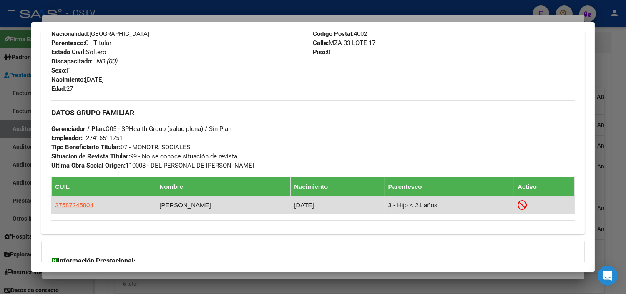
scroll to position [431, 0]
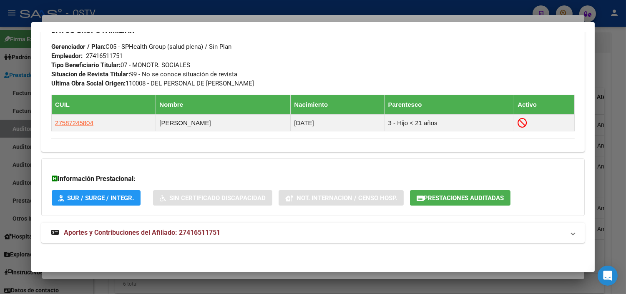
click at [97, 239] on mat-expansion-panel-header "Aportes y Contribuciones del Afiliado: 27416511751" at bounding box center [312, 233] width 543 height 20
click at [450, 198] on span "Prestaciones Auditadas" at bounding box center [464, 198] width 80 height 8
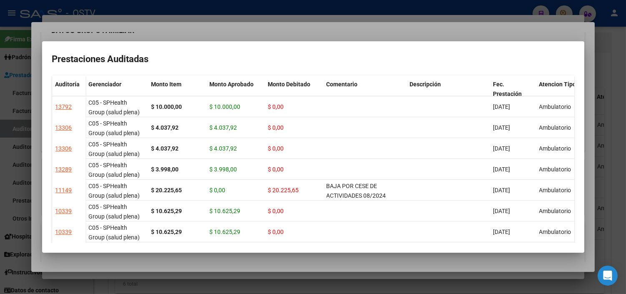
click at [206, 261] on div at bounding box center [313, 147] width 626 height 294
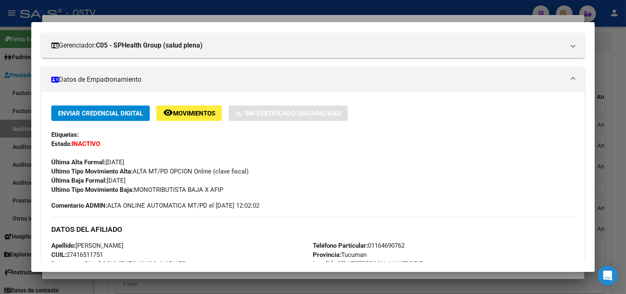
scroll to position [107, 0]
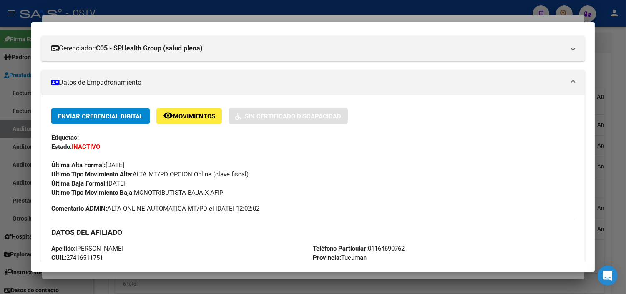
click at [144, 274] on div at bounding box center [313, 147] width 626 height 294
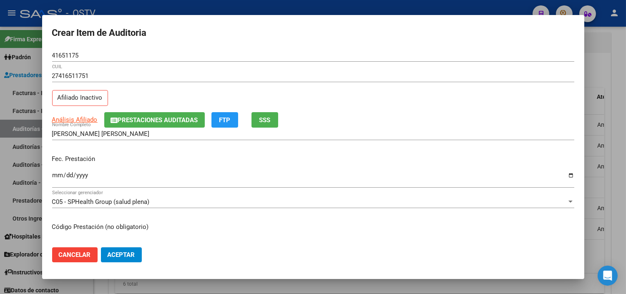
click at [56, 176] on input "Ingresar la fecha" at bounding box center [313, 178] width 522 height 13
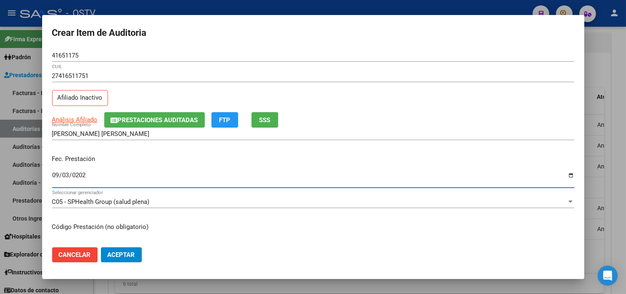
type input "2024-09-03"
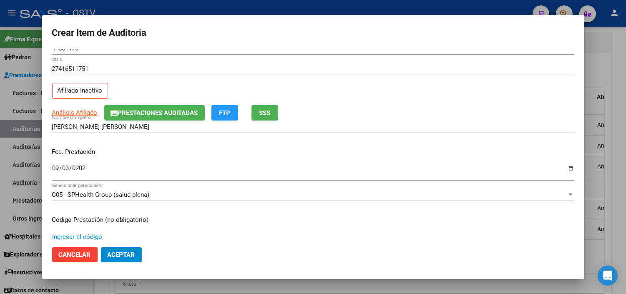
scroll to position [141, 0]
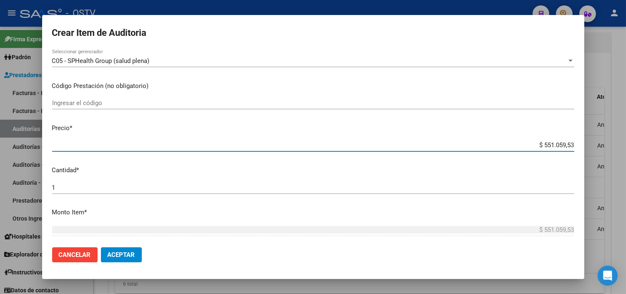
type input "$ 0,01"
type input "$ 0,10"
type input "$ 1,00"
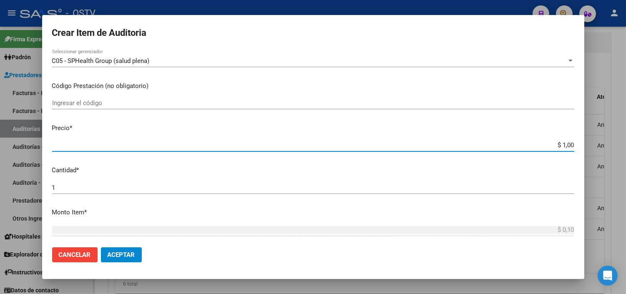
type input "$ 1,00"
type input "$ 10,00"
type input "$ 100,00"
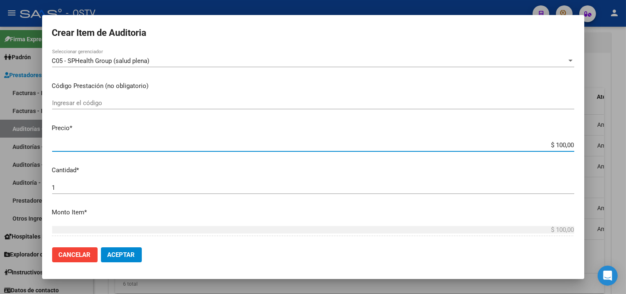
type input "$ 1.000,00"
type input "$ 10.000,00"
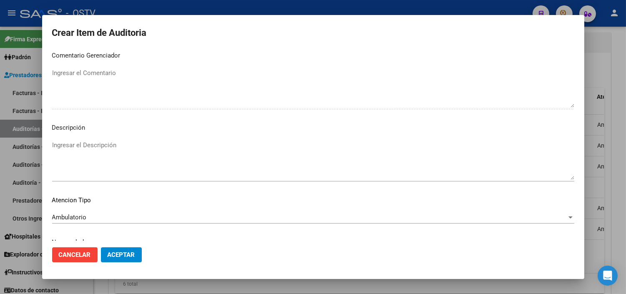
scroll to position [487, 0]
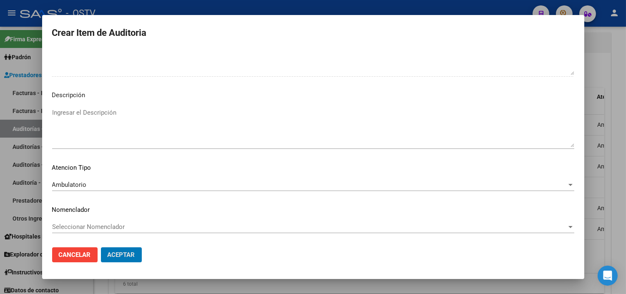
click at [101, 247] on button "Aceptar" at bounding box center [121, 254] width 41 height 15
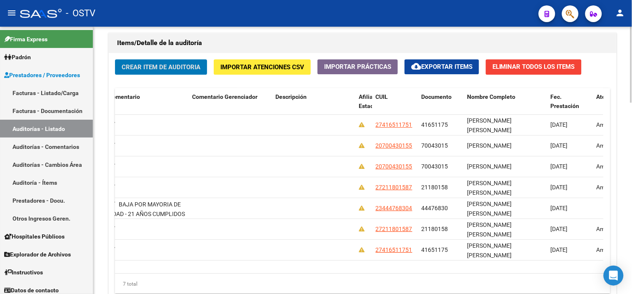
click at [156, 68] on span "Crear Item de Auditoria" at bounding box center [161, 67] width 79 height 8
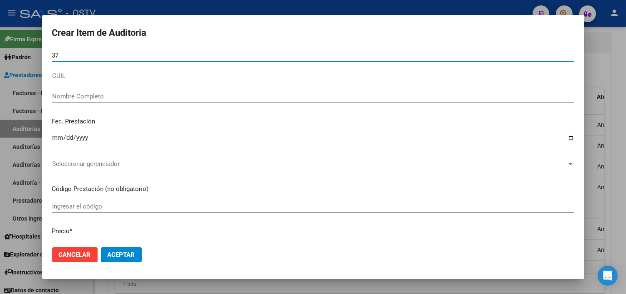
type input "3"
type input "23719694"
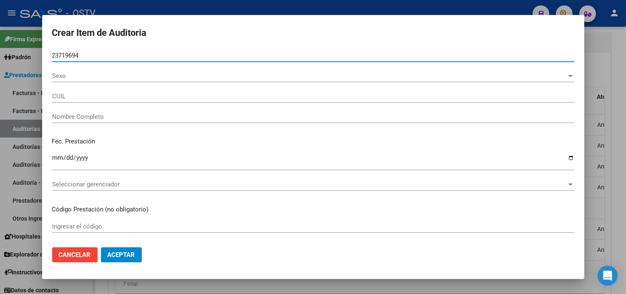
type input "20237196946"
type input "BRITO BETO ADRIAN"
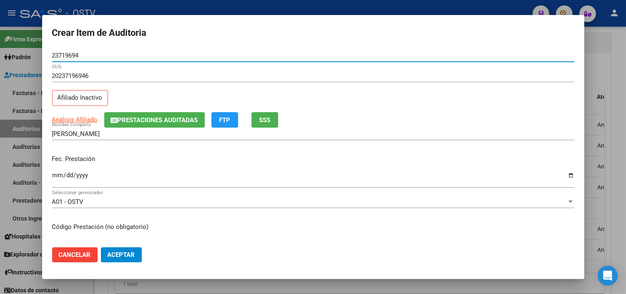
type input "23719694"
click at [79, 118] on span "Análisis Afiliado" at bounding box center [74, 120] width 45 height 8
type textarea "20237196946"
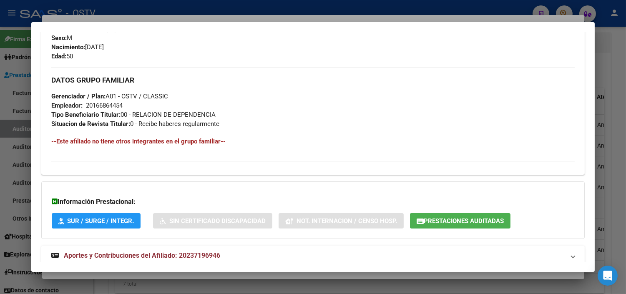
scroll to position [405, 0]
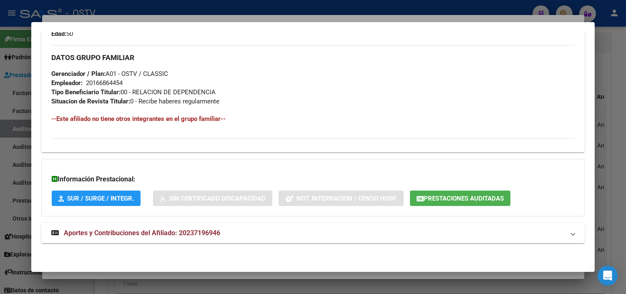
drag, startPoint x: 117, startPoint y: 235, endPoint x: 131, endPoint y: 229, distance: 14.9
click at [117, 236] on span "Aportes y Contribuciones del Afiliado: 20237196946" at bounding box center [142, 233] width 156 height 8
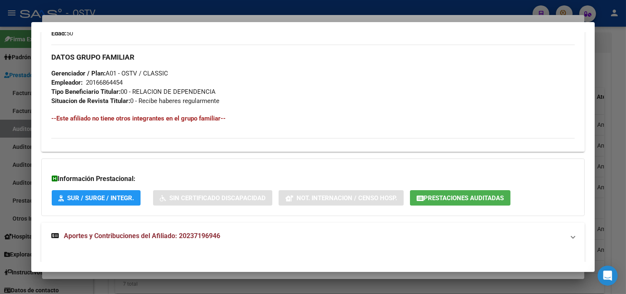
click at [439, 201] on span "Prestaciones Auditadas" at bounding box center [464, 198] width 80 height 8
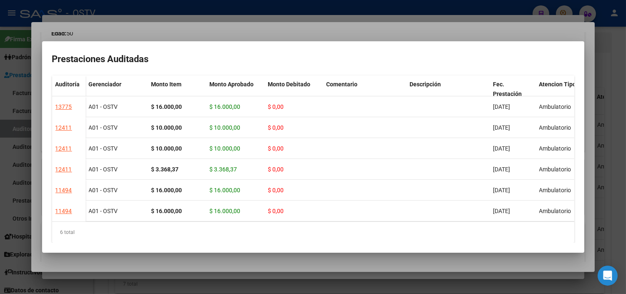
click at [234, 259] on div at bounding box center [313, 147] width 626 height 294
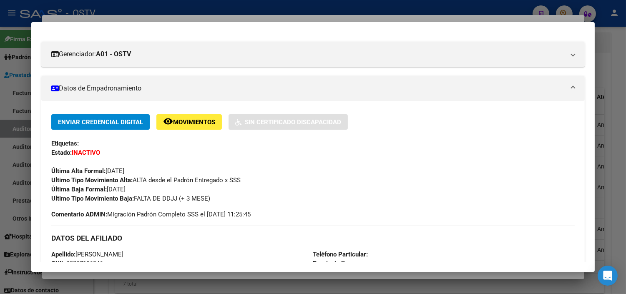
scroll to position [0, 0]
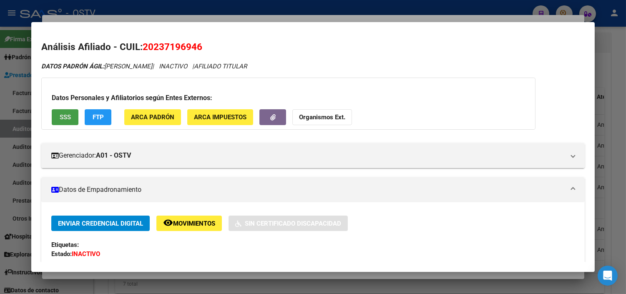
click at [75, 114] on button "SSS" at bounding box center [65, 116] width 27 height 15
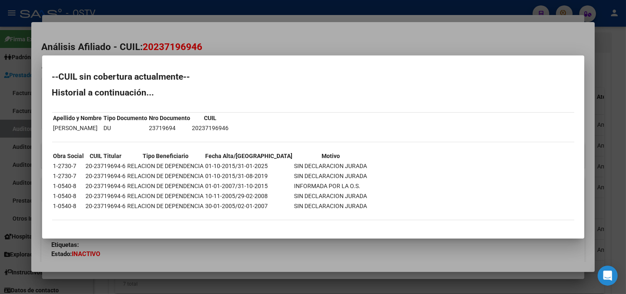
click at [188, 248] on div at bounding box center [313, 147] width 626 height 294
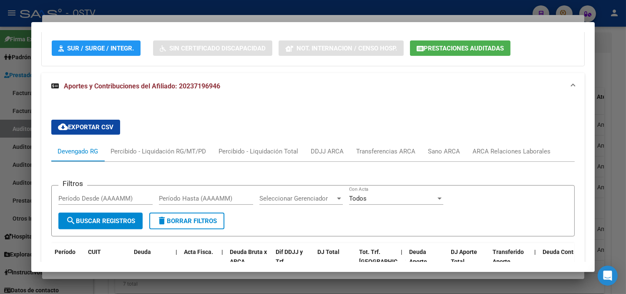
scroll to position [556, 0]
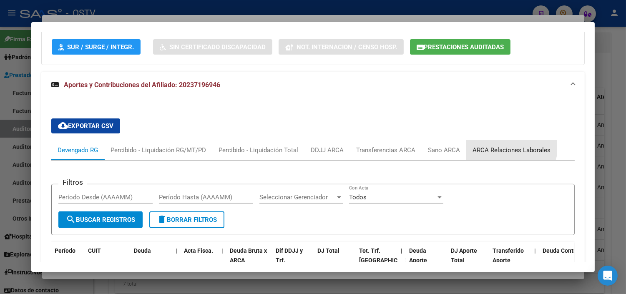
click at [506, 148] on div "ARCA Relaciones Laborales" at bounding box center [511, 149] width 78 height 9
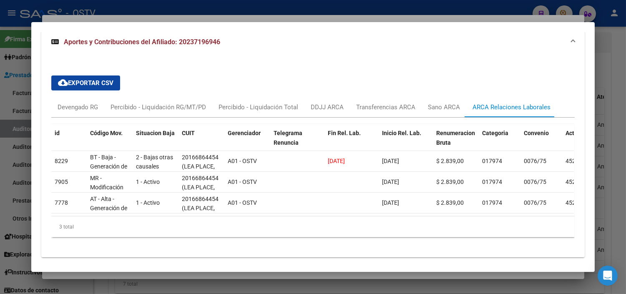
scroll to position [620, 0]
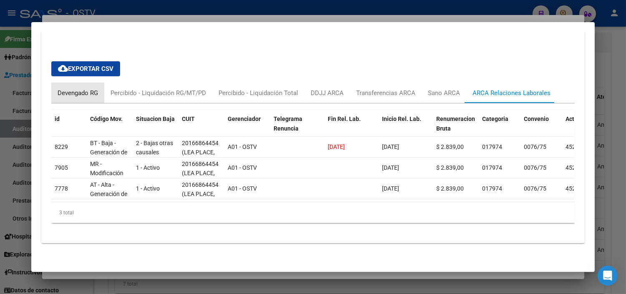
click at [72, 83] on div "Devengado RG" at bounding box center [77, 93] width 53 height 20
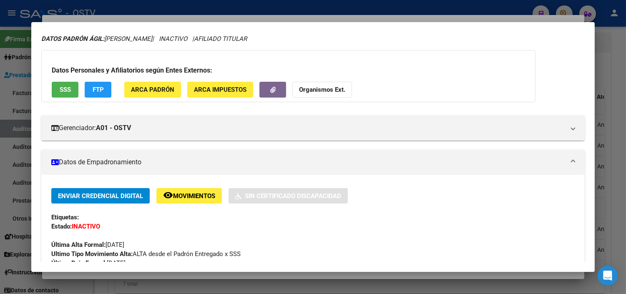
scroll to position [0, 0]
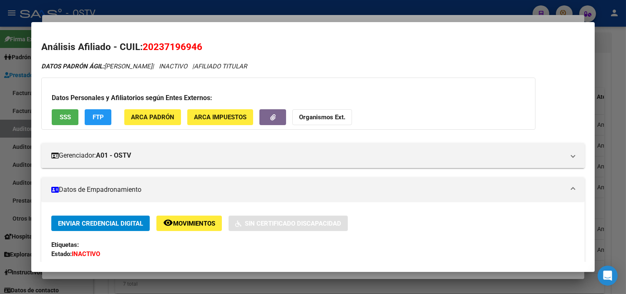
drag, startPoint x: 135, startPoint y: 275, endPoint x: 133, endPoint y: 264, distance: 11.1
click at [135, 274] on div at bounding box center [313, 147] width 626 height 294
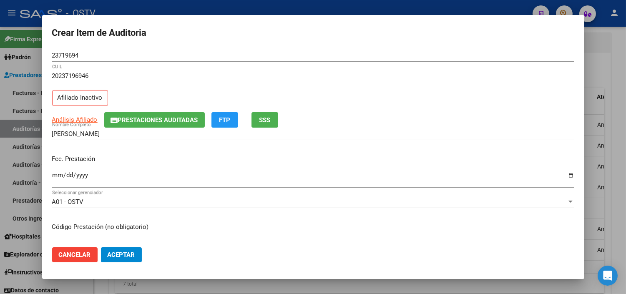
click at [56, 176] on input "Ingresar la fecha" at bounding box center [313, 178] width 522 height 13
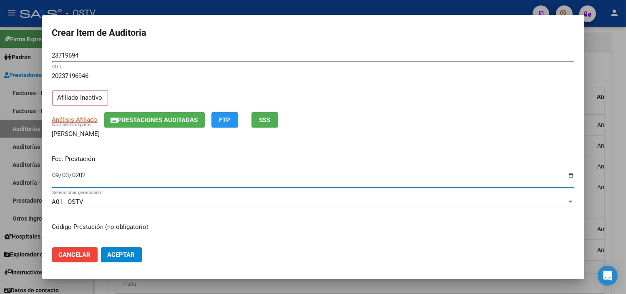
type input "2024-09-03"
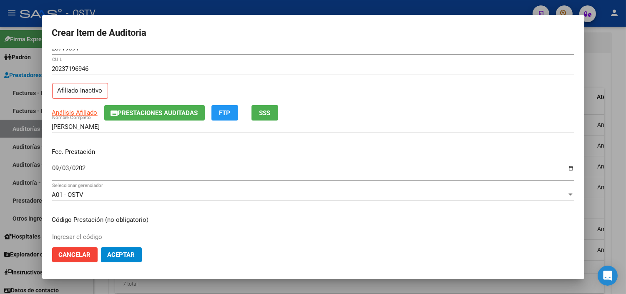
scroll to position [141, 0]
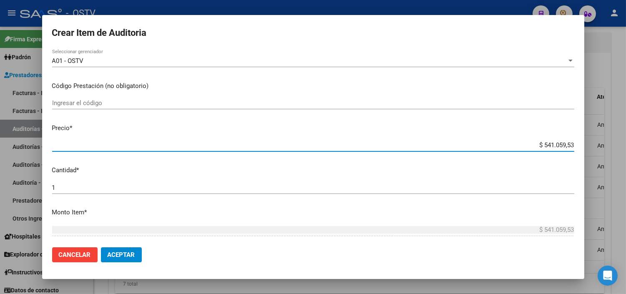
type input "$ 0,01"
type input "$ 0,10"
type input "$ 1,00"
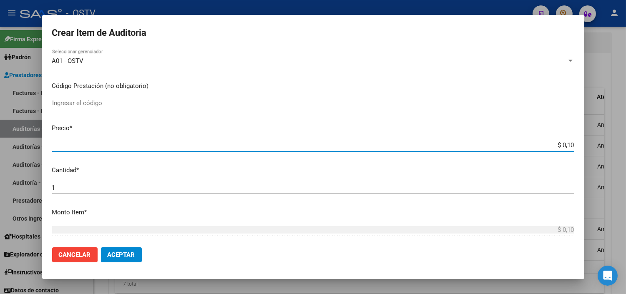
type input "$ 1,00"
type input "$ 10,00"
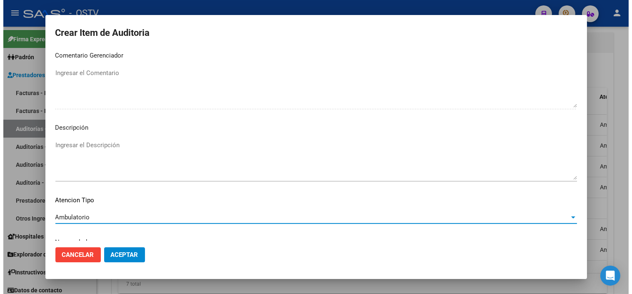
scroll to position [487, 0]
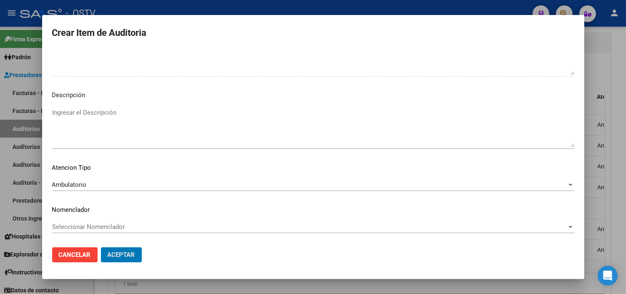
click at [101, 247] on button "Aceptar" at bounding box center [121, 254] width 41 height 15
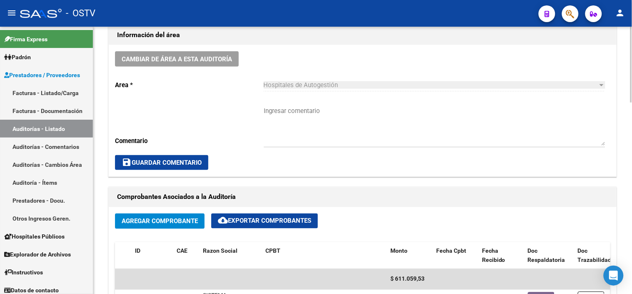
scroll to position [232, 0]
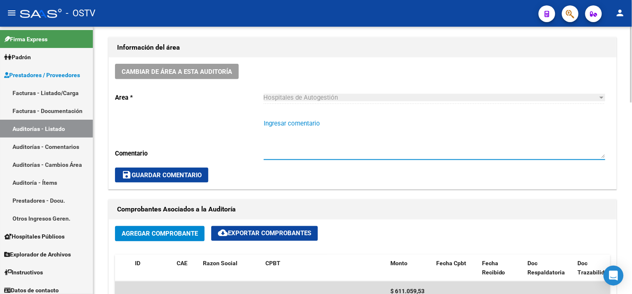
click at [287, 123] on textarea "Ingresar comentario" at bounding box center [435, 138] width 342 height 39
click at [161, 170] on button "save Guardar Comentario" at bounding box center [161, 175] width 93 height 15
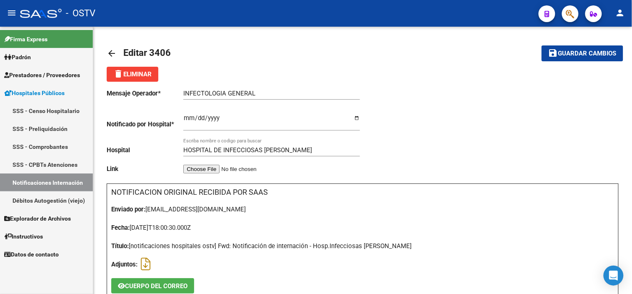
scroll to position [222, 0]
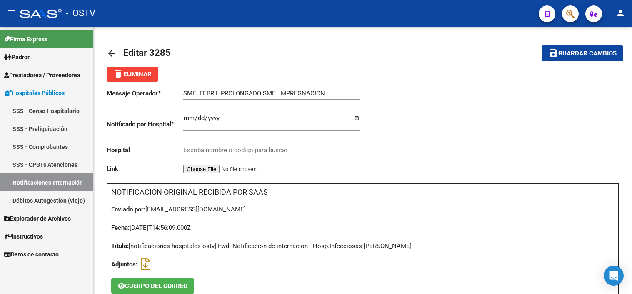
type input "HOSPITAL DE INFECCIOSAS FRANCISCO J. MUÑIZ"
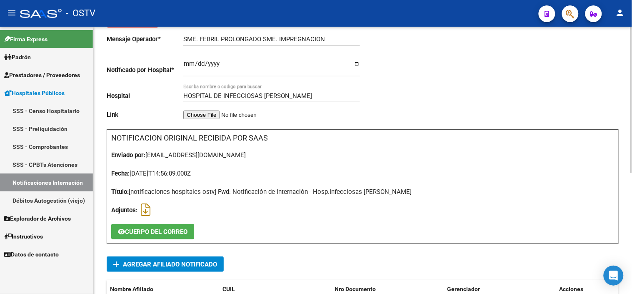
scroll to position [222, 0]
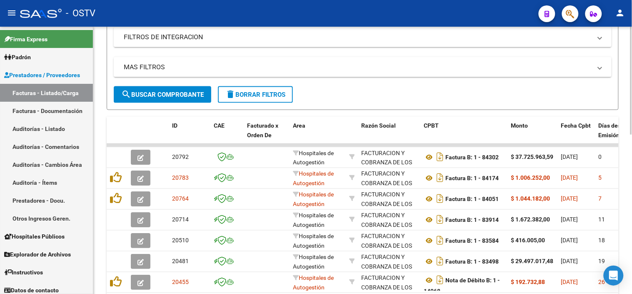
scroll to position [46, 0]
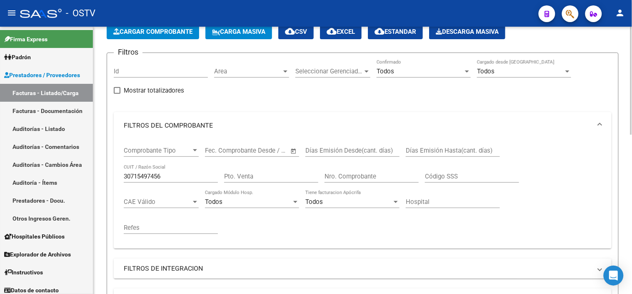
click at [159, 175] on input "30715497456" at bounding box center [171, 177] width 94 height 8
click at [376, 179] on input "Nro. Comprobante" at bounding box center [372, 177] width 94 height 8
paste input "6192"
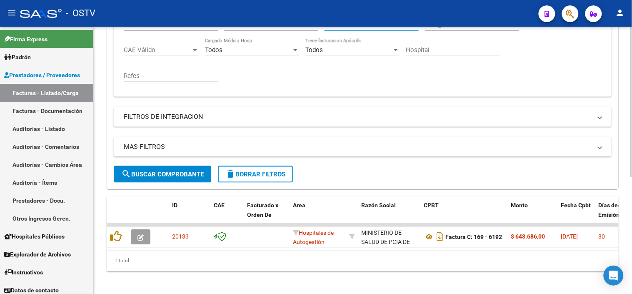
scroll to position [209, 0]
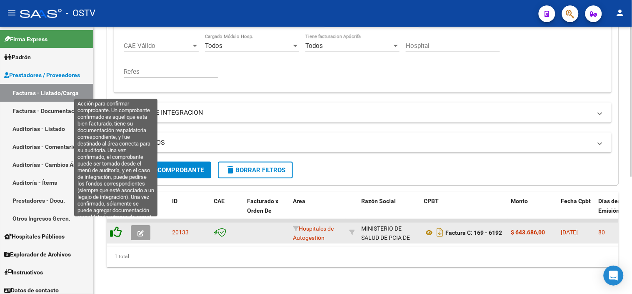
click at [117, 226] on icon at bounding box center [116, 232] width 12 height 12
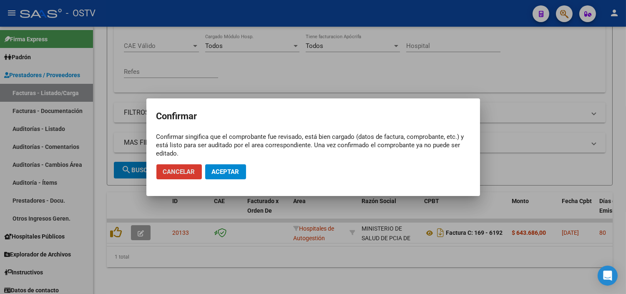
click at [213, 178] on button "Aceptar" at bounding box center [225, 171] width 41 height 15
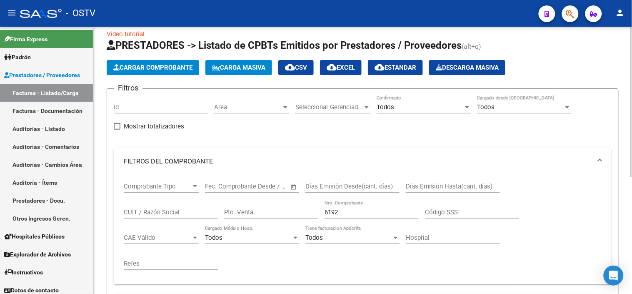
scroll to position [0, 0]
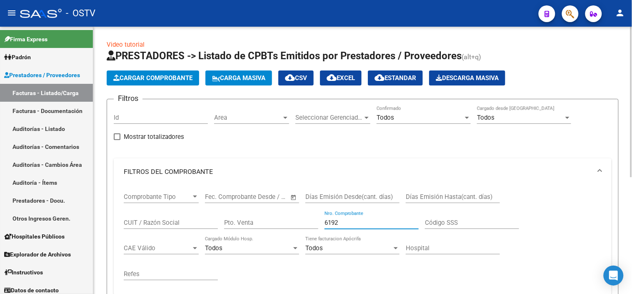
click at [330, 224] on input "6192" at bounding box center [372, 223] width 94 height 8
click at [330, 223] on input "6192" at bounding box center [372, 223] width 94 height 8
paste input "4358"
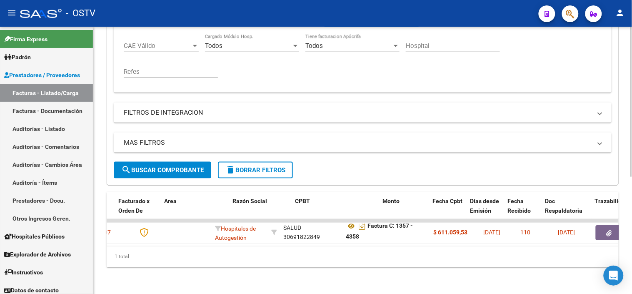
scroll to position [0, 135]
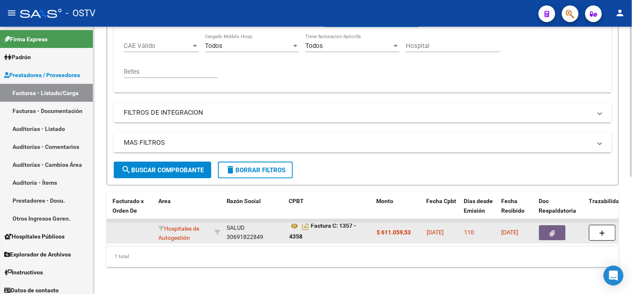
type input "4358"
click at [552, 230] on icon "button" at bounding box center [552, 233] width 5 height 6
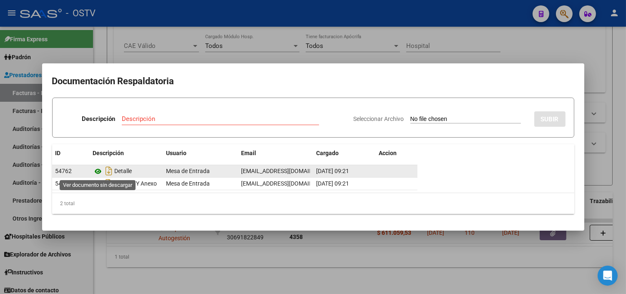
click at [97, 168] on icon at bounding box center [98, 171] width 11 height 10
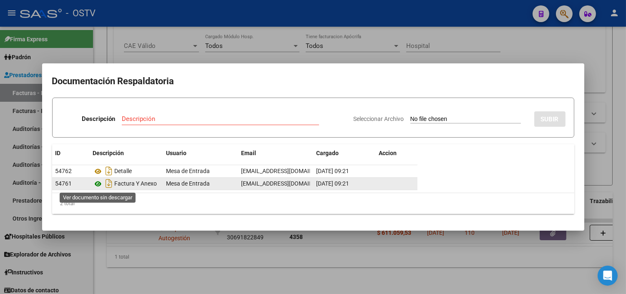
click at [99, 181] on icon at bounding box center [98, 184] width 11 height 10
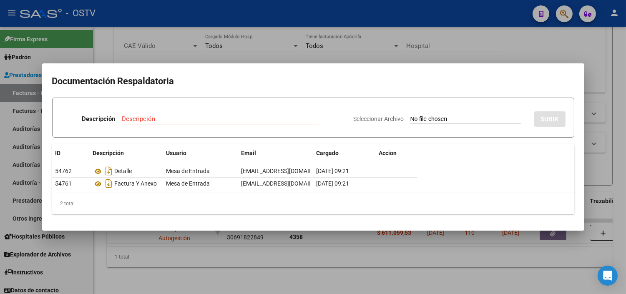
click at [226, 263] on div at bounding box center [313, 147] width 626 height 294
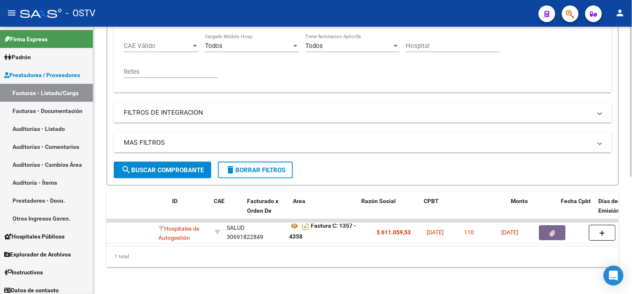
scroll to position [0, 0]
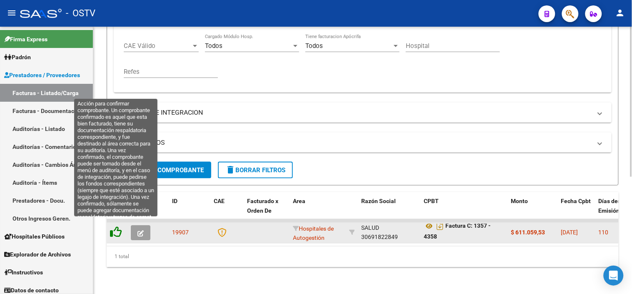
click at [113, 226] on icon at bounding box center [116, 232] width 12 height 12
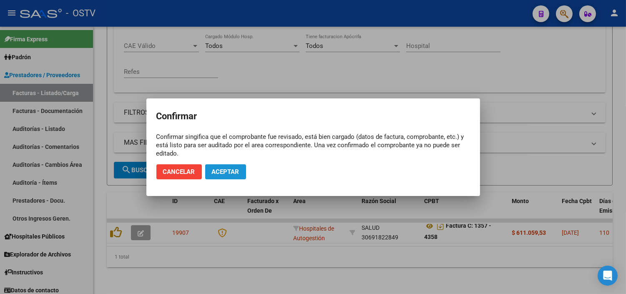
click at [236, 168] on button "Aceptar" at bounding box center [225, 171] width 41 height 15
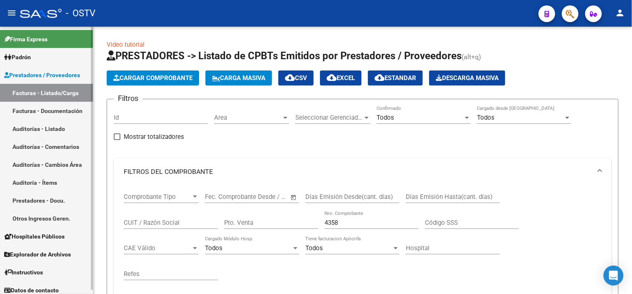
click at [43, 126] on link "Auditorías - Listado" at bounding box center [46, 129] width 93 height 18
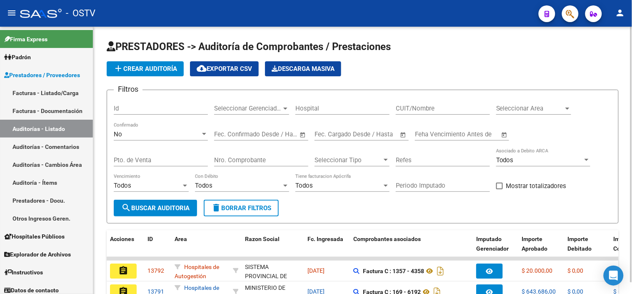
click at [142, 110] on input "Id" at bounding box center [161, 109] width 94 height 8
type input "12192"
click at [128, 131] on div "No" at bounding box center [157, 134] width 87 height 8
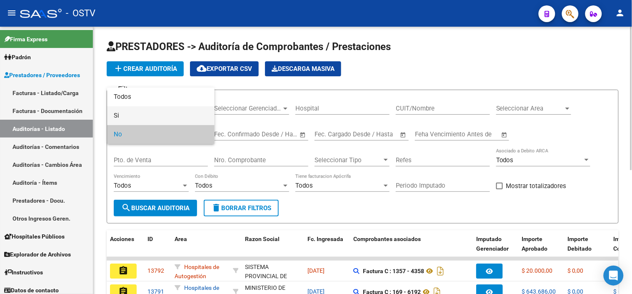
click at [143, 106] on span "Si" at bounding box center [161, 115] width 94 height 19
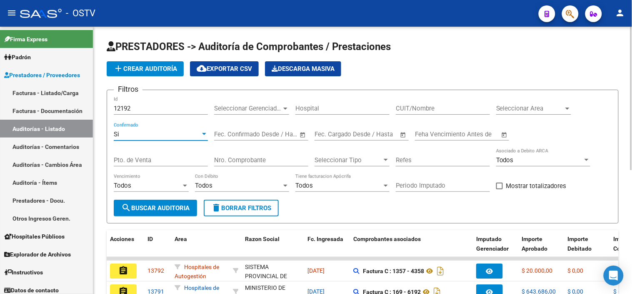
click at [123, 138] on div "Si Confirmado" at bounding box center [161, 132] width 94 height 18
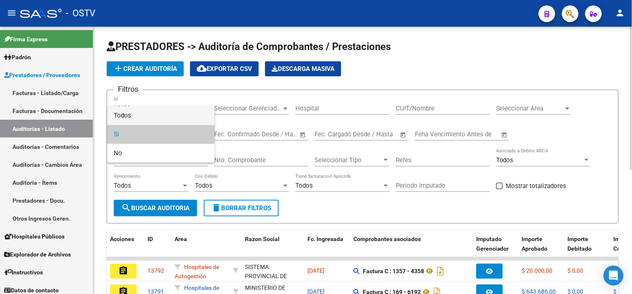
click at [140, 109] on span "Todos" at bounding box center [161, 115] width 94 height 19
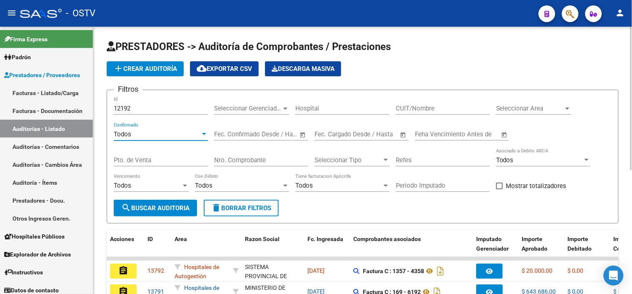
click at [139, 205] on span "search Buscar Auditoria" at bounding box center [155, 208] width 68 height 8
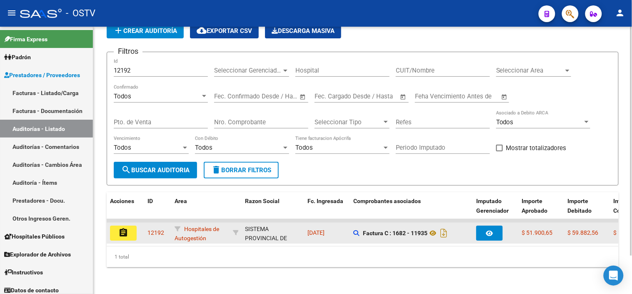
click at [126, 228] on mat-icon "assignment" at bounding box center [123, 233] width 10 height 10
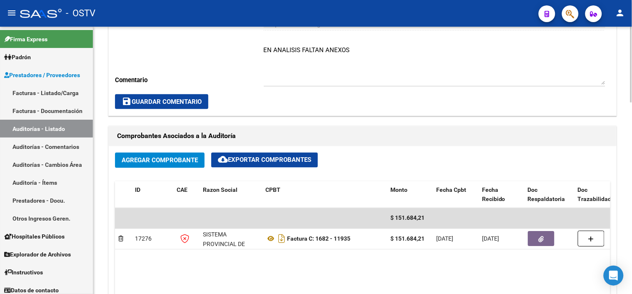
scroll to position [398, 0]
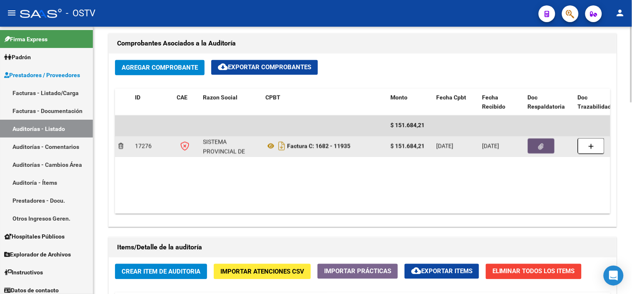
click at [540, 143] on span "button" at bounding box center [541, 147] width 5 height 8
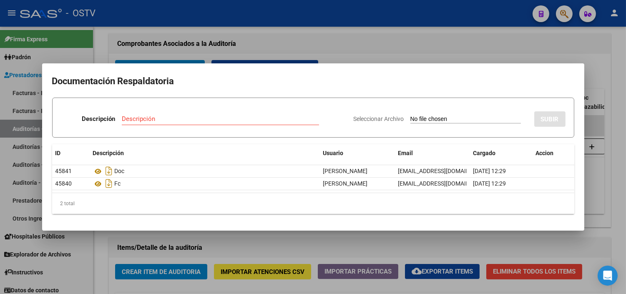
click at [211, 241] on div at bounding box center [313, 147] width 626 height 294
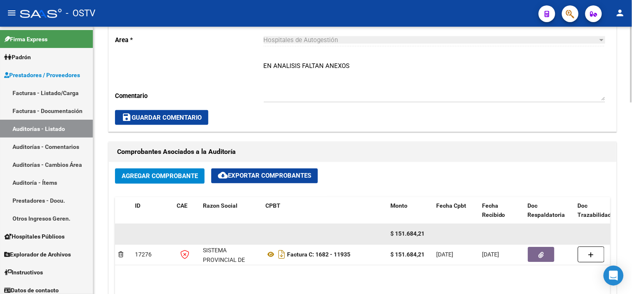
scroll to position [305, 0]
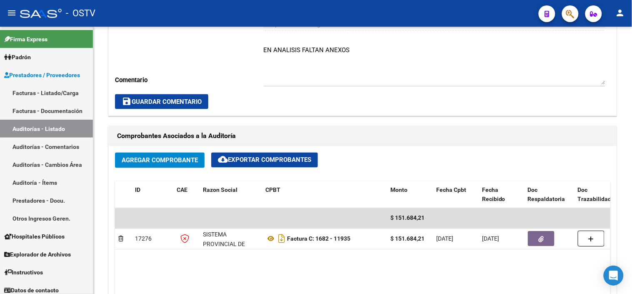
drag, startPoint x: 55, startPoint y: 130, endPoint x: 53, endPoint y: 13, distance: 116.7
click at [55, 130] on link "Auditorías - Listado" at bounding box center [46, 129] width 93 height 18
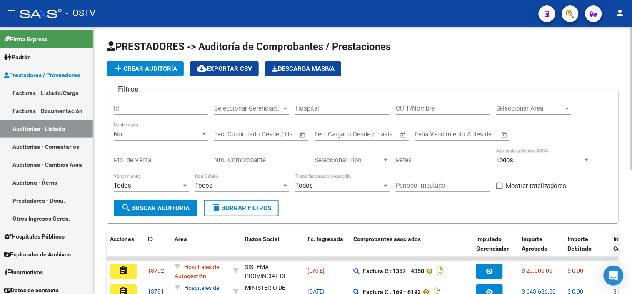
click at [127, 134] on div "No" at bounding box center [157, 134] width 87 height 8
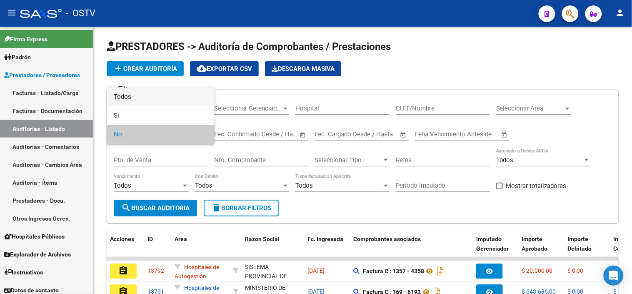
click at [142, 98] on span "Todos" at bounding box center [161, 97] width 94 height 19
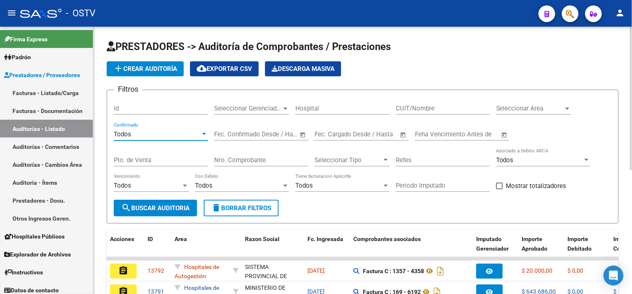
click at [132, 108] on input "Id" at bounding box center [161, 109] width 94 height 8
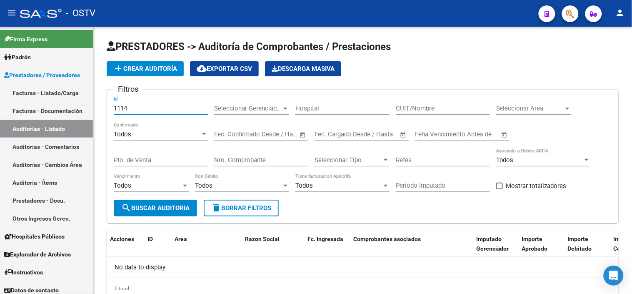
type input "11149"
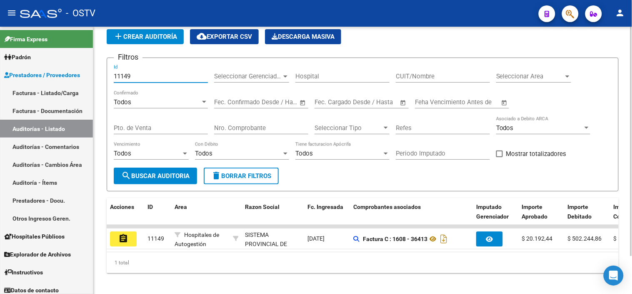
scroll to position [45, 0]
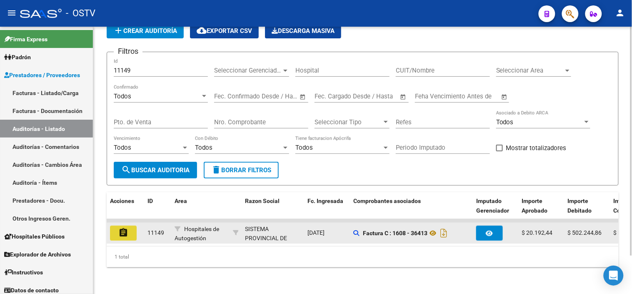
click at [122, 228] on mat-icon "assignment" at bounding box center [123, 233] width 10 height 10
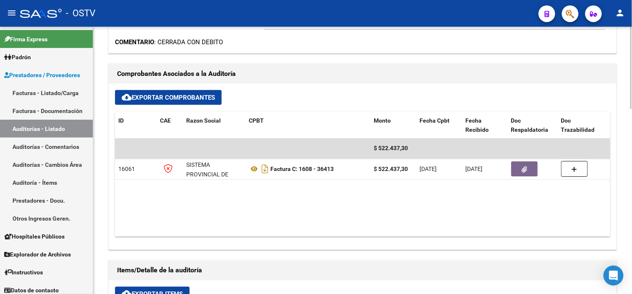
scroll to position [324, 0]
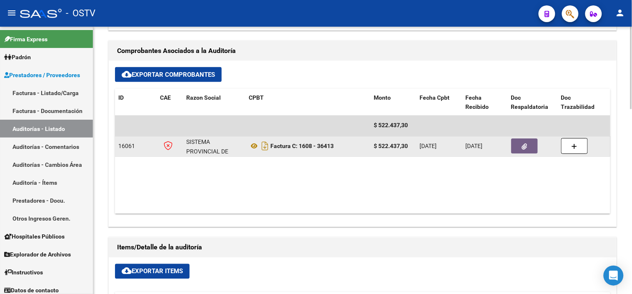
click at [530, 144] on button "button" at bounding box center [524, 146] width 27 height 15
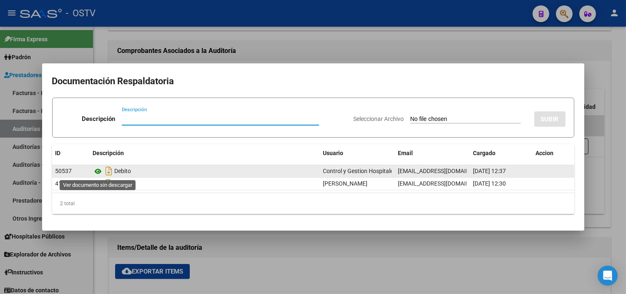
click at [96, 173] on icon at bounding box center [98, 171] width 11 height 10
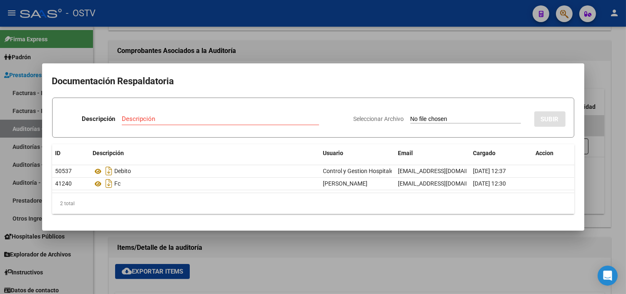
click at [207, 245] on div at bounding box center [313, 147] width 626 height 294
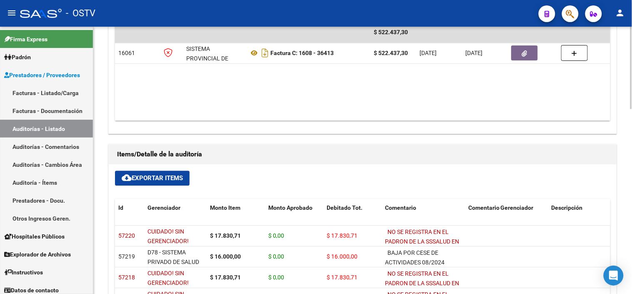
scroll to position [463, 0]
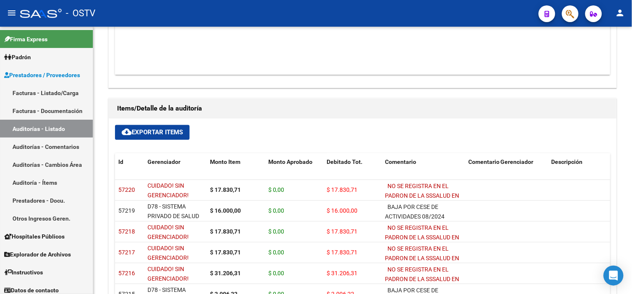
click at [40, 91] on link "Facturas - Listado/Carga" at bounding box center [46, 93] width 93 height 18
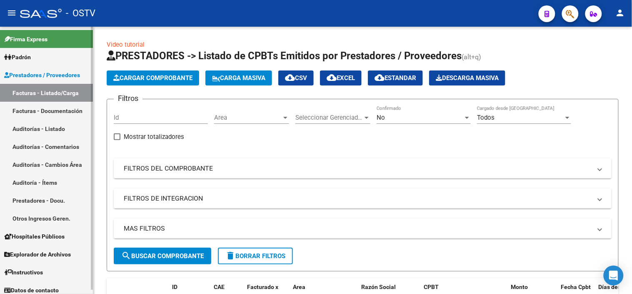
click at [47, 127] on link "Auditorías - Listado" at bounding box center [46, 129] width 93 height 18
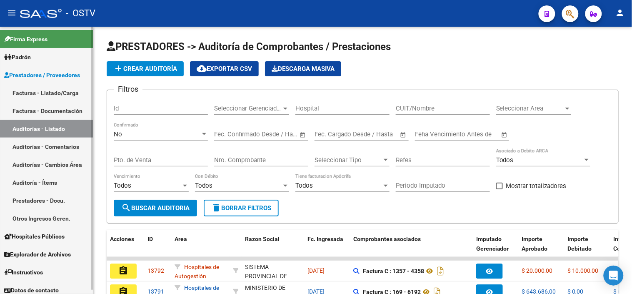
scroll to position [93, 0]
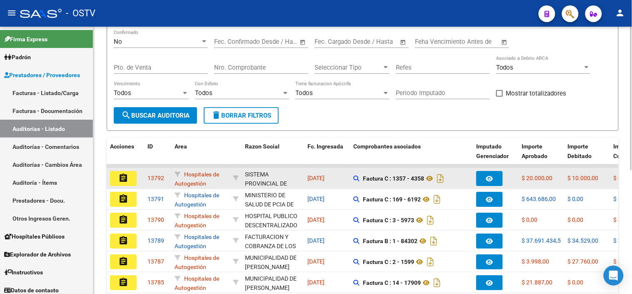
click at [123, 178] on mat-icon "assignment" at bounding box center [123, 178] width 10 height 10
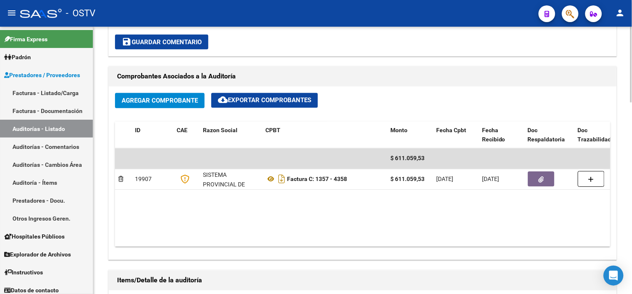
scroll to position [370, 0]
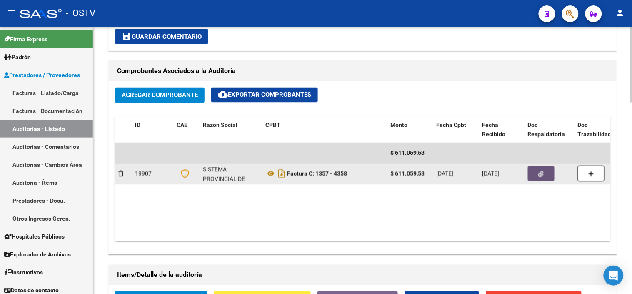
click at [543, 178] on icon "button" at bounding box center [541, 174] width 5 height 6
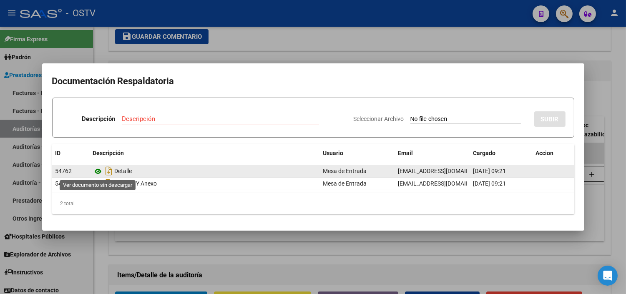
click at [98, 172] on icon at bounding box center [98, 171] width 11 height 10
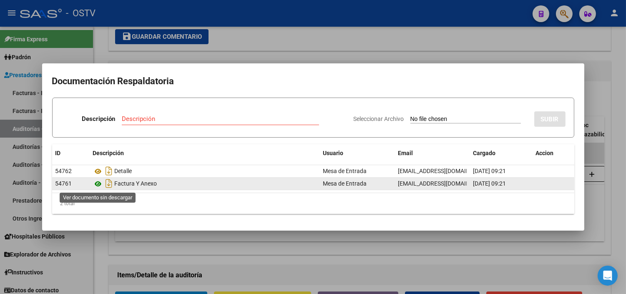
click at [98, 184] on icon at bounding box center [98, 184] width 11 height 10
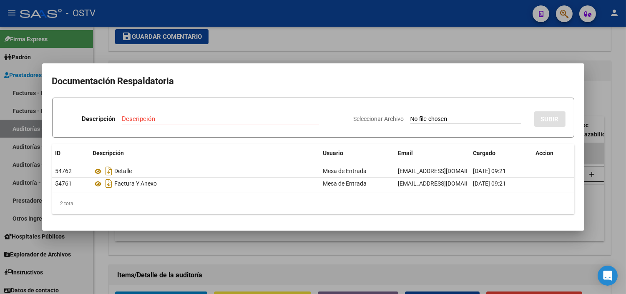
click at [218, 271] on div at bounding box center [313, 147] width 626 height 294
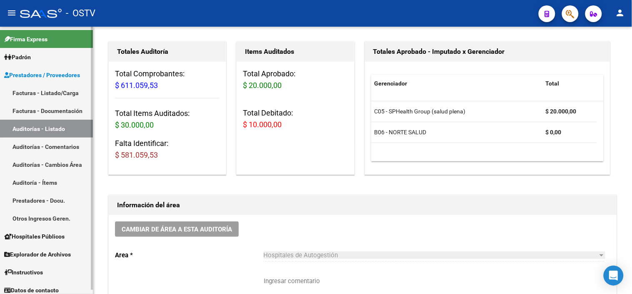
scroll to position [46, 0]
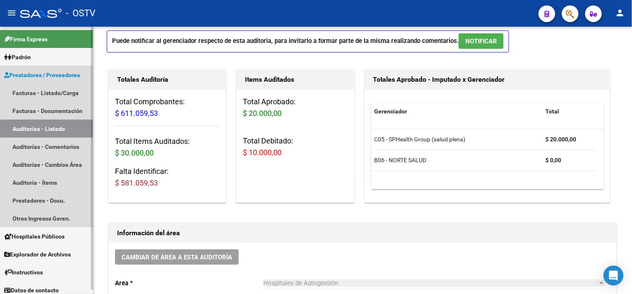
click at [26, 122] on link "Auditorías - Listado" at bounding box center [46, 129] width 93 height 18
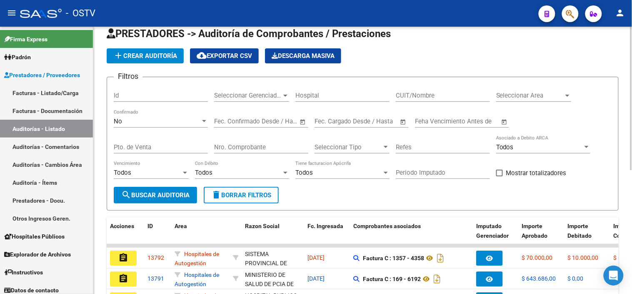
scroll to position [46, 0]
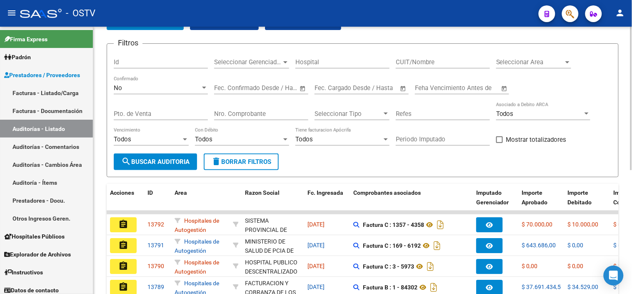
click at [257, 111] on input "Nro. Comprobante" at bounding box center [261, 114] width 94 height 8
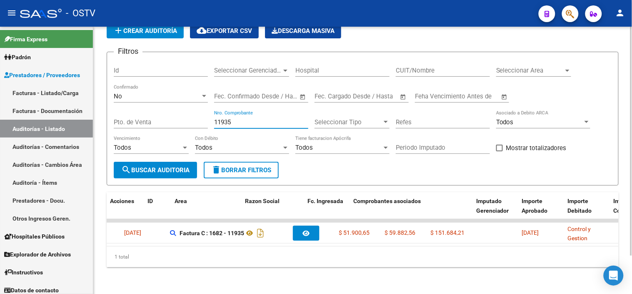
scroll to position [0, 0]
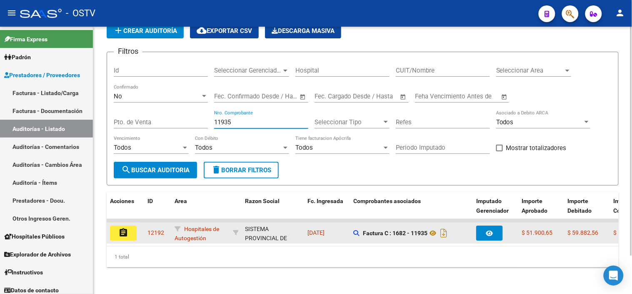
type input "11935"
click at [126, 231] on mat-icon "assignment" at bounding box center [123, 233] width 10 height 10
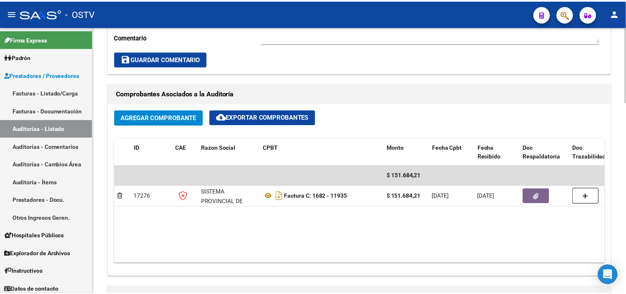
scroll to position [370, 0]
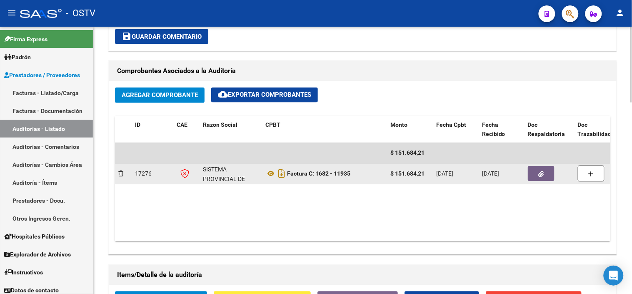
click at [537, 171] on button "button" at bounding box center [541, 173] width 27 height 15
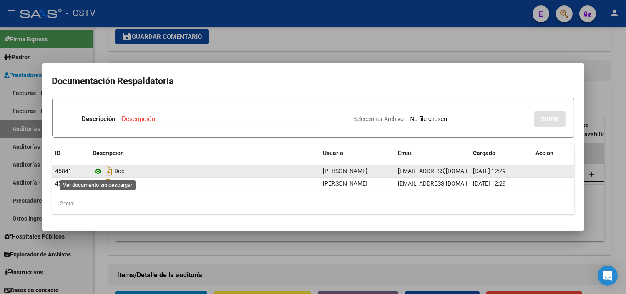
click at [96, 171] on icon at bounding box center [98, 171] width 11 height 10
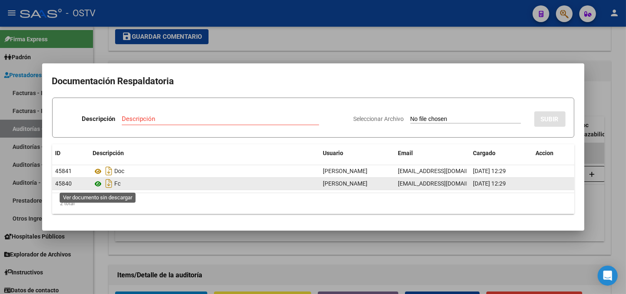
click at [99, 181] on icon at bounding box center [98, 184] width 11 height 10
